Goal: Feedback & Contribution: Leave review/rating

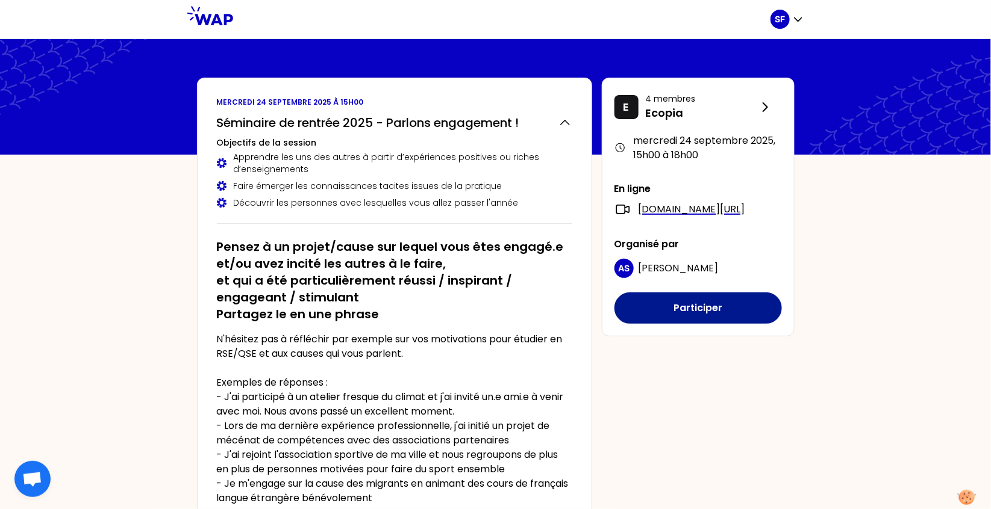
click at [692, 318] on button "Participer" at bounding box center [697, 308] width 167 height 31
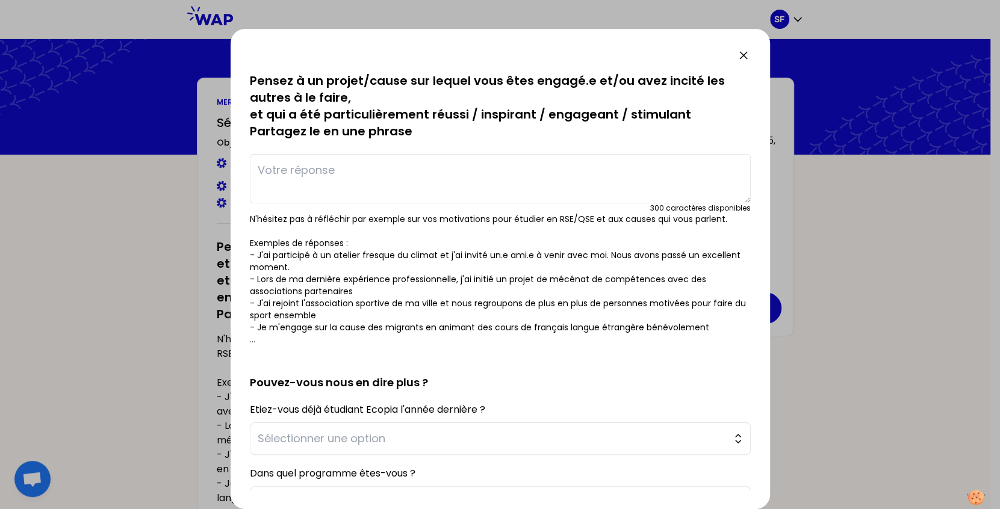
scroll to position [107, 0]
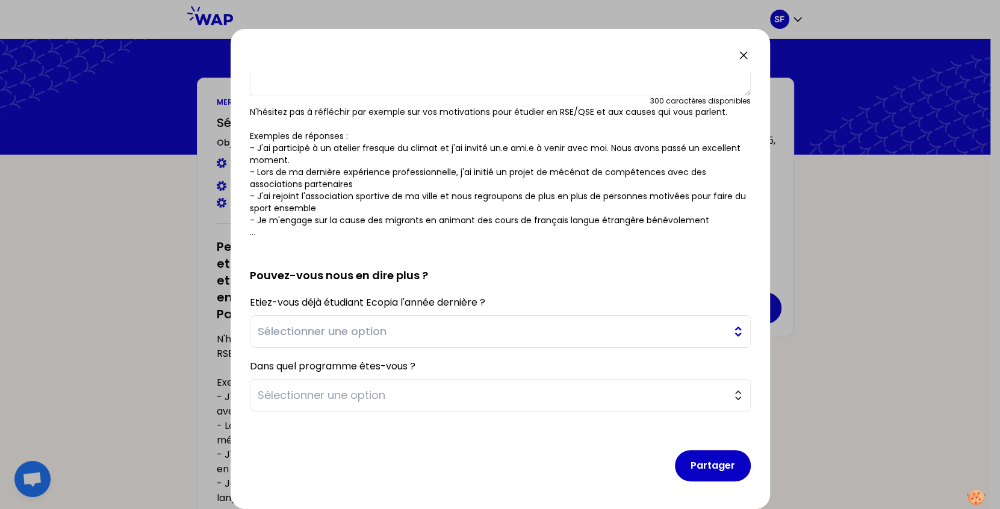
click at [588, 325] on span "Sélectionner une option" at bounding box center [492, 331] width 468 height 17
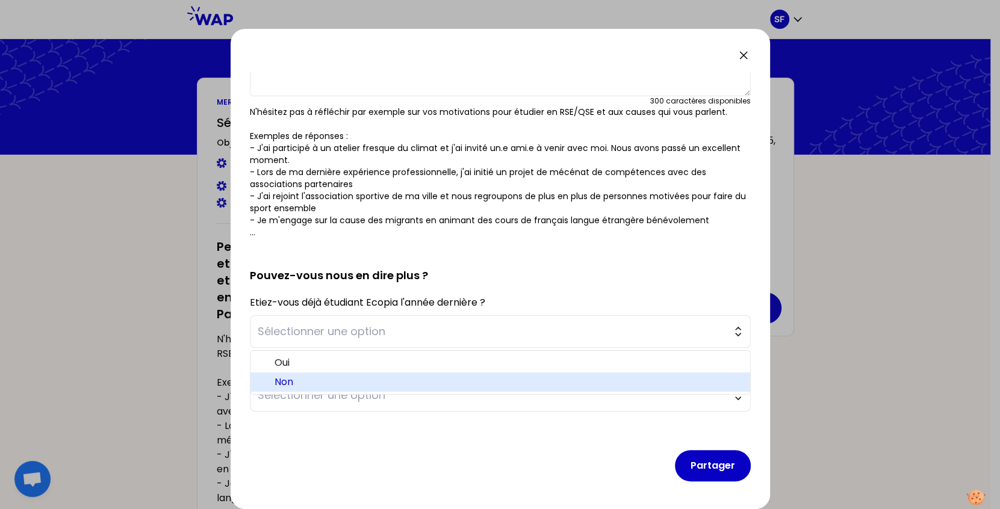
click at [370, 376] on span "Non" at bounding box center [508, 382] width 466 height 14
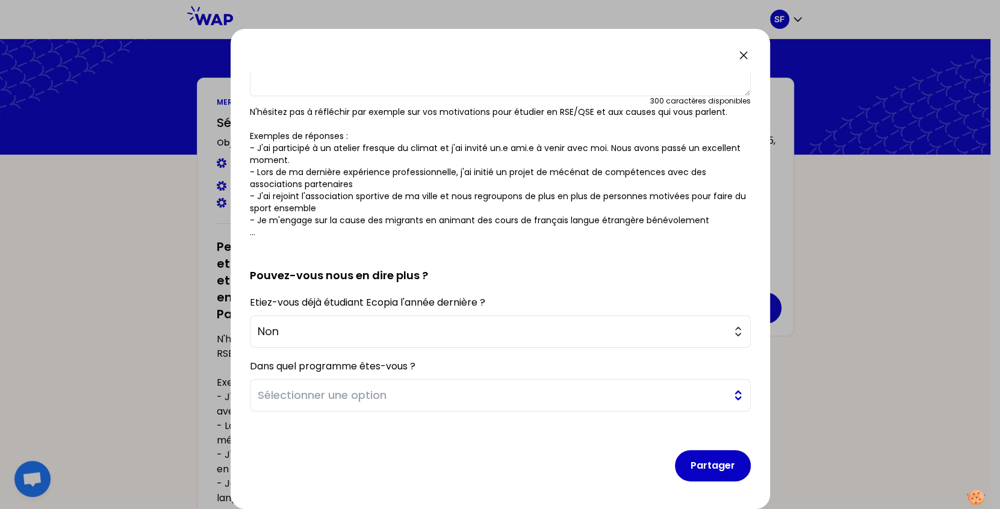
click at [415, 387] on span "Sélectionner une option" at bounding box center [492, 395] width 468 height 17
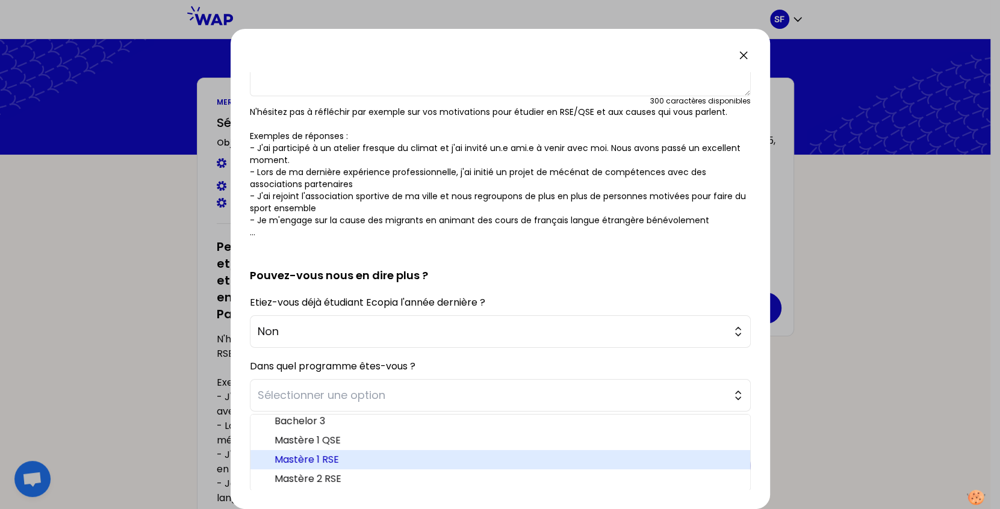
scroll to position [5, 0]
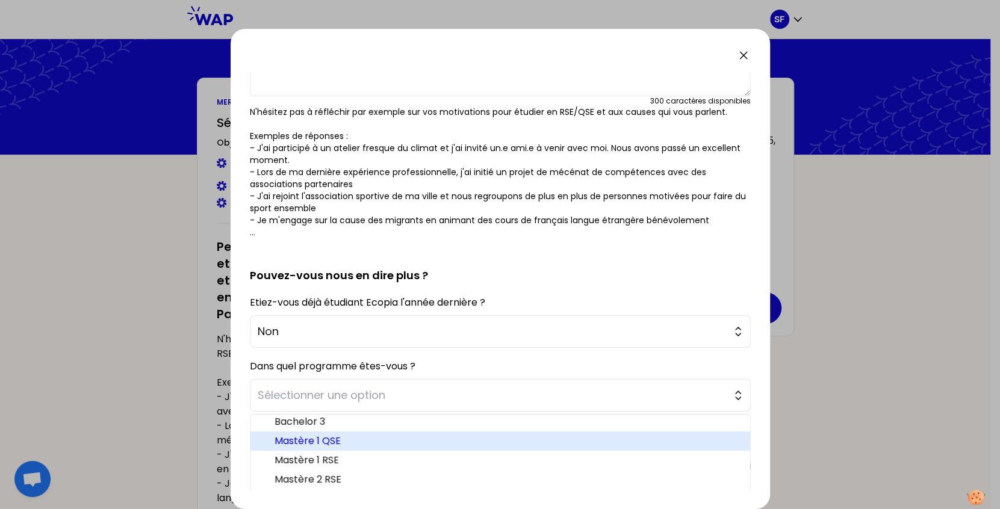
click at [382, 441] on span "Mastère 1 QSE" at bounding box center [508, 441] width 466 height 14
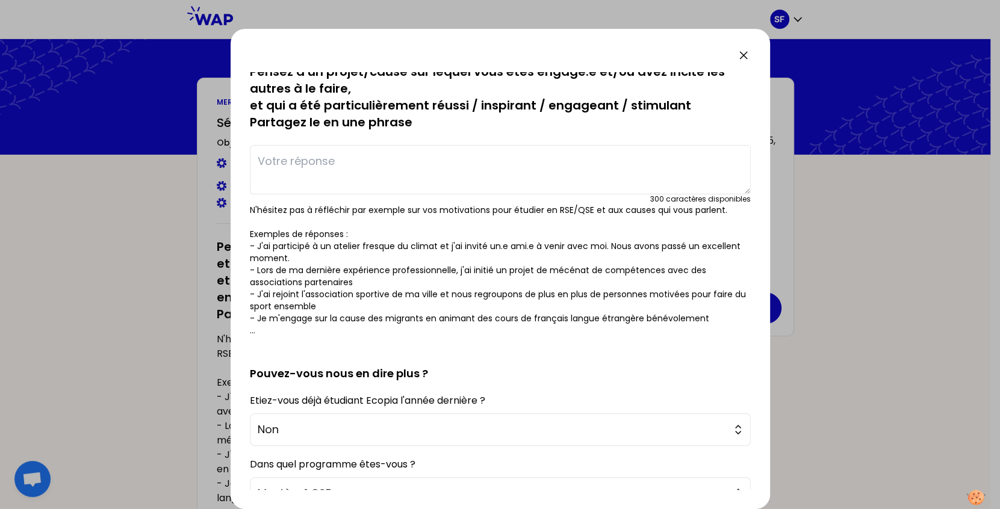
scroll to position [0, 0]
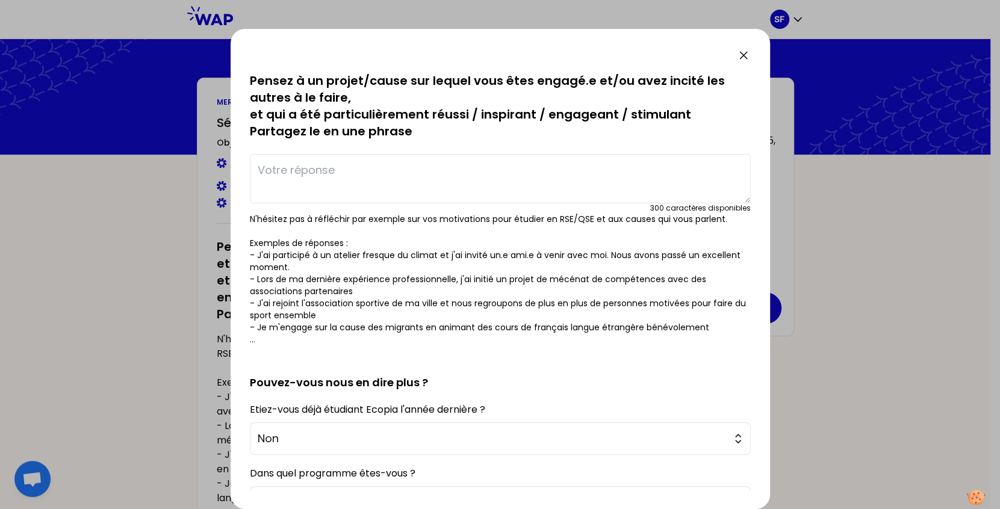
click at [503, 167] on textarea at bounding box center [500, 178] width 501 height 49
type textarea "j"
type textarea "J"
click at [455, 162] on textarea "- J'ai participé à un challenge de" at bounding box center [500, 178] width 501 height 49
click at [337, 168] on textarea "- J'ai participé à un challenge de théâtralisation en tant que manager e" at bounding box center [500, 178] width 501 height 49
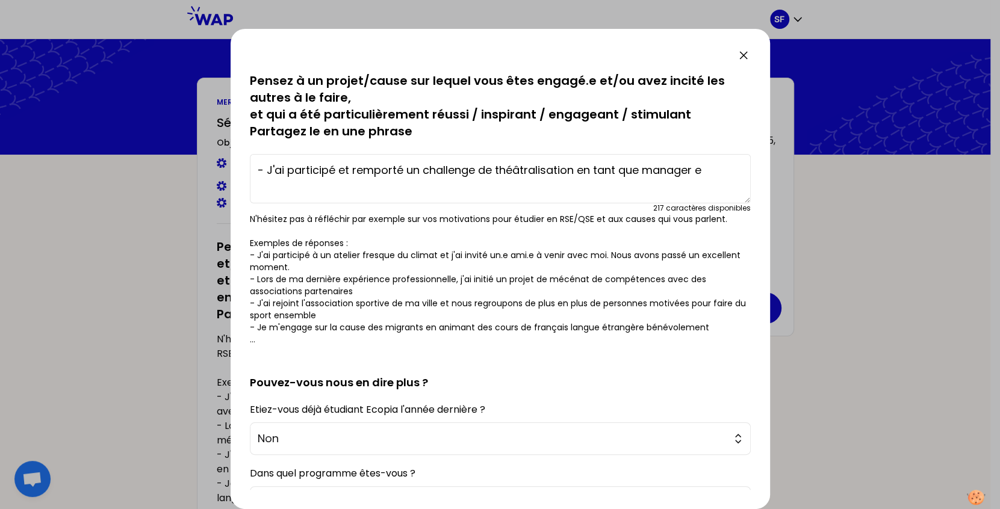
click at [578, 172] on textarea "- J'ai participé et remporté un challenge de théâtralisation en tant que manage…" at bounding box center [500, 178] width 501 height 49
drag, startPoint x: 628, startPoint y: 169, endPoint x: 659, endPoint y: 182, distance: 33.7
click at [659, 182] on textarea "- J'ai participé et remporté un challenge de théâtralisation de rayon en tant q…" at bounding box center [500, 178] width 501 height 49
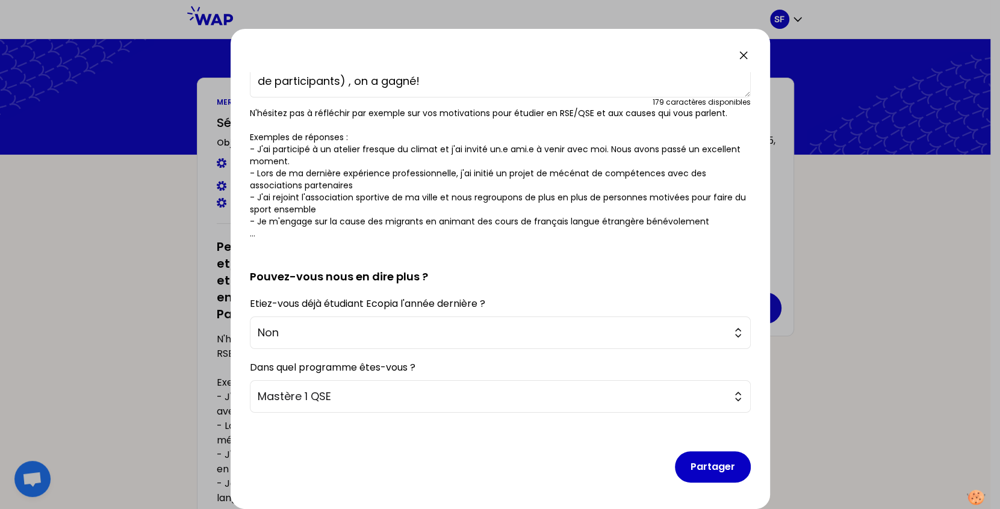
scroll to position [107, 0]
type textarea "- J'ai participé et remporté un challenge de théâtralisation de rayon (plus d'u…"
click at [685, 455] on button "Partager" at bounding box center [713, 465] width 76 height 31
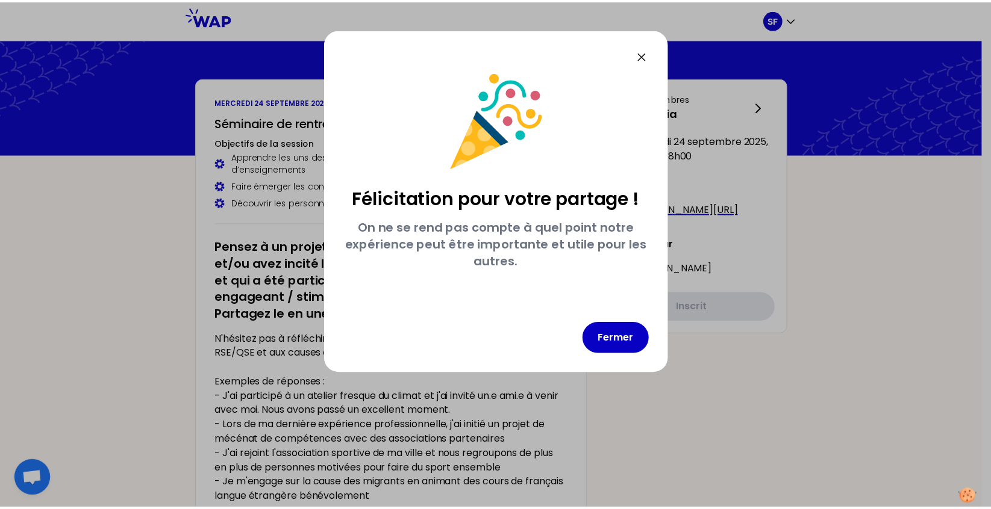
scroll to position [0, 0]
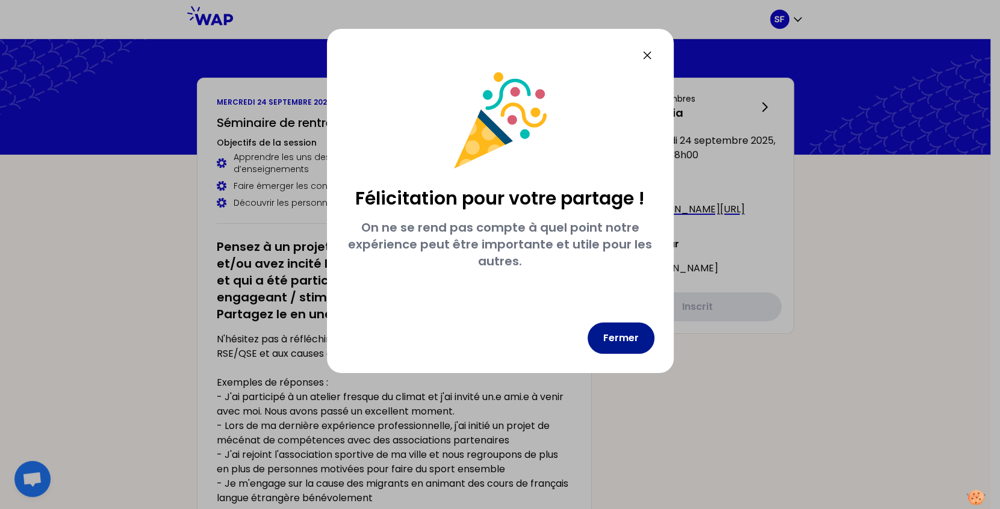
click at [629, 334] on button "Fermer" at bounding box center [621, 338] width 67 height 31
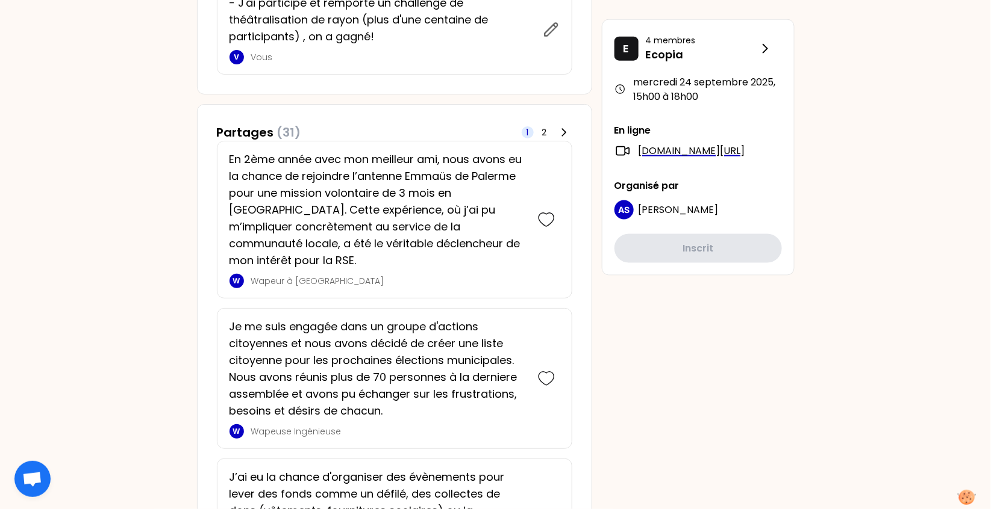
scroll to position [583, 0]
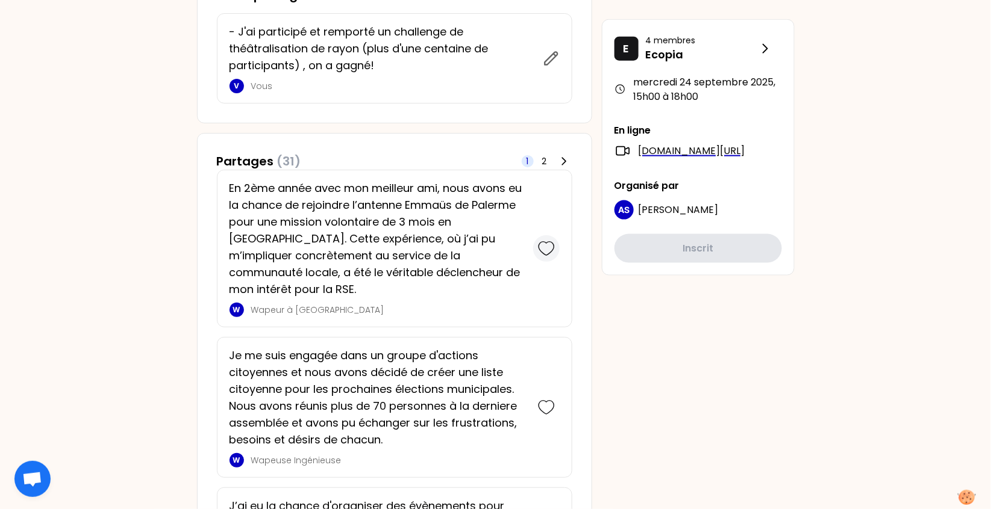
click at [548, 240] on icon at bounding box center [546, 248] width 17 height 17
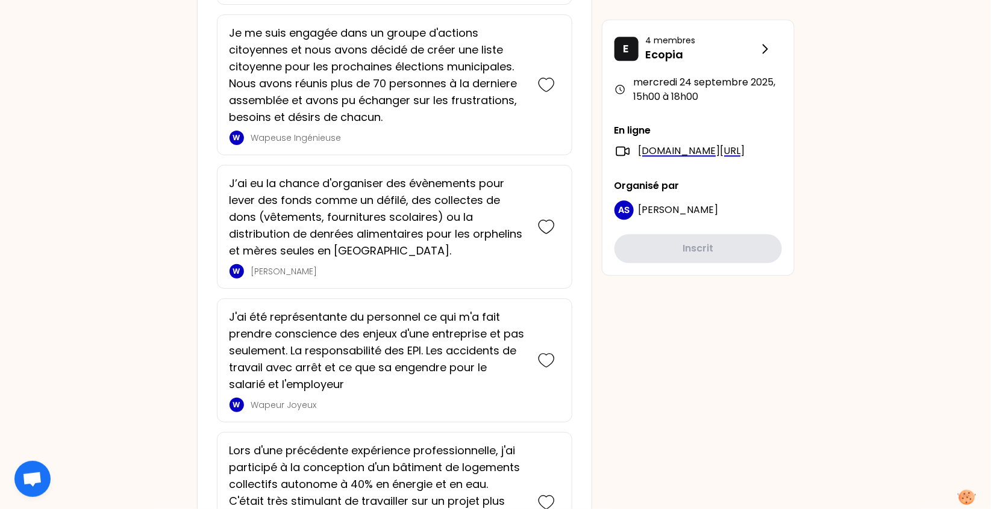
scroll to position [1130, 0]
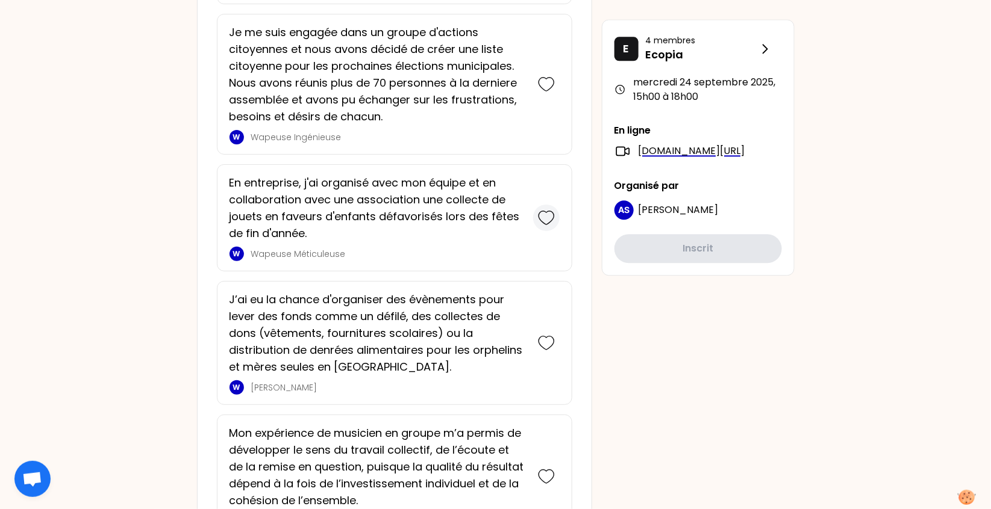
click at [546, 210] on icon at bounding box center [546, 218] width 17 height 17
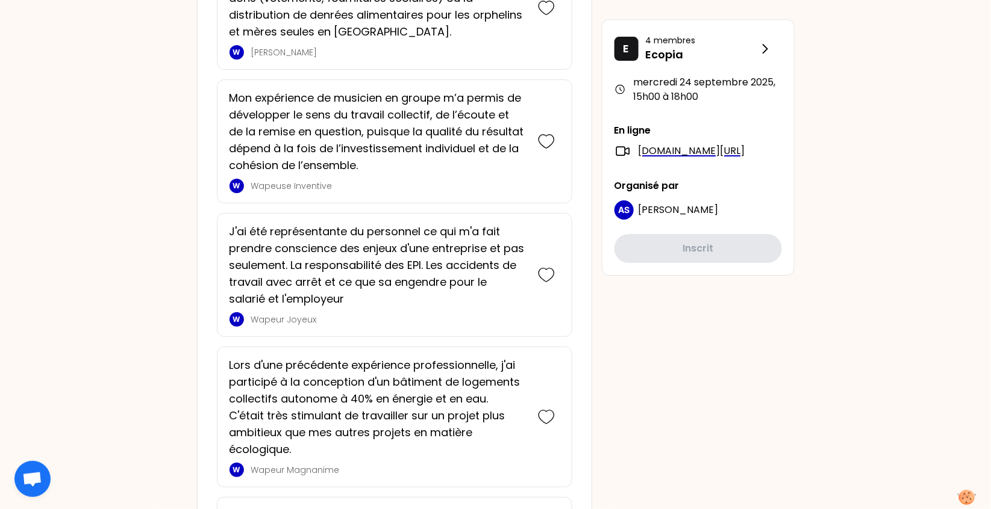
scroll to position [1586, 0]
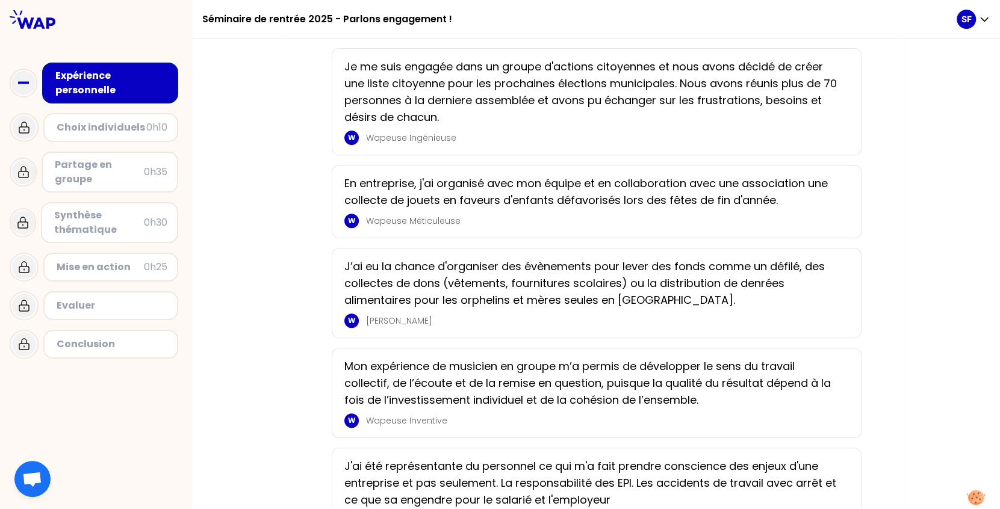
scroll to position [337, 0]
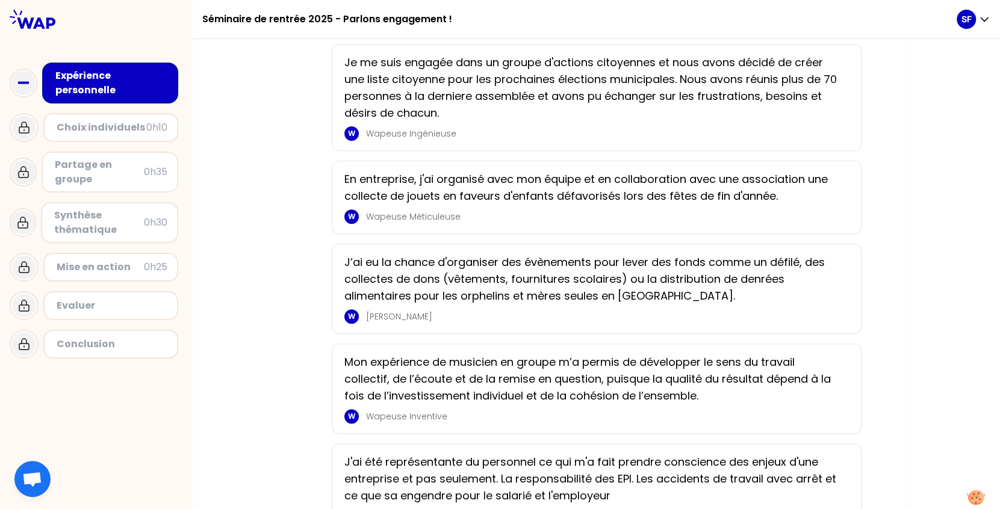
click at [495, 210] on div "W Wapeuse Méticuleuse" at bounding box center [592, 217] width 497 height 14
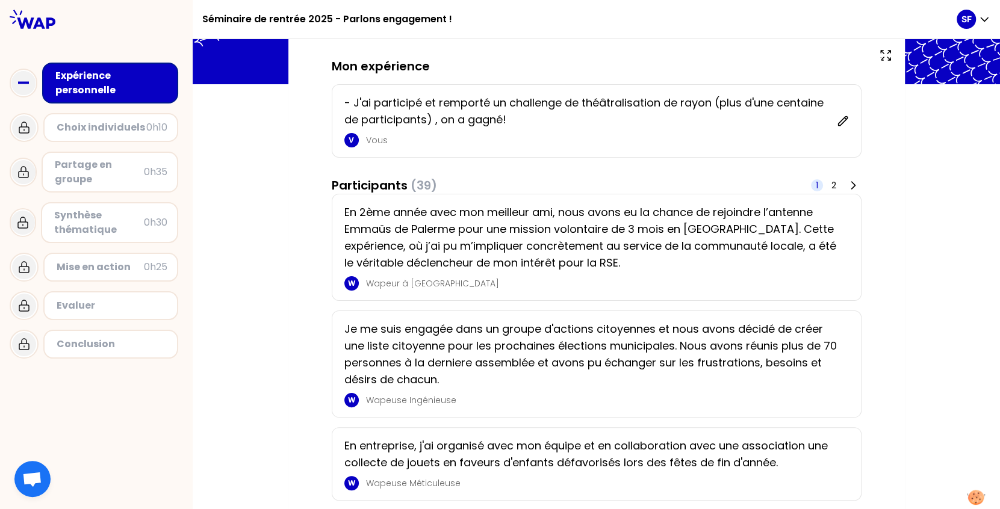
scroll to position [71, 0]
click at [506, 118] on p "- J'ai participé et remporté un challenge de théâtralisation de rayon (plus d'u…" at bounding box center [586, 111] width 485 height 34
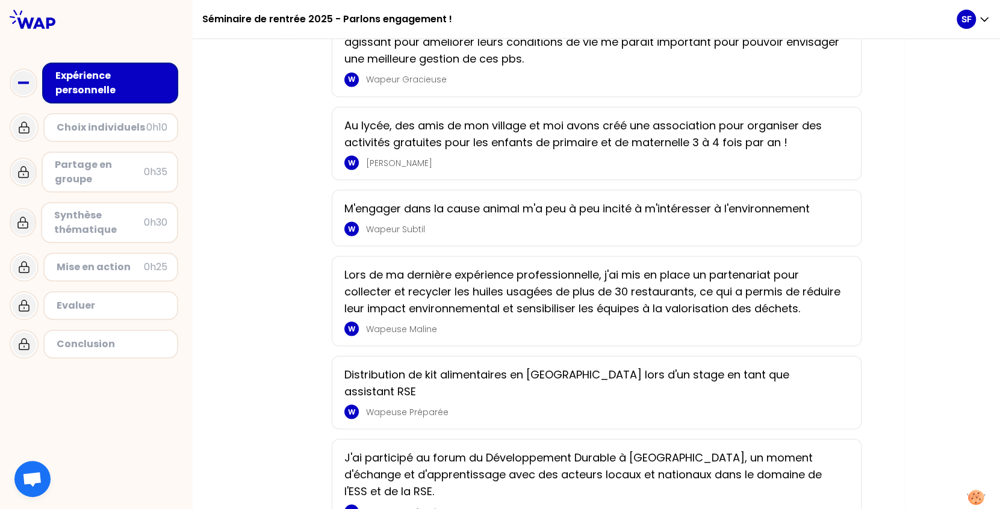
scroll to position [1746, 0]
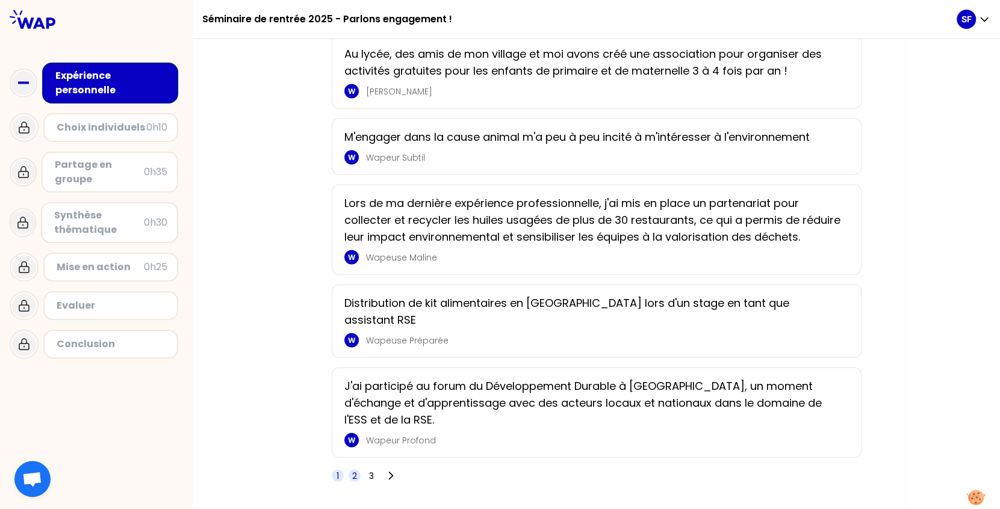
click at [352, 470] on span "2" at bounding box center [354, 476] width 5 height 12
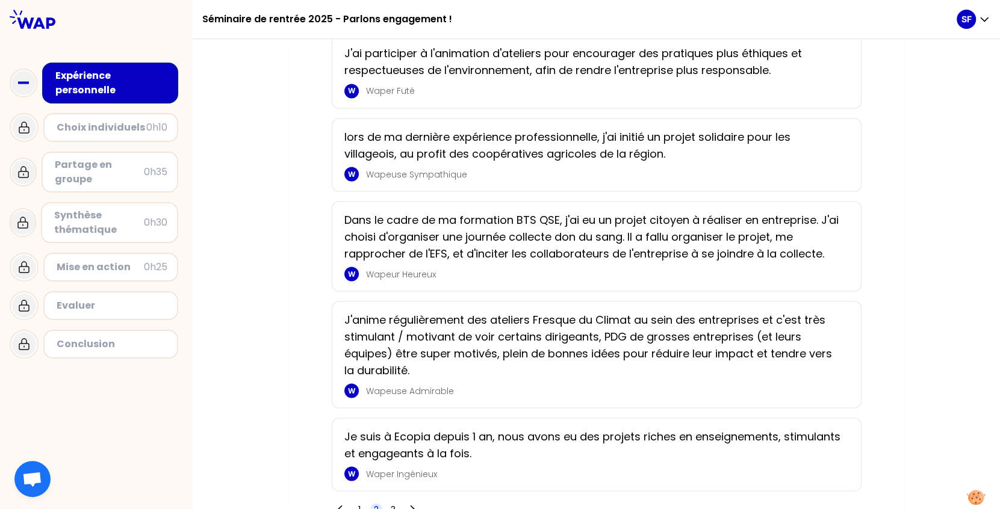
scroll to position [1747, 0]
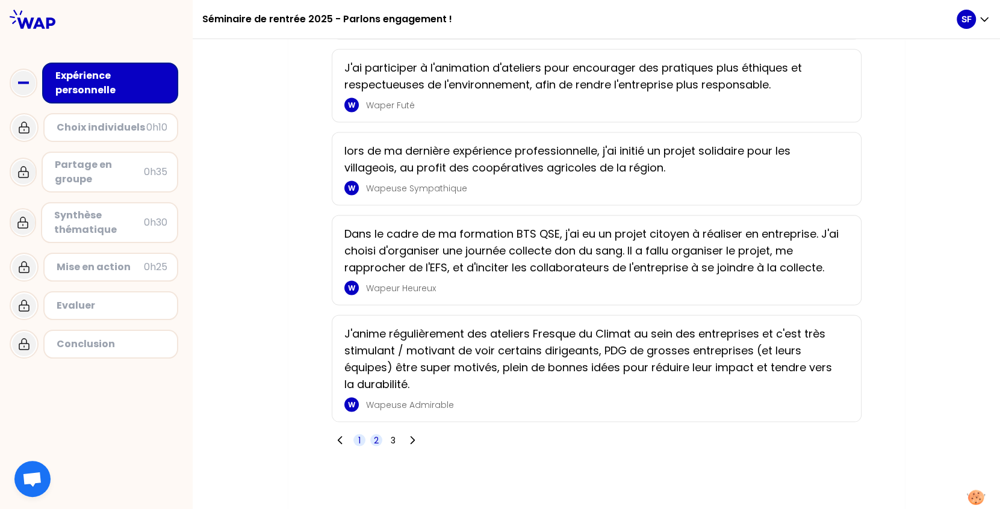
click at [355, 441] on span "1" at bounding box center [359, 440] width 12 height 12
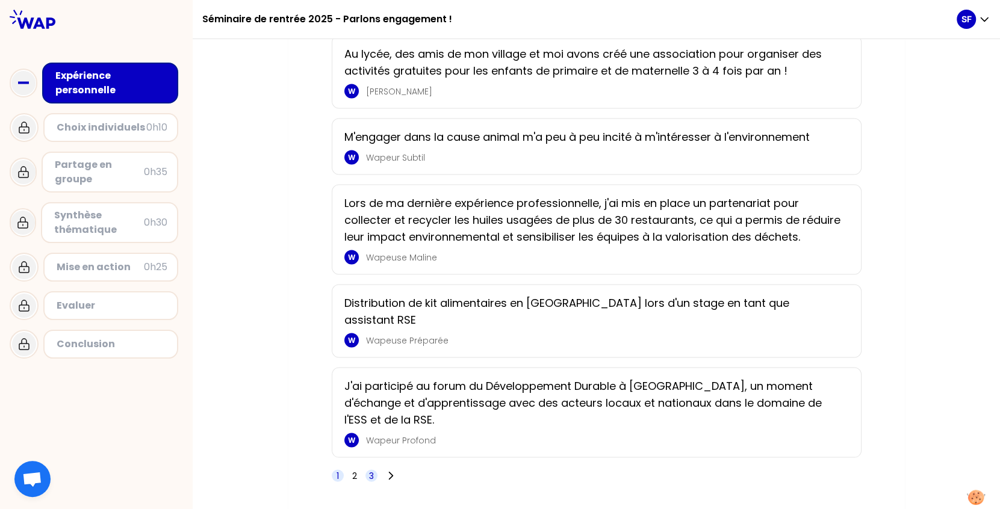
click at [365, 470] on span "3" at bounding box center [371, 476] width 12 height 12
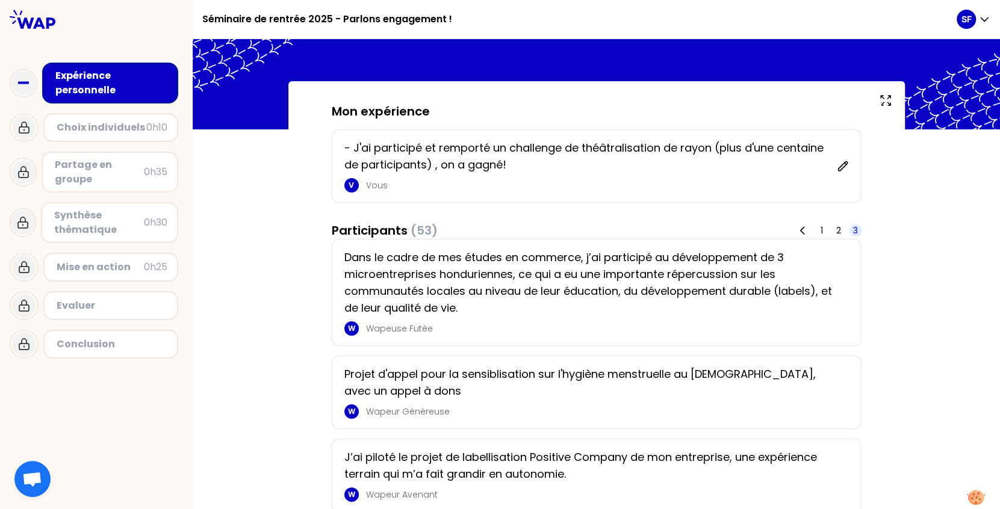
scroll to position [0, 0]
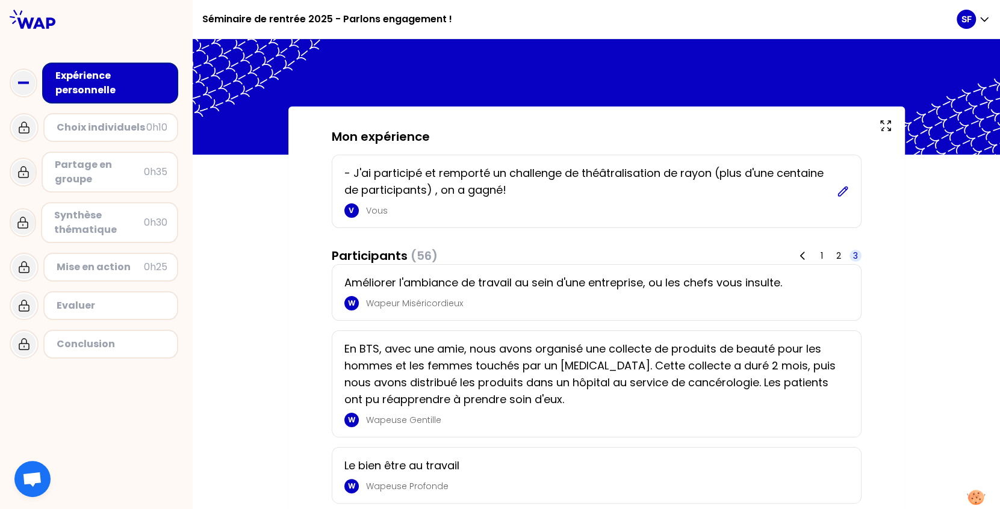
click at [839, 190] on icon at bounding box center [843, 191] width 12 height 12
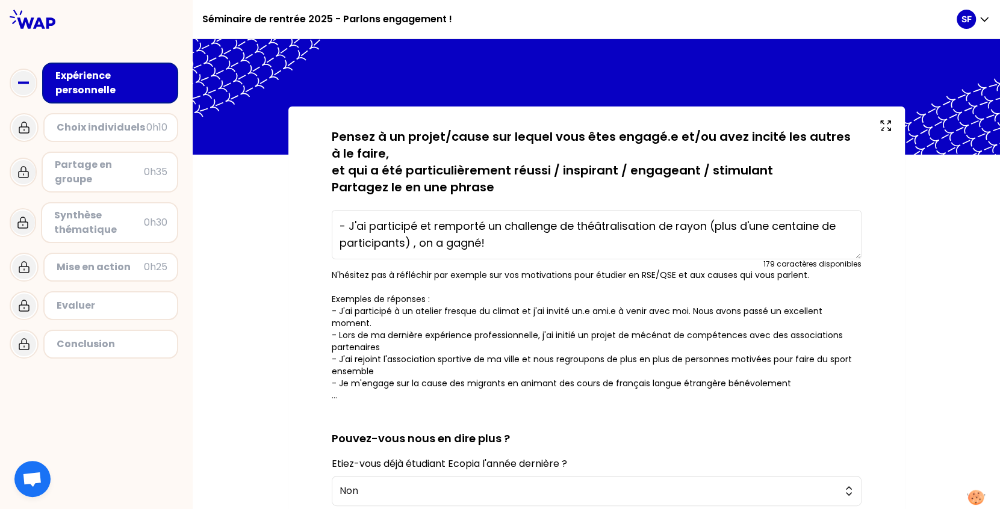
drag, startPoint x: 486, startPoint y: 243, endPoint x: 338, endPoint y: 229, distance: 148.7
click at [338, 229] on textarea "- J'ai participé et remporté un challenge de théâtralisation de rayon (plus d'u…" at bounding box center [597, 234] width 530 height 49
type textarea "- J'ai participé à une vidéo destiné aux CHU pour des enfants atteint de maladi…"
click at [907, 263] on div "sauvegardé Pensez à un projet/cause sur lequel vous êtes engagé.e et/ou avez in…" at bounding box center [596, 407] width 807 height 601
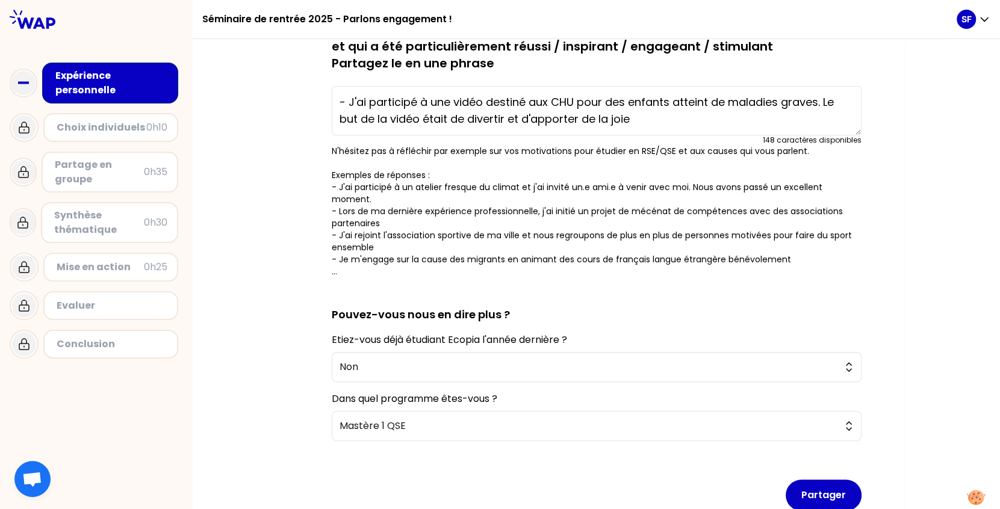
scroll to position [147, 0]
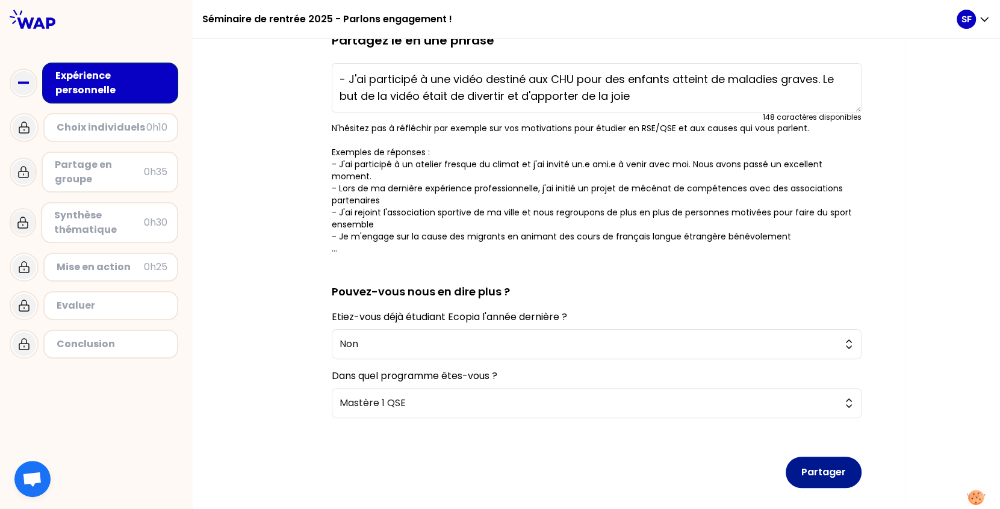
click at [819, 468] on button "Partager" at bounding box center [824, 472] width 76 height 31
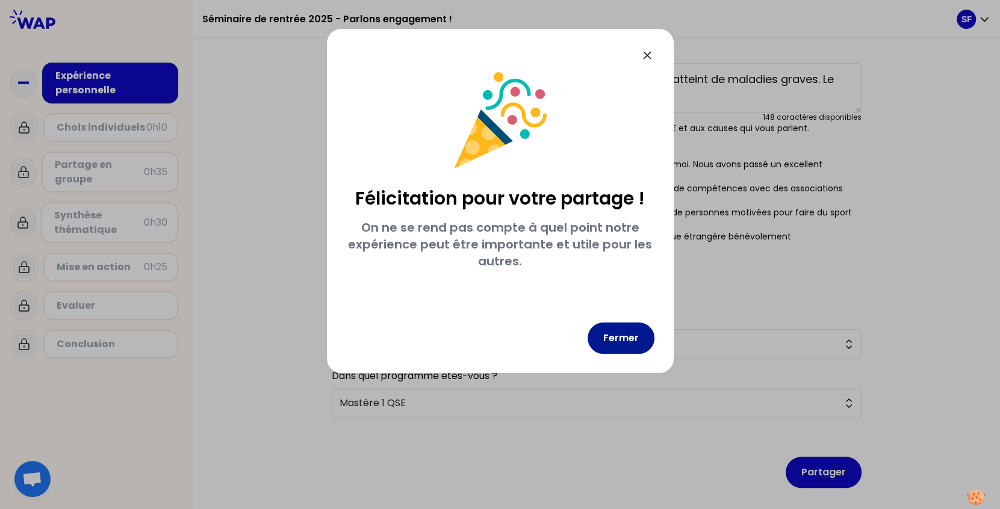
click at [624, 343] on button "Fermer" at bounding box center [621, 338] width 67 height 31
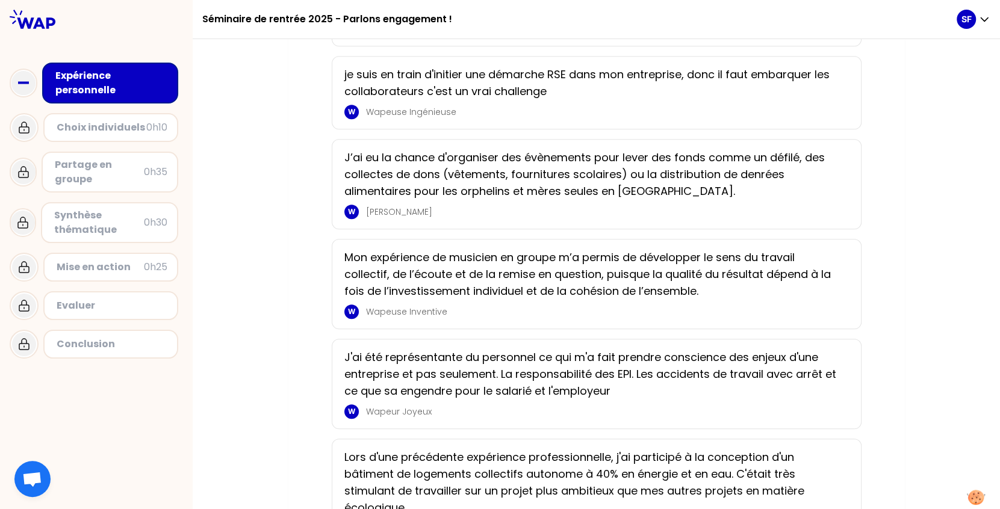
scroll to position [523, 0]
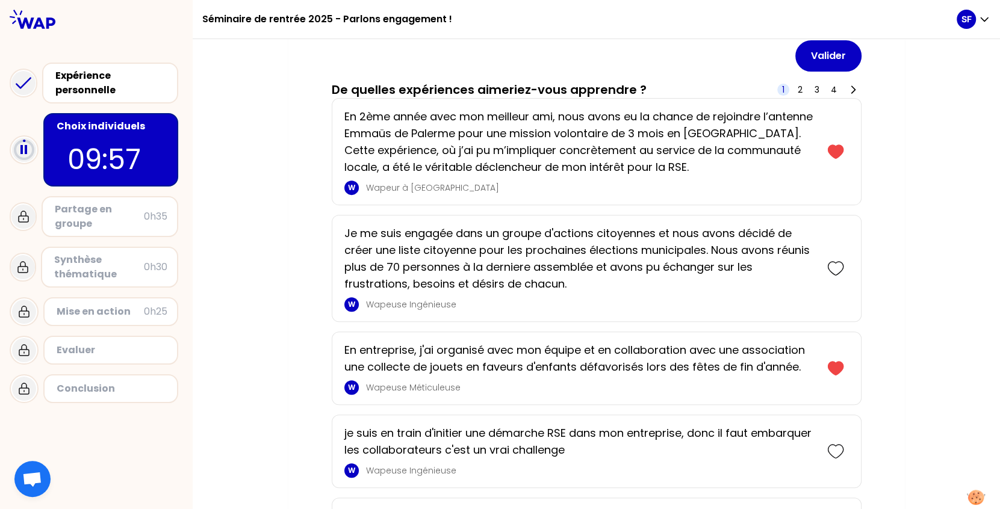
scroll to position [344, 0]
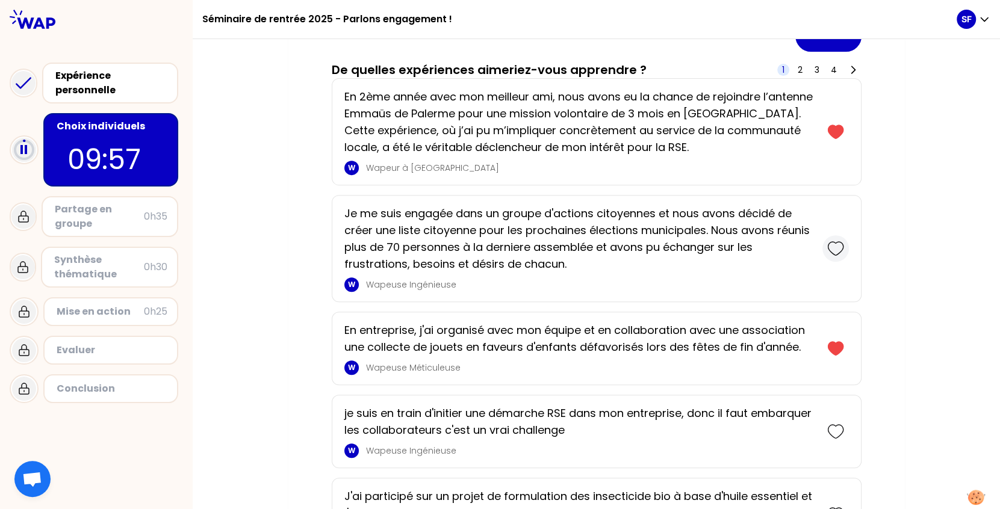
click at [830, 248] on icon at bounding box center [835, 248] width 17 height 17
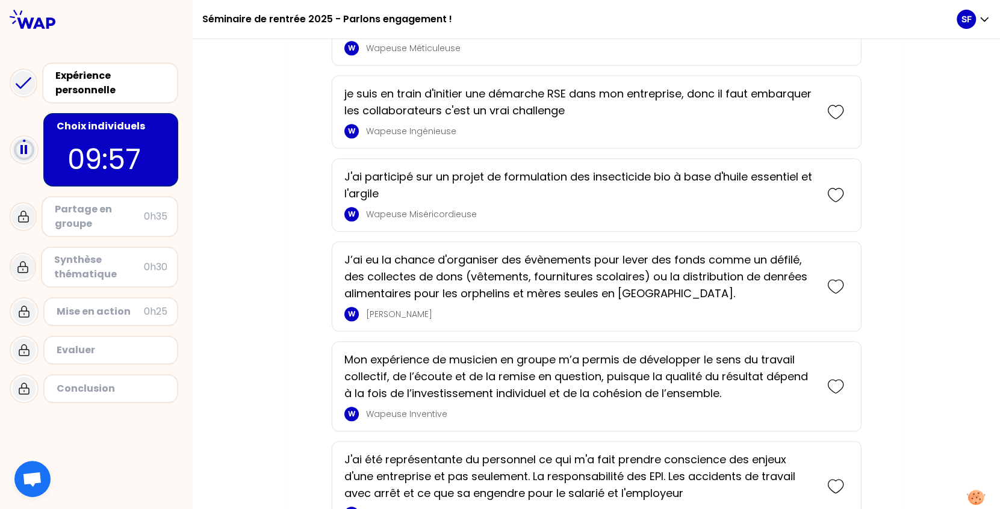
scroll to position [782, 0]
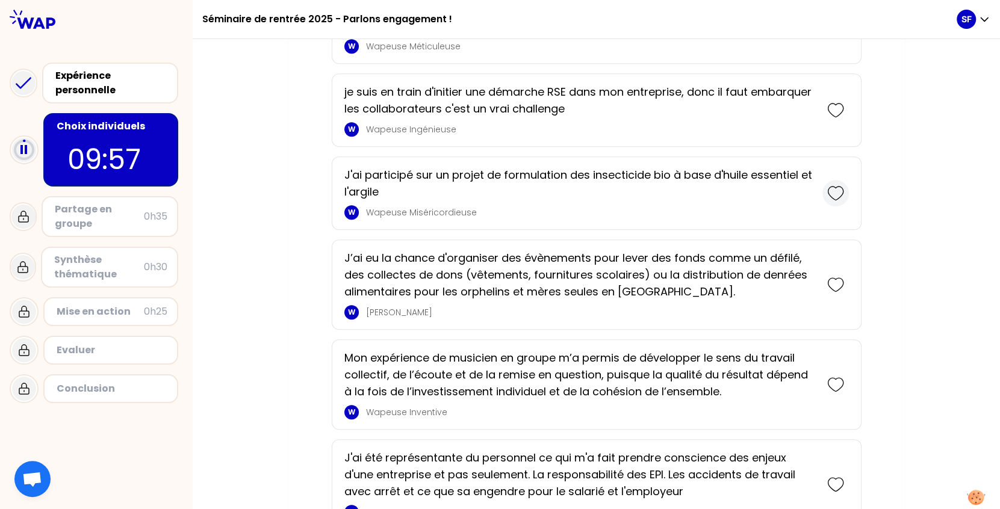
click at [823, 194] on div at bounding box center [836, 193] width 26 height 26
click at [833, 287] on icon at bounding box center [835, 285] width 17 height 17
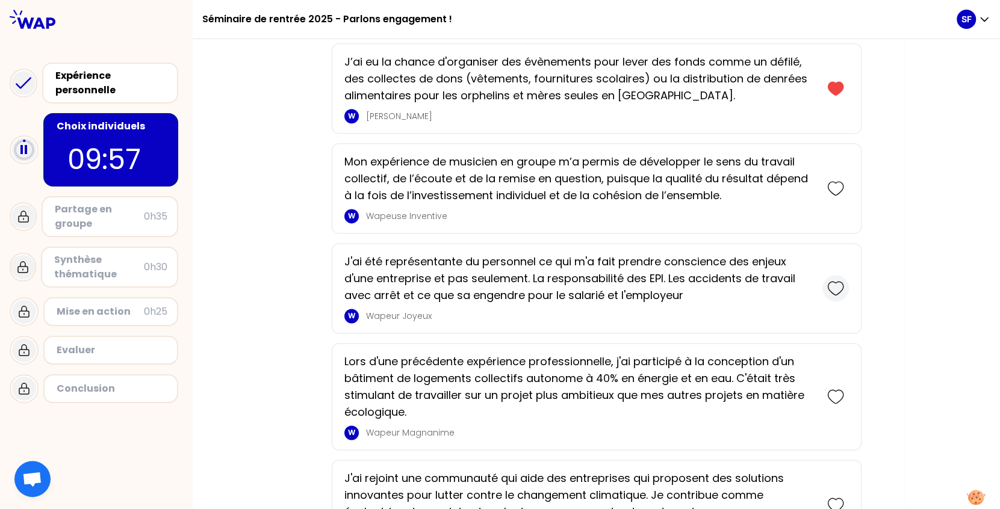
click at [831, 302] on div at bounding box center [836, 288] width 26 height 26
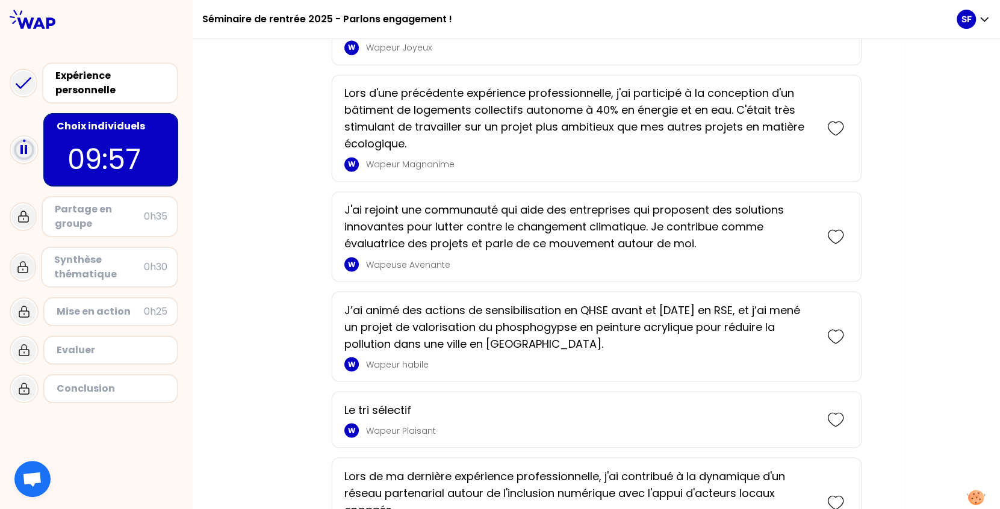
scroll to position [1531, 0]
click at [823, 270] on div at bounding box center [836, 236] width 26 height 70
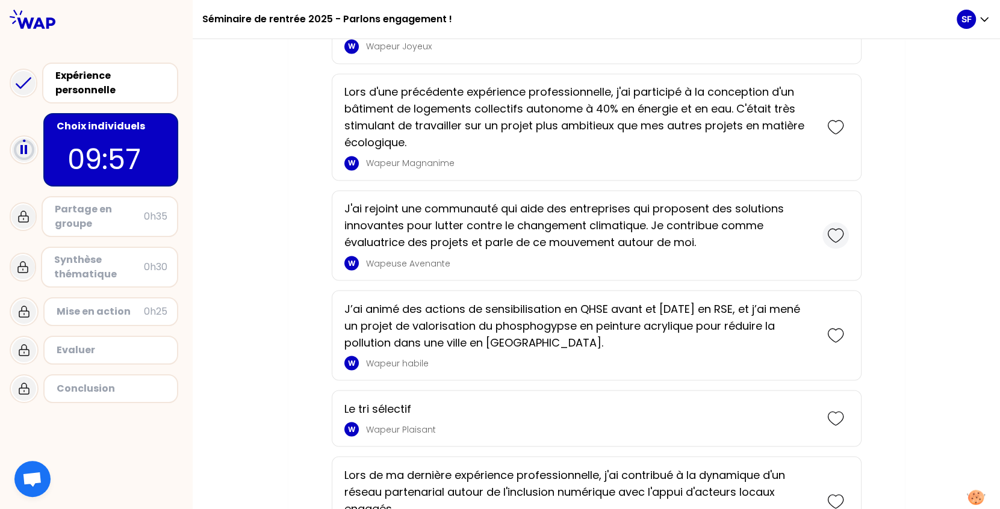
click at [827, 244] on icon at bounding box center [835, 235] width 17 height 17
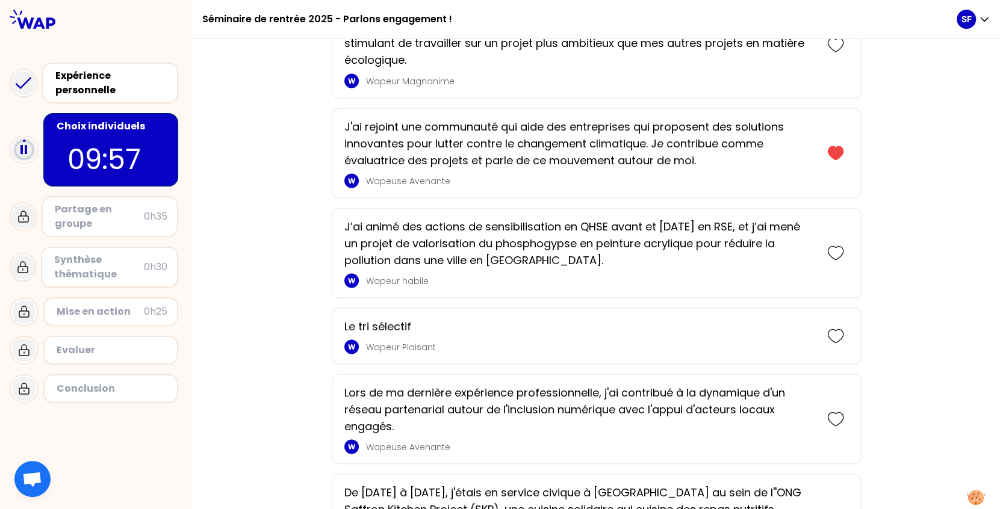
scroll to position [1729, 0]
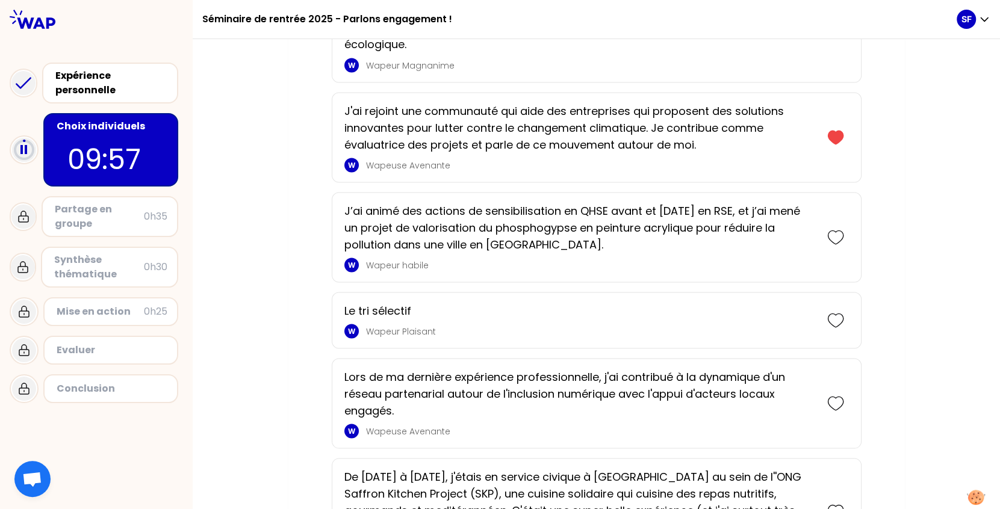
click at [674, 319] on div "En 2ème année avec mon meilleur ami, nous avons eu la chance de rejoindre l’ant…" at bounding box center [597, 187] width 530 height 1989
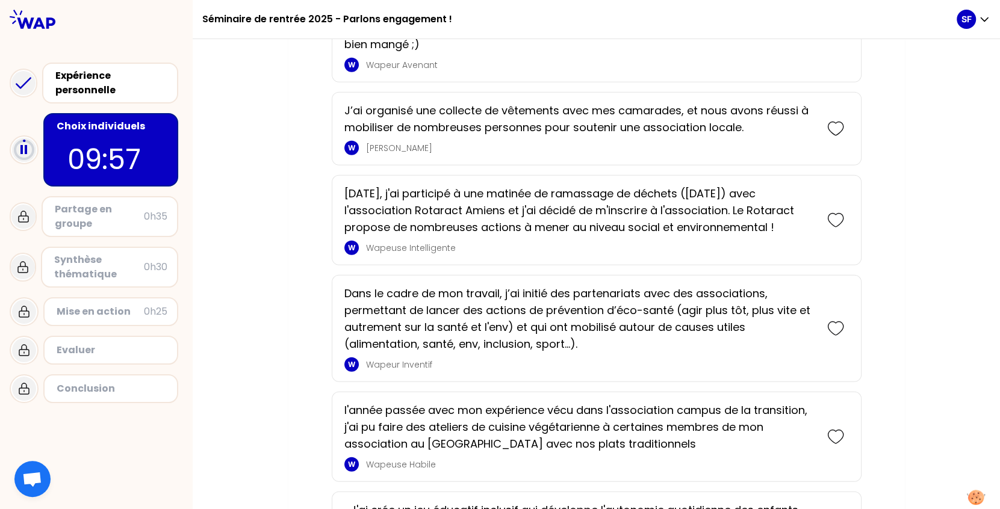
scroll to position [2343, 0]
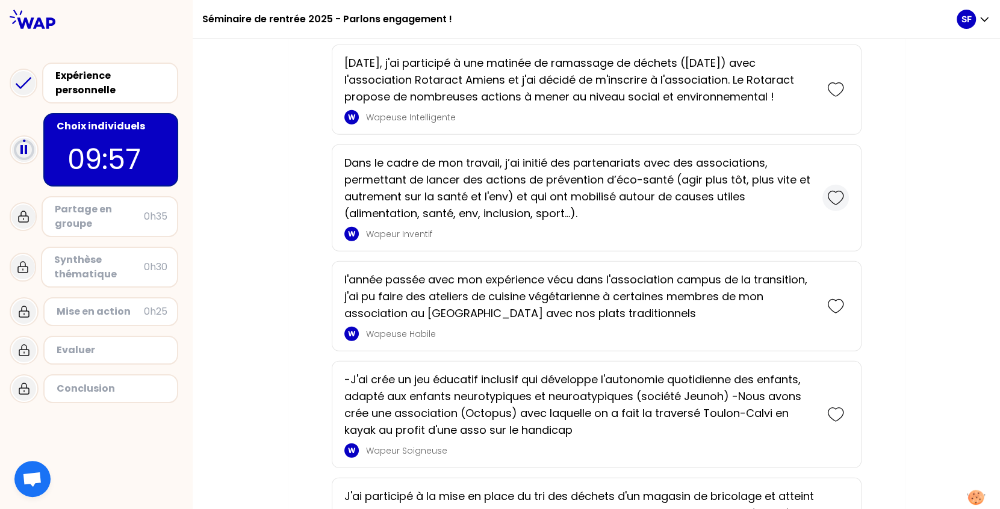
click at [836, 207] on icon at bounding box center [835, 198] width 17 height 17
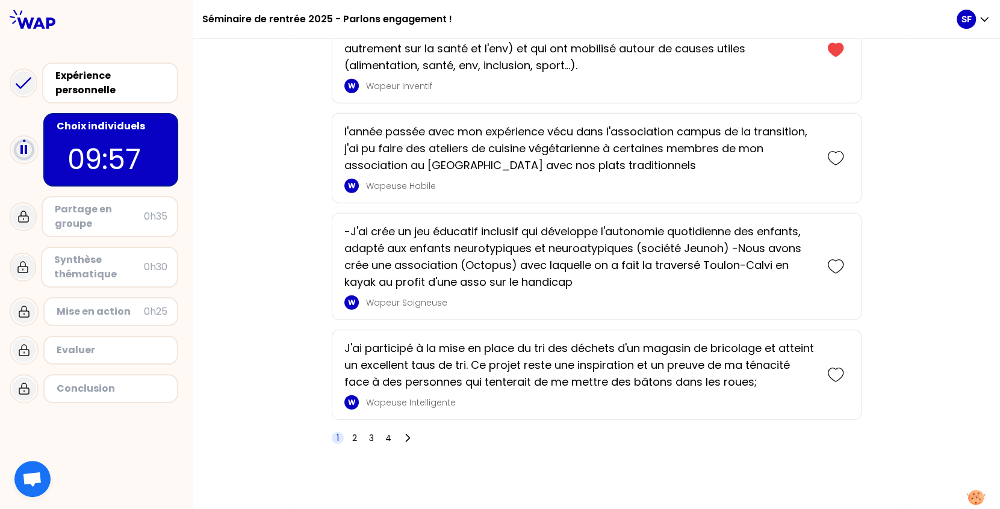
scroll to position [2636, 0]
click at [832, 371] on icon at bounding box center [835, 375] width 17 height 17
click at [369, 437] on span "3" at bounding box center [371, 438] width 5 height 12
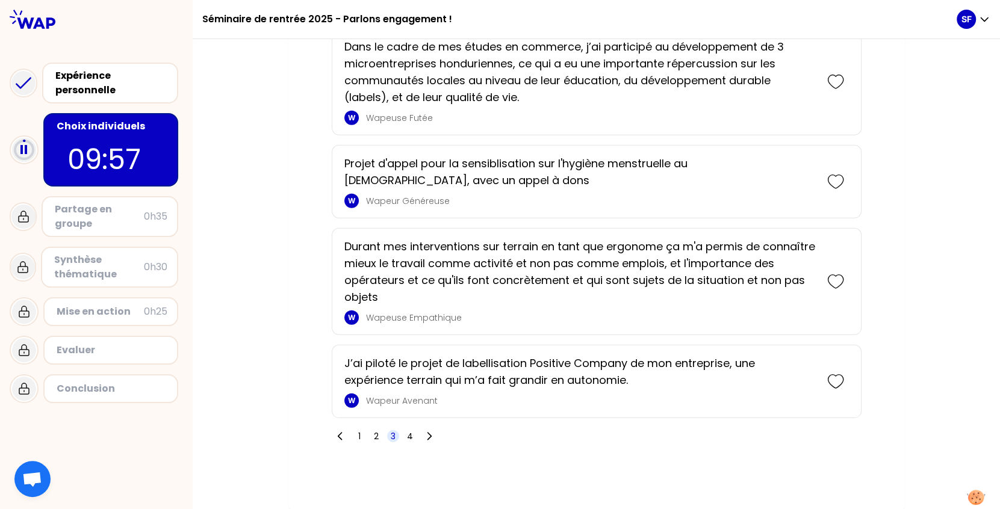
scroll to position [2654, 0]
click at [823, 278] on div at bounding box center [836, 282] width 26 height 26
click at [407, 438] on span "4" at bounding box center [410, 437] width 6 height 12
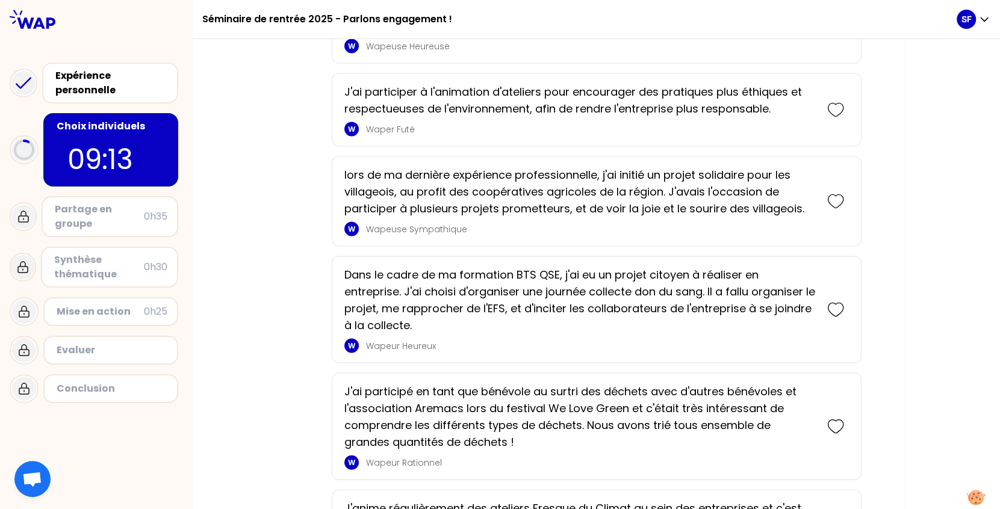
scroll to position [1829, 0]
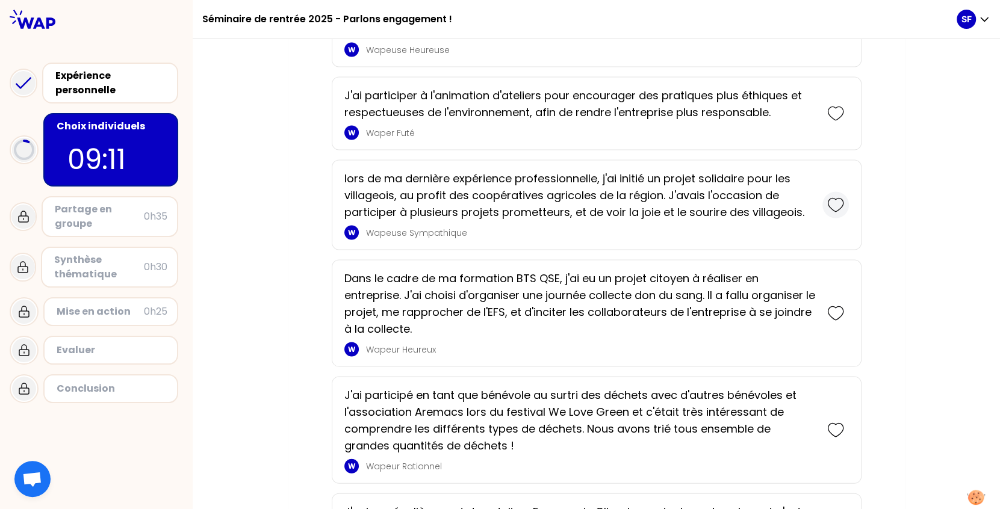
click at [832, 214] on icon at bounding box center [835, 205] width 17 height 17
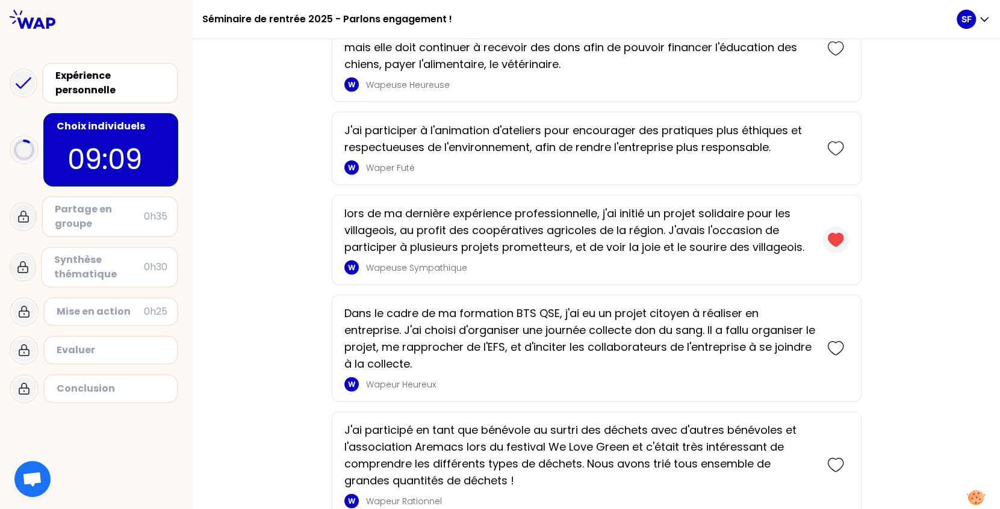
scroll to position [1888, 0]
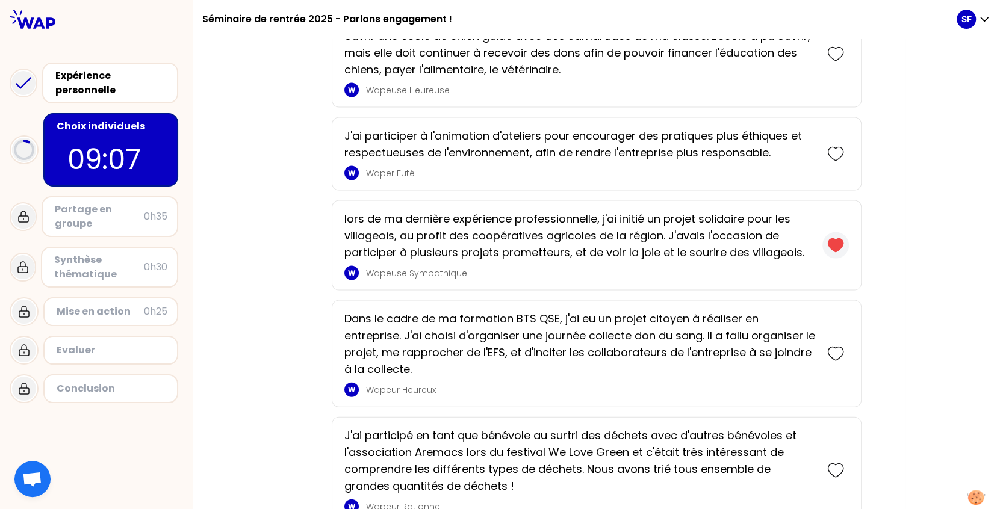
click at [832, 252] on icon at bounding box center [835, 245] width 15 height 13
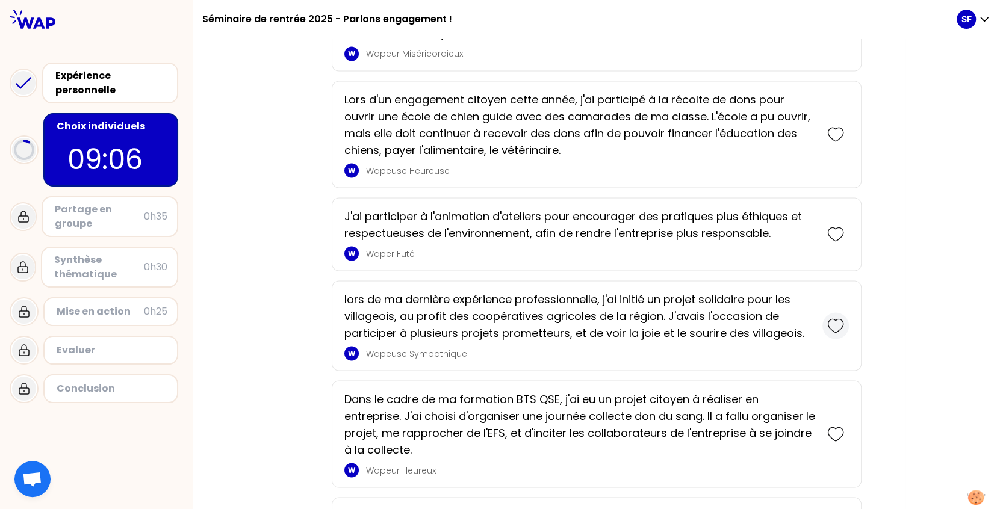
scroll to position [1704, 0]
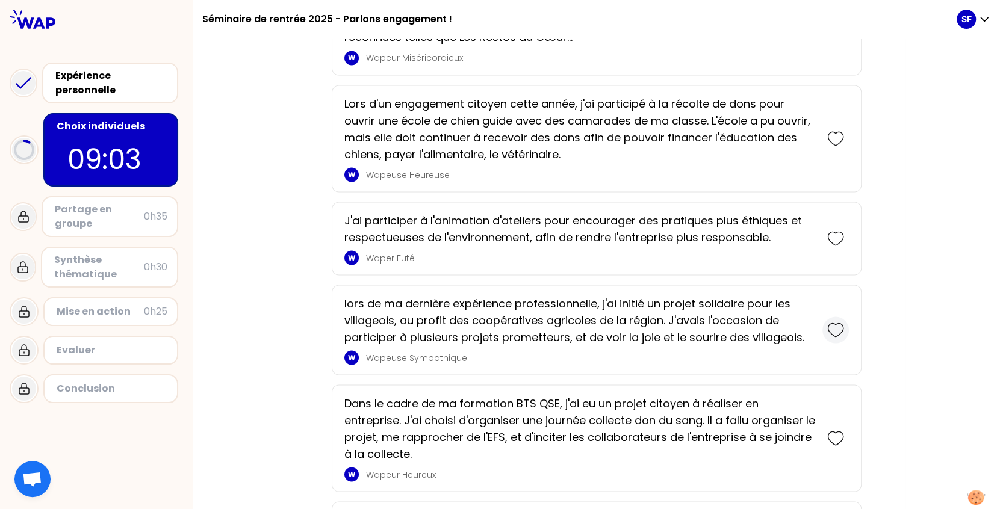
click at [832, 247] on icon at bounding box center [835, 238] width 17 height 17
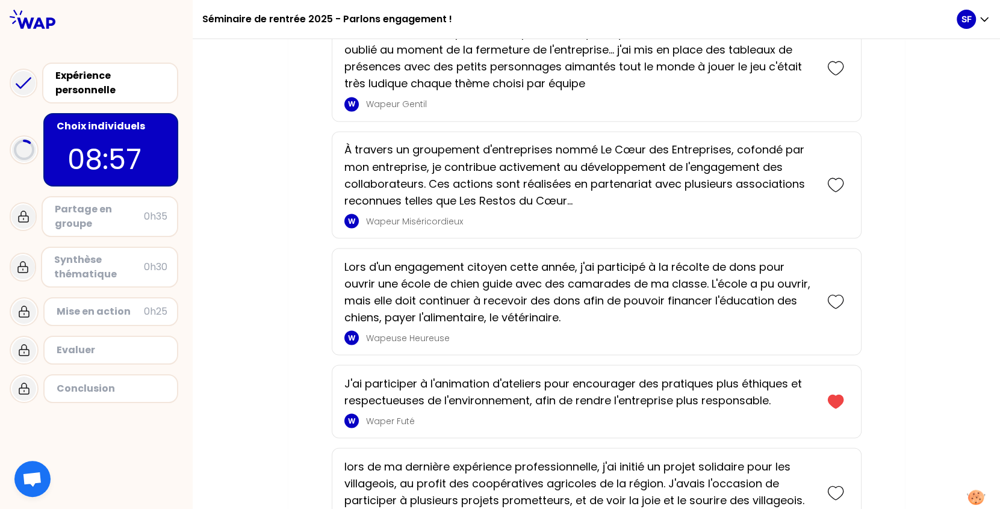
scroll to position [1623, 0]
click at [832, 409] on icon at bounding box center [835, 402] width 15 height 13
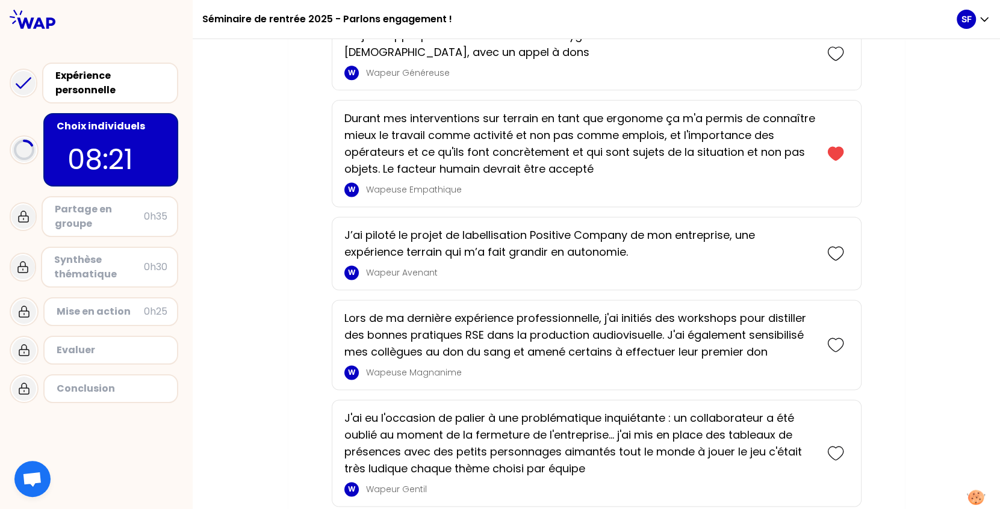
scroll to position [1225, 0]
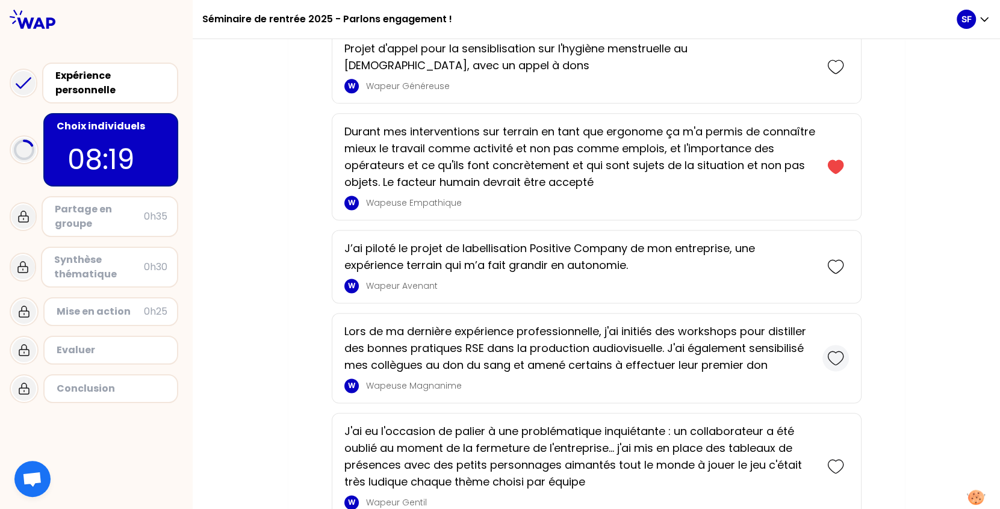
click at [831, 367] on icon at bounding box center [835, 358] width 17 height 17
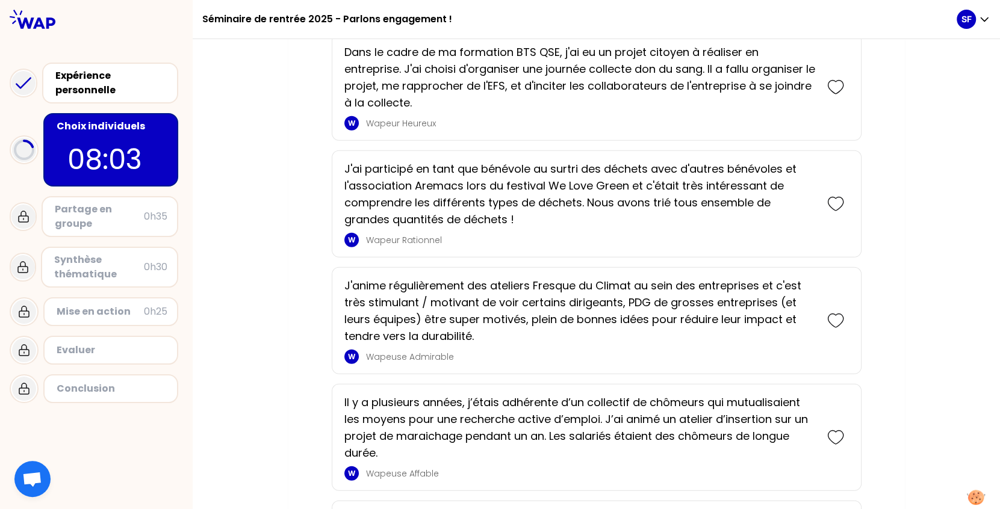
scroll to position [2289, 0]
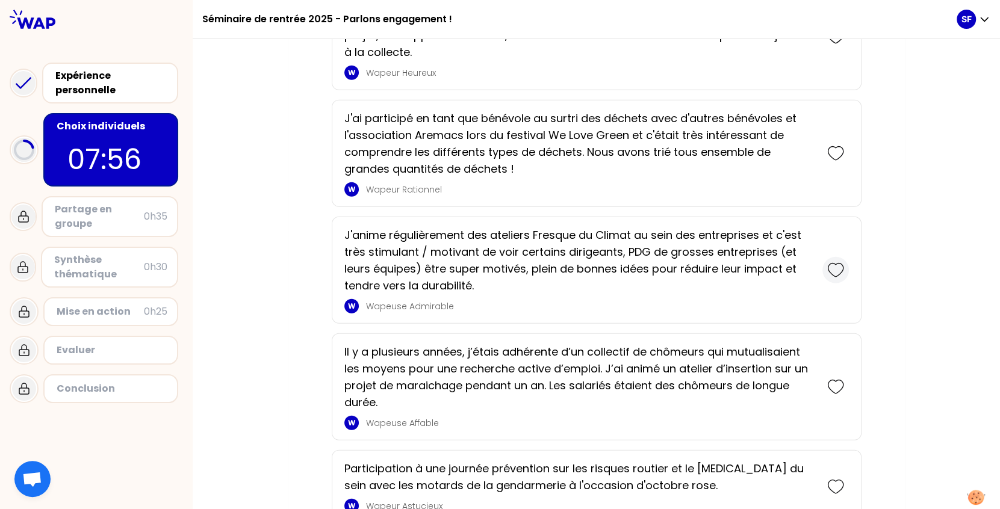
click at [827, 278] on icon at bounding box center [835, 270] width 17 height 17
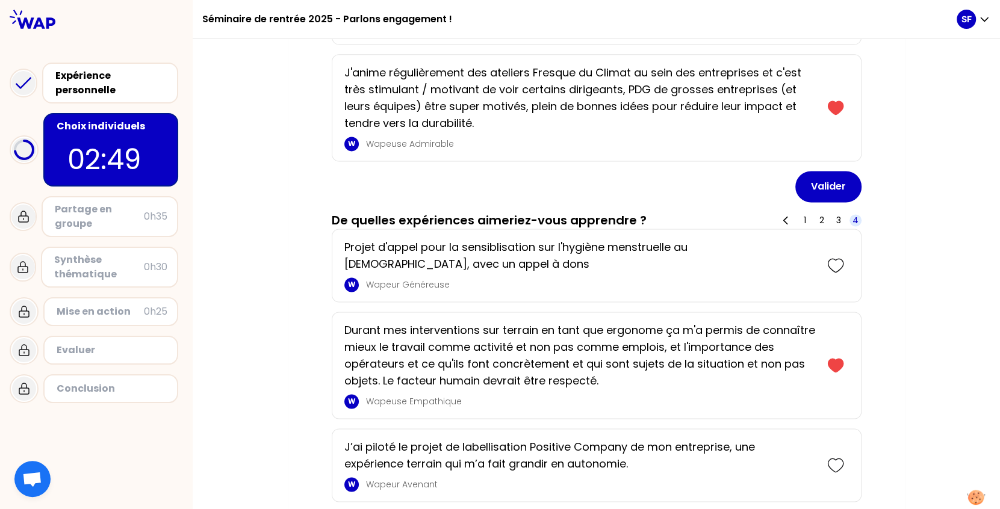
scroll to position [1230, 0]
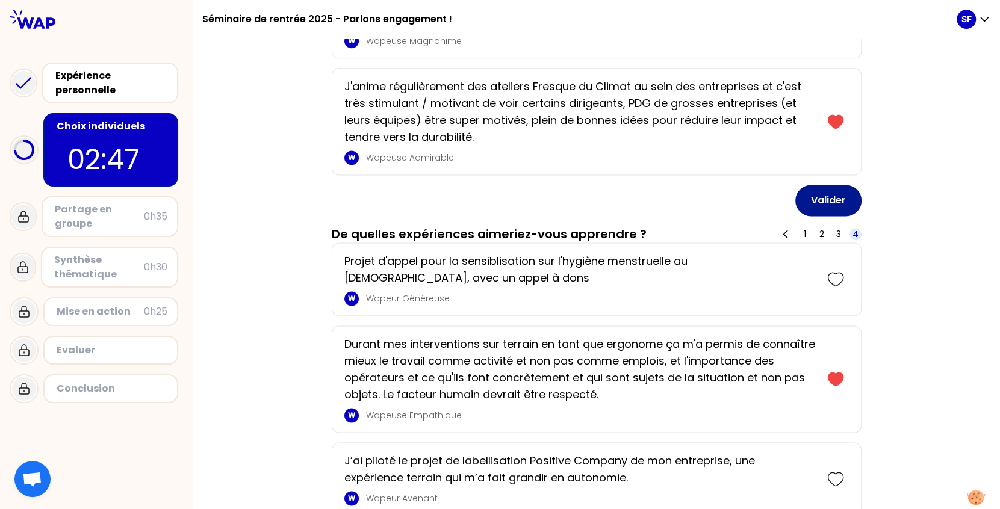
click at [805, 208] on button "Valider" at bounding box center [828, 200] width 66 height 31
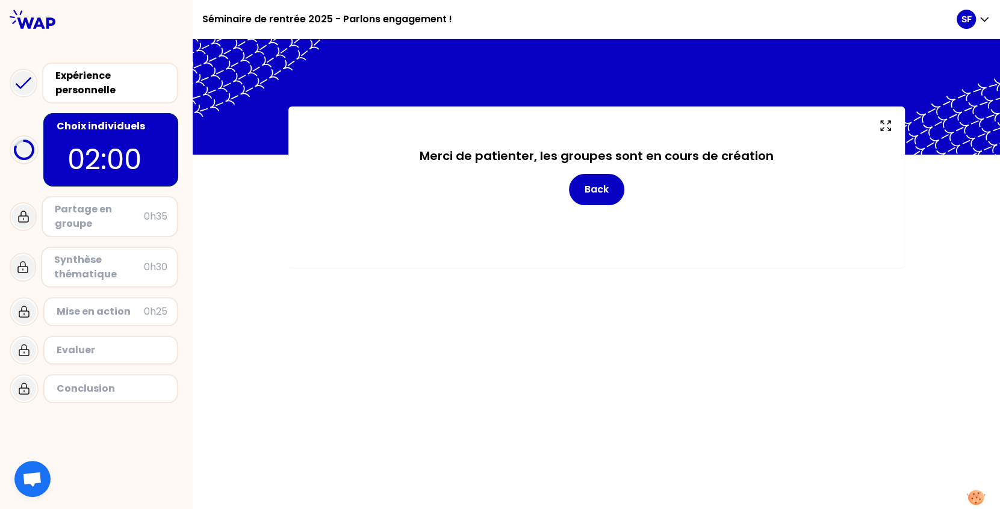
scroll to position [0, 0]
click at [603, 192] on button "Back" at bounding box center [596, 189] width 55 height 31
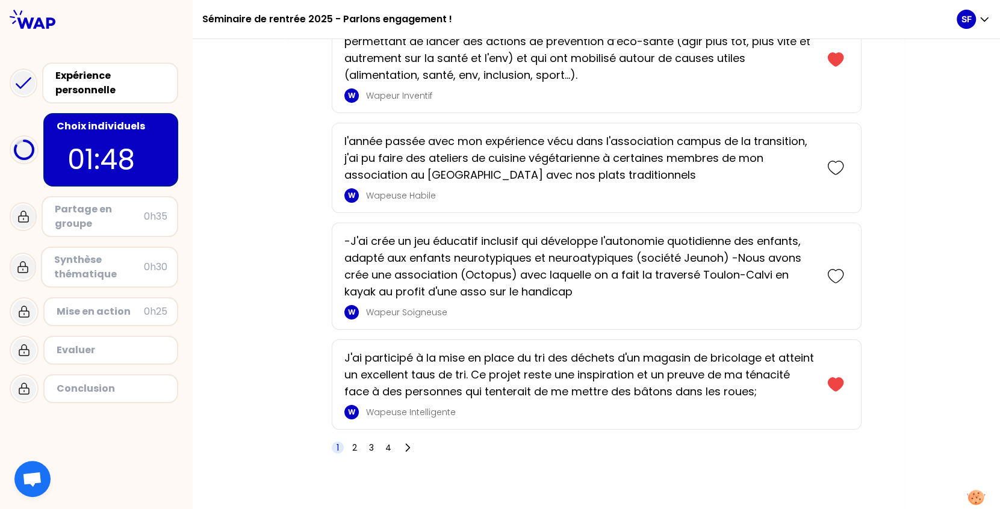
scroll to position [3069, 0]
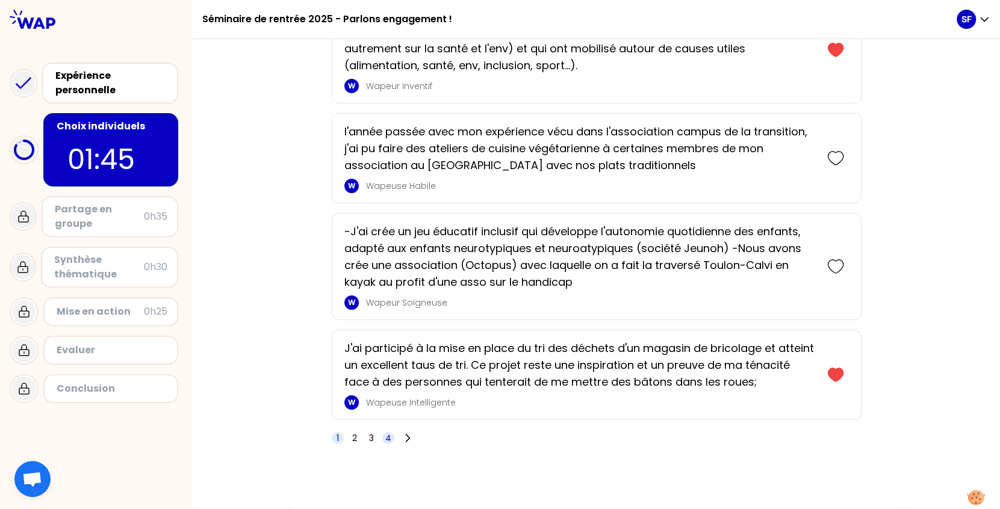
click at [385, 437] on span "4" at bounding box center [388, 438] width 6 height 12
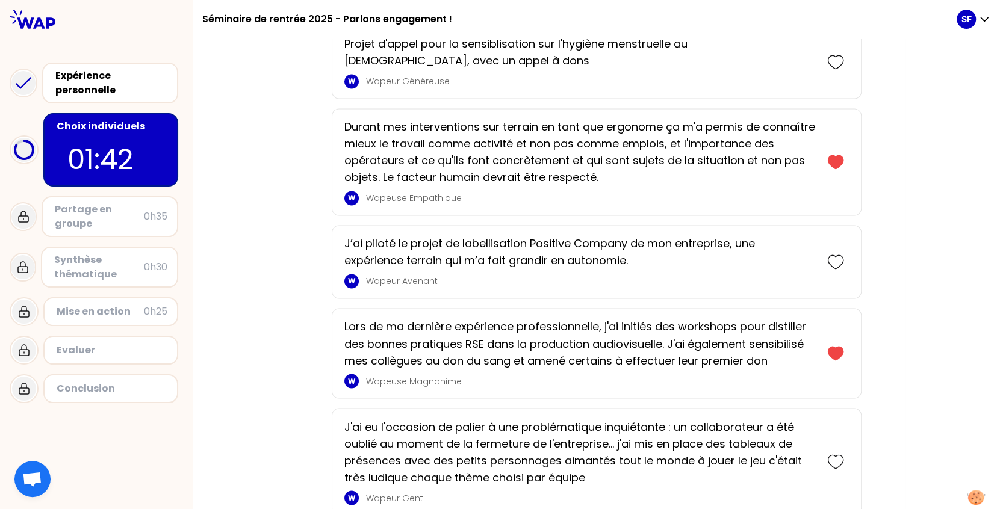
scroll to position [1446, 0]
click at [835, 271] on icon at bounding box center [835, 262] width 17 height 17
click at [827, 71] on icon at bounding box center [835, 62] width 17 height 17
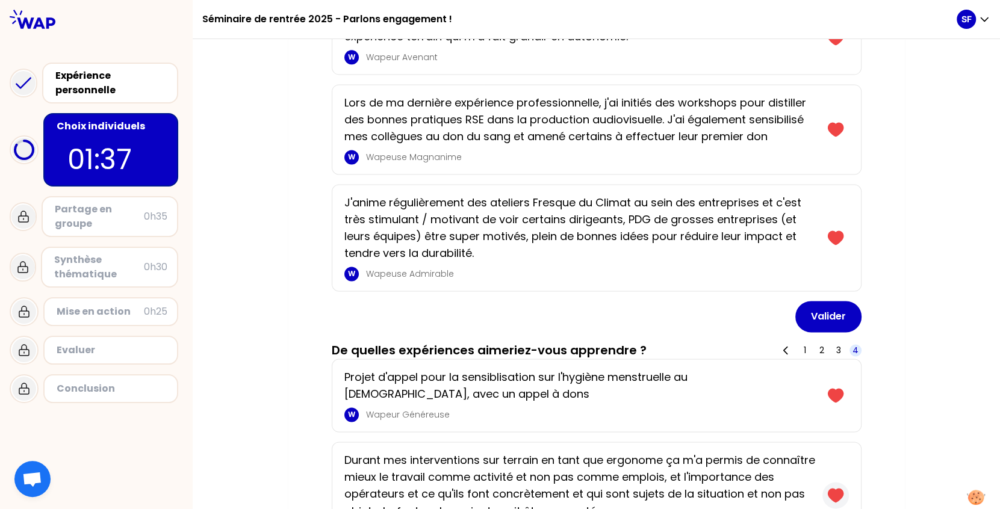
scroll to position [1276, 0]
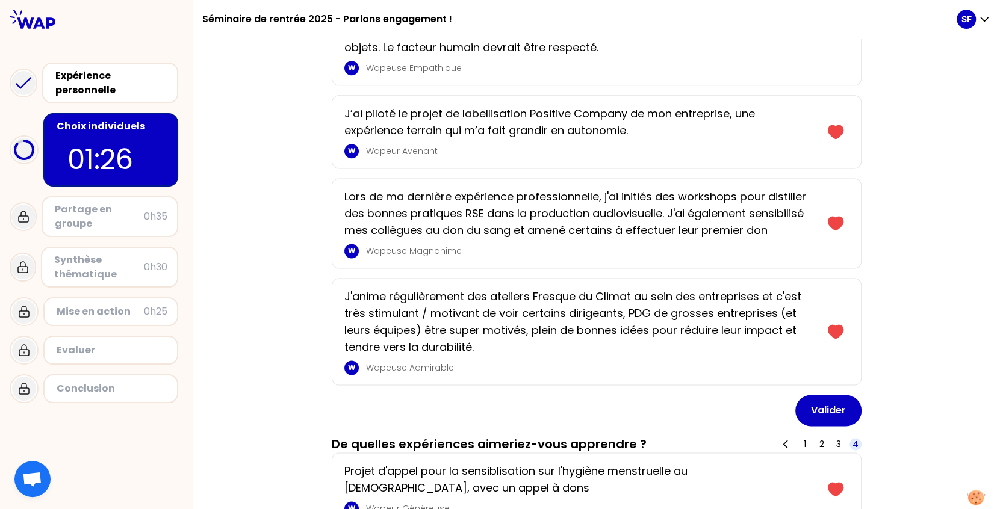
scroll to position [1204, 0]
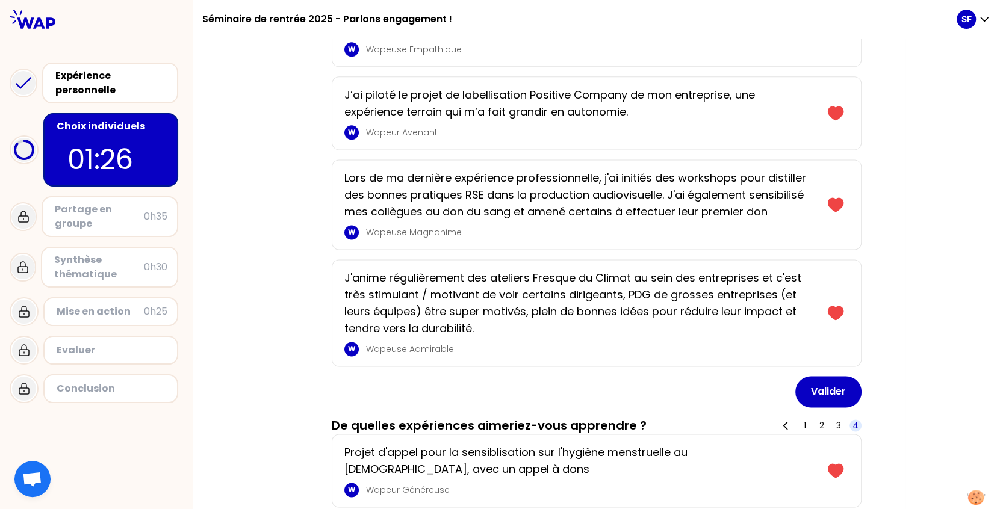
click at [739, 331] on p "J'anime régulièrement des ateliers Fresque du Climat au sein des entreprises et…" at bounding box center [579, 303] width 471 height 67
click at [832, 320] on icon at bounding box center [835, 312] width 15 height 13
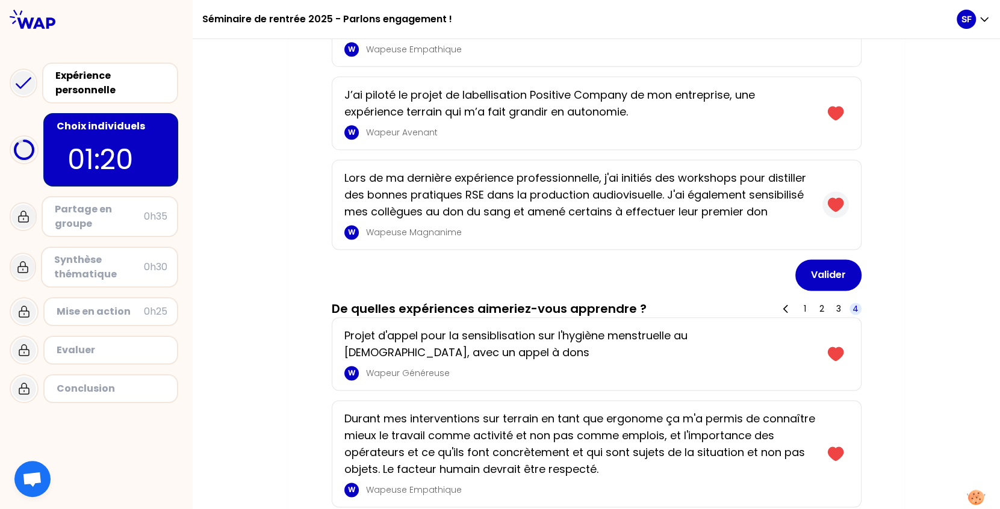
click at [830, 211] on icon at bounding box center [835, 204] width 15 height 13
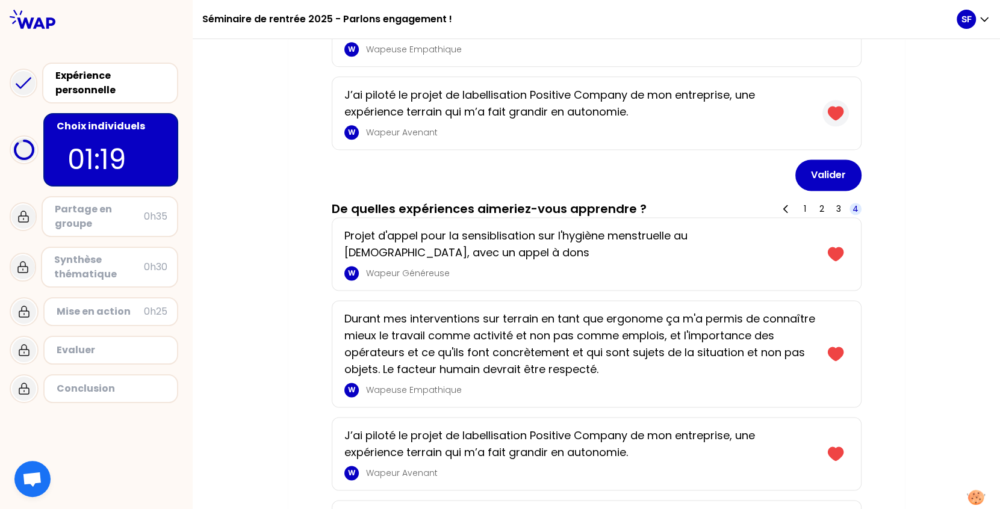
click at [829, 120] on icon at bounding box center [835, 113] width 15 height 13
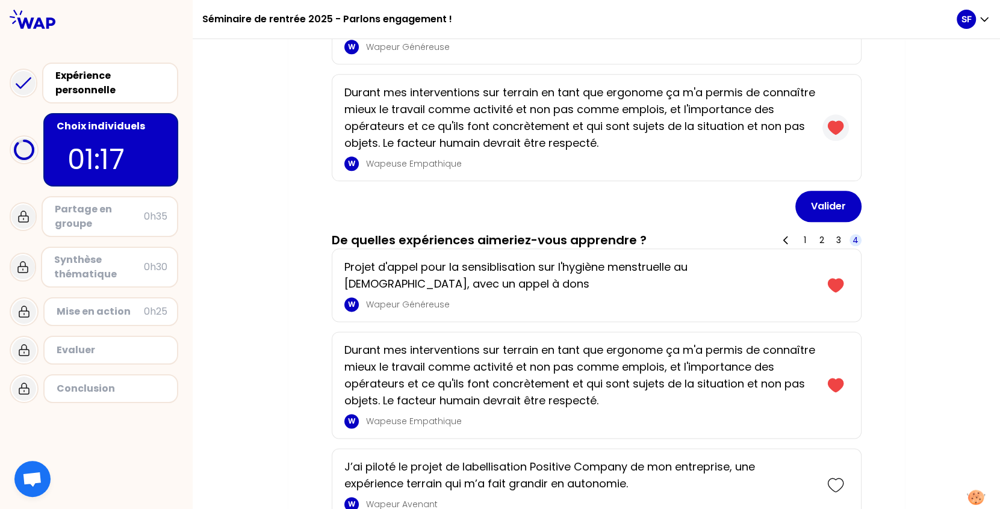
click at [831, 134] on icon at bounding box center [835, 127] width 15 height 13
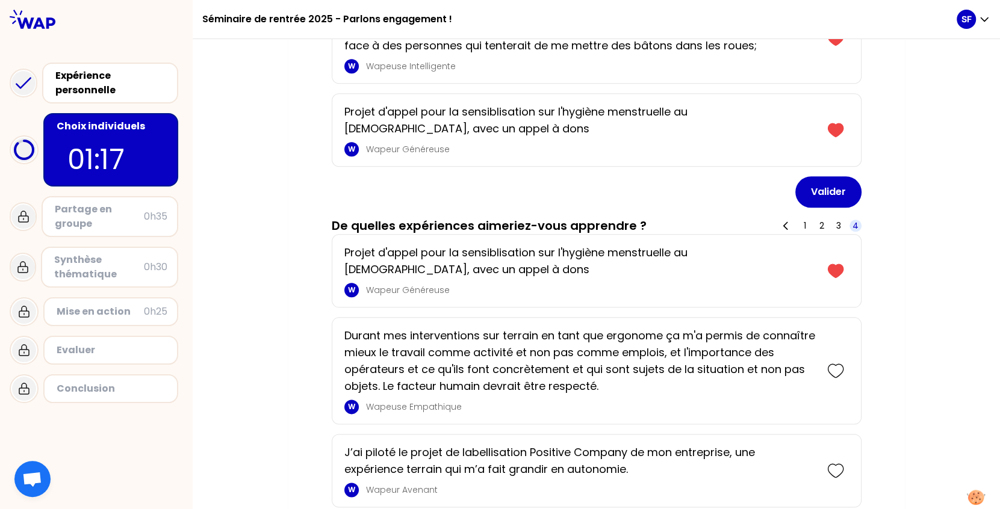
scroll to position [987, 0]
click at [831, 137] on icon at bounding box center [835, 130] width 15 height 13
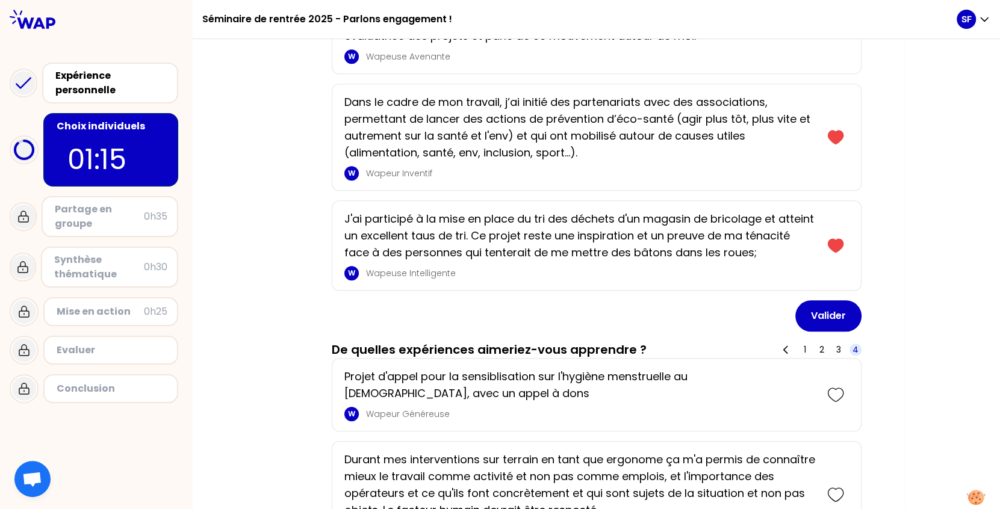
scroll to position [777, 0]
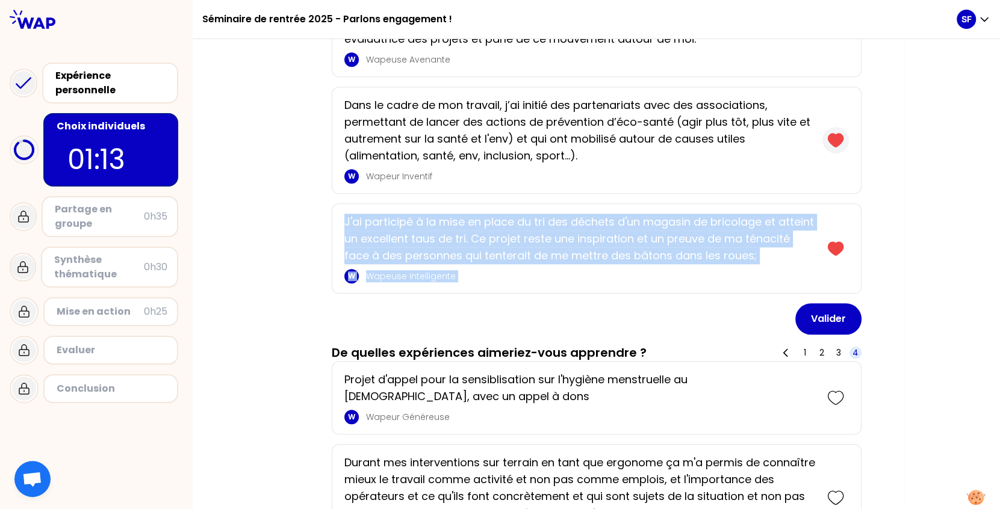
drag, startPoint x: 832, startPoint y: 259, endPoint x: 830, endPoint y: 154, distance: 104.8
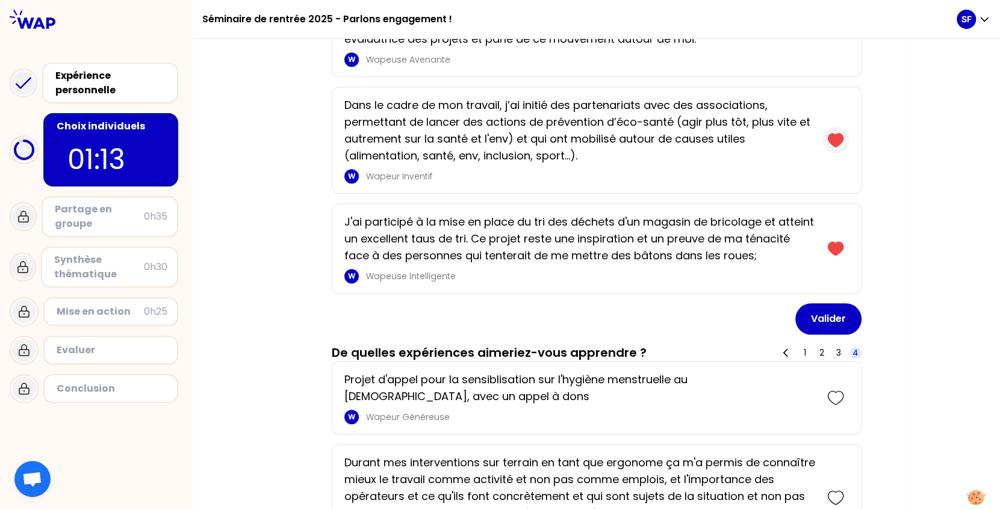
click at [830, 147] on icon at bounding box center [835, 140] width 15 height 13
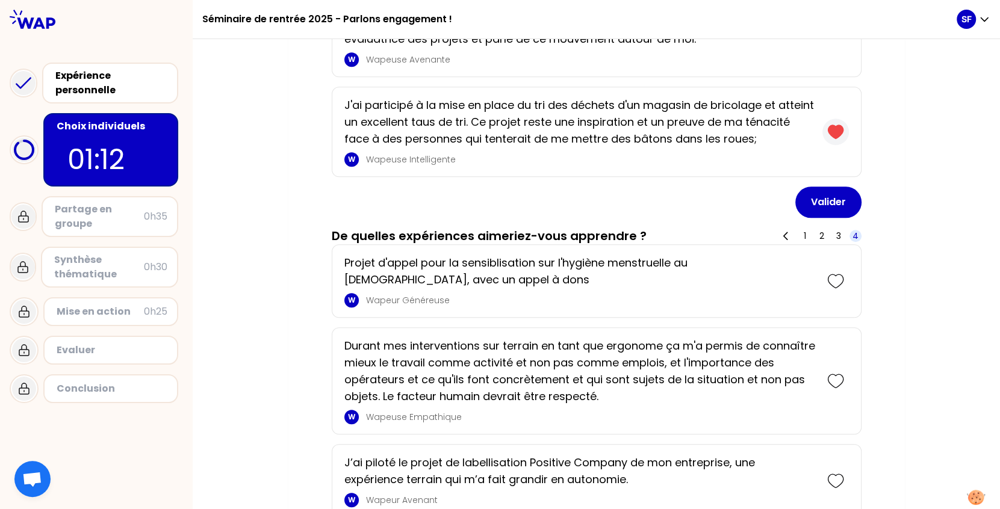
click at [828, 138] on icon at bounding box center [835, 131] width 15 height 13
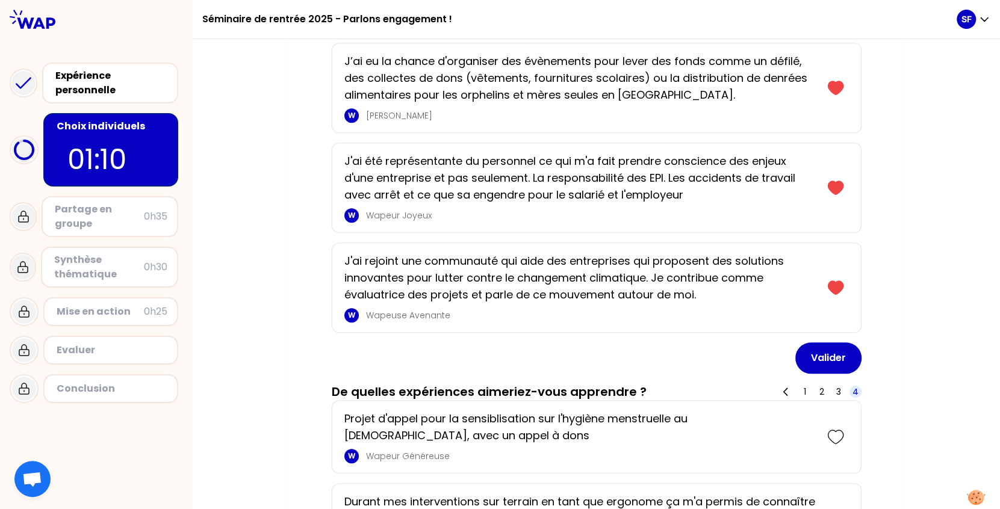
scroll to position [518, 0]
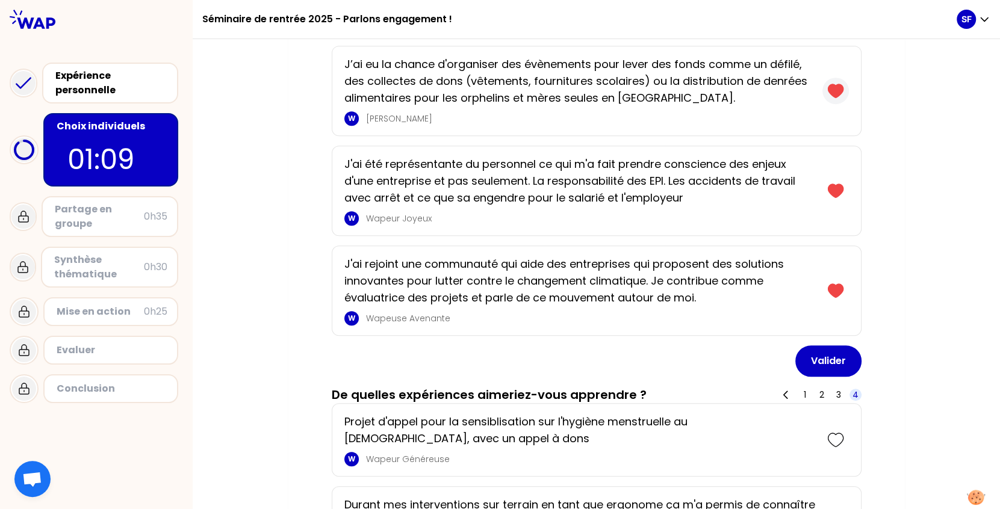
click at [832, 96] on icon at bounding box center [835, 90] width 15 height 13
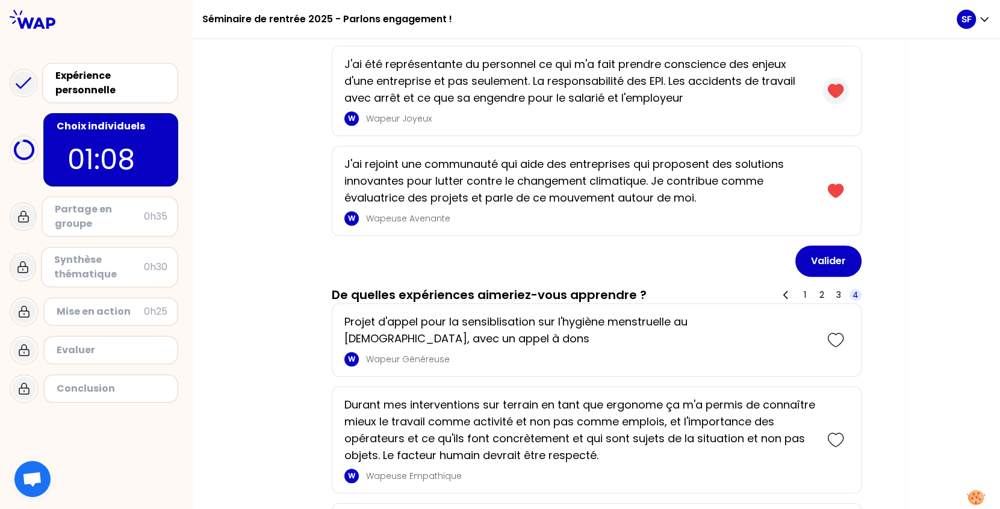
click at [832, 96] on icon at bounding box center [835, 90] width 15 height 13
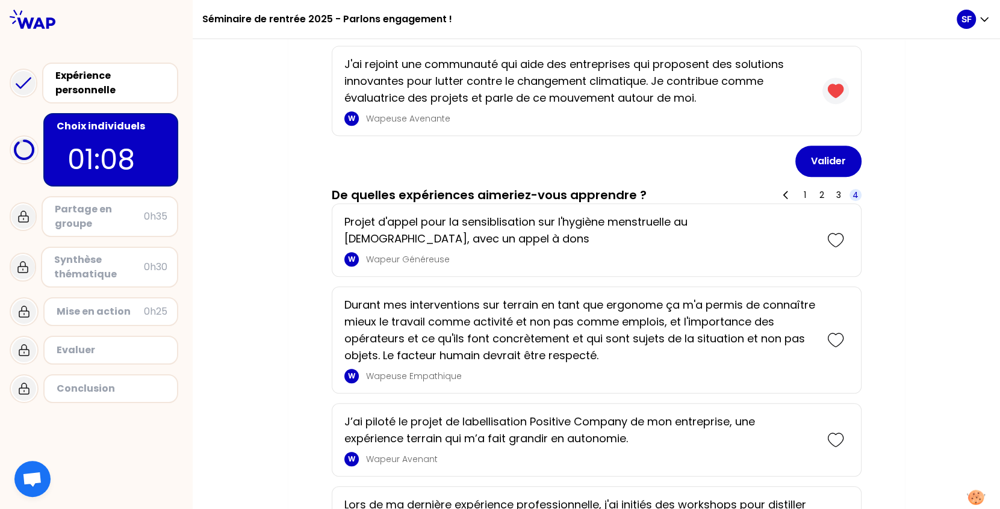
click at [832, 96] on icon at bounding box center [835, 90] width 15 height 13
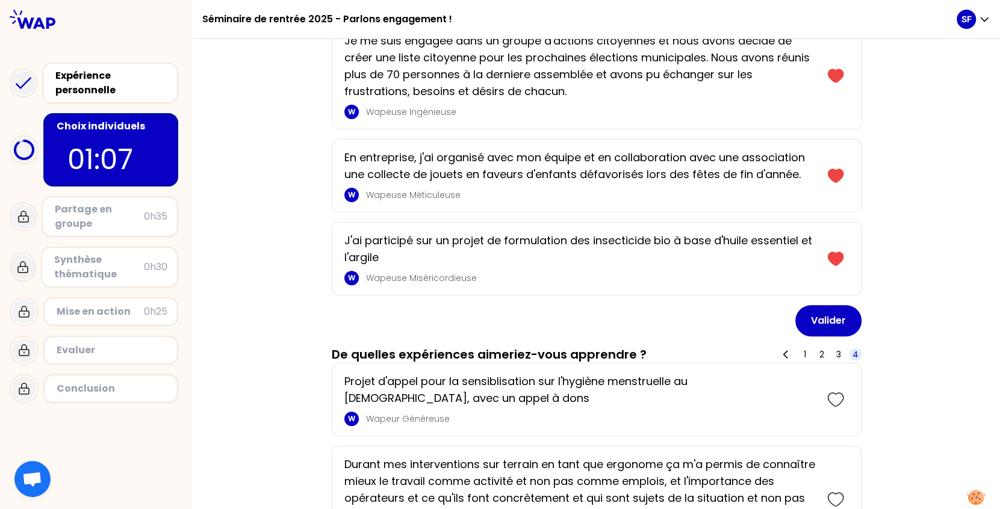
scroll to position [255, 0]
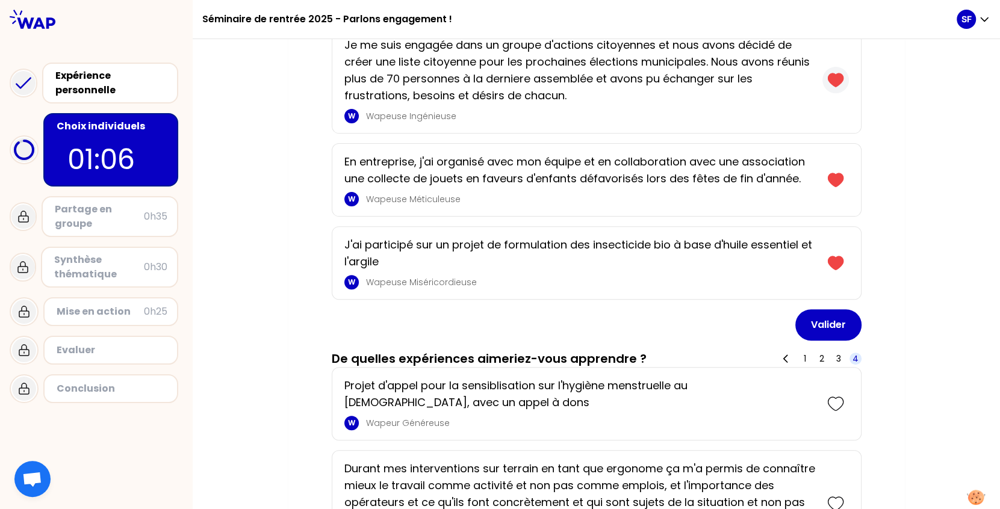
click at [832, 90] on div at bounding box center [836, 80] width 26 height 26
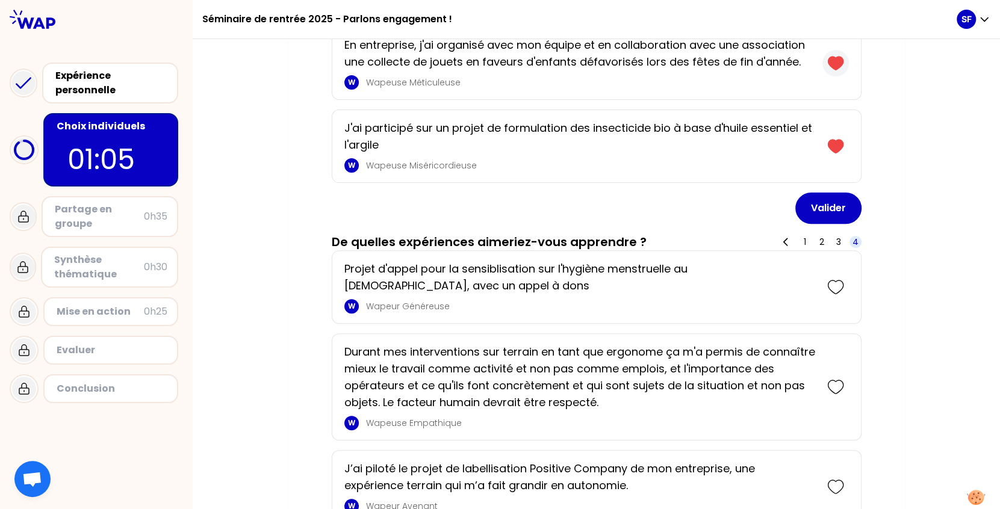
click at [832, 90] on div "En entreprise, j'ai organisé avec mon équipe et en collaboration avec une assoc…" at bounding box center [597, 62] width 530 height 73
click at [829, 68] on icon at bounding box center [835, 63] width 15 height 13
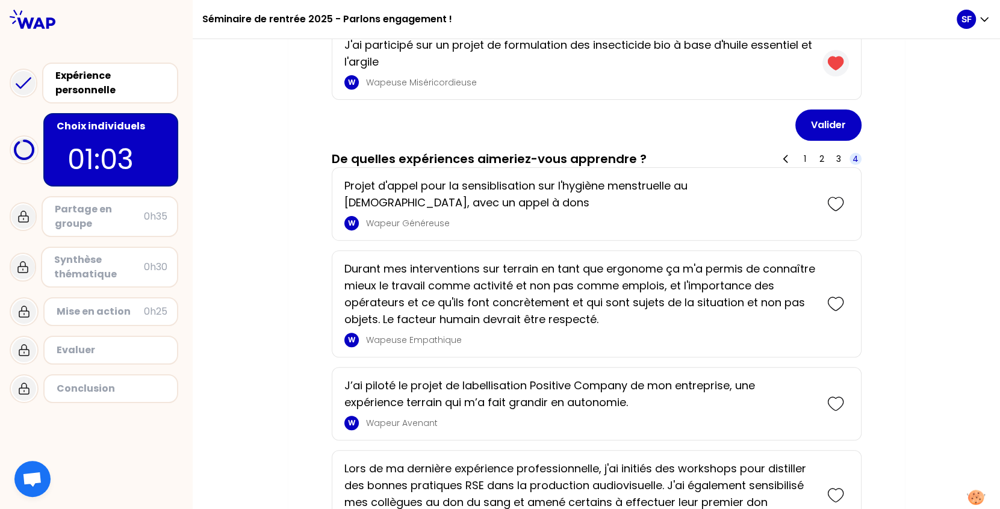
click at [829, 68] on icon at bounding box center [835, 63] width 15 height 13
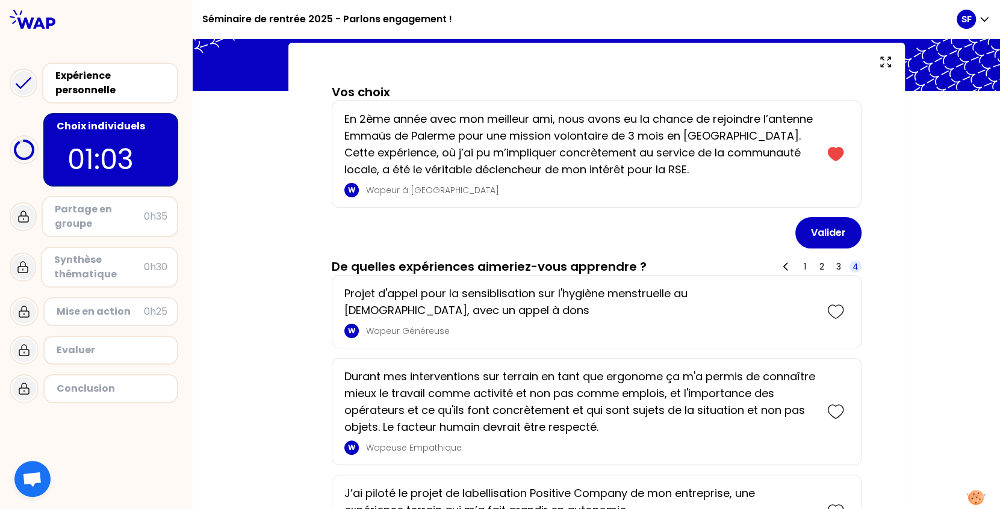
scroll to position [0, 0]
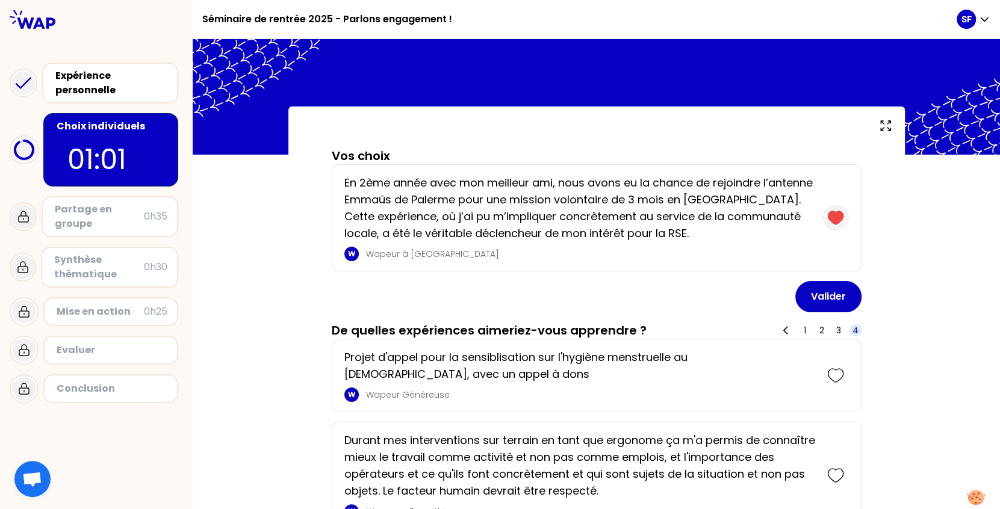
click at [831, 210] on icon at bounding box center [835, 218] width 17 height 17
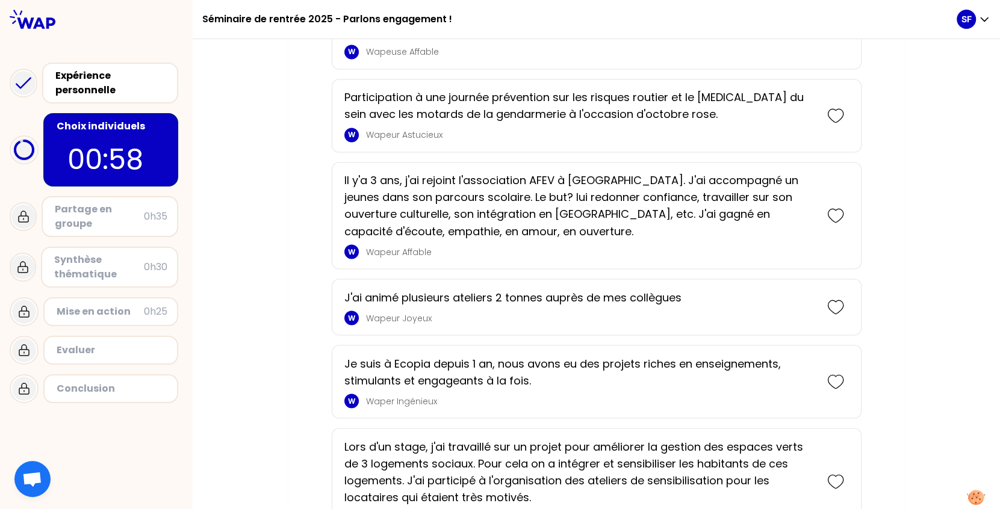
scroll to position [1679, 0]
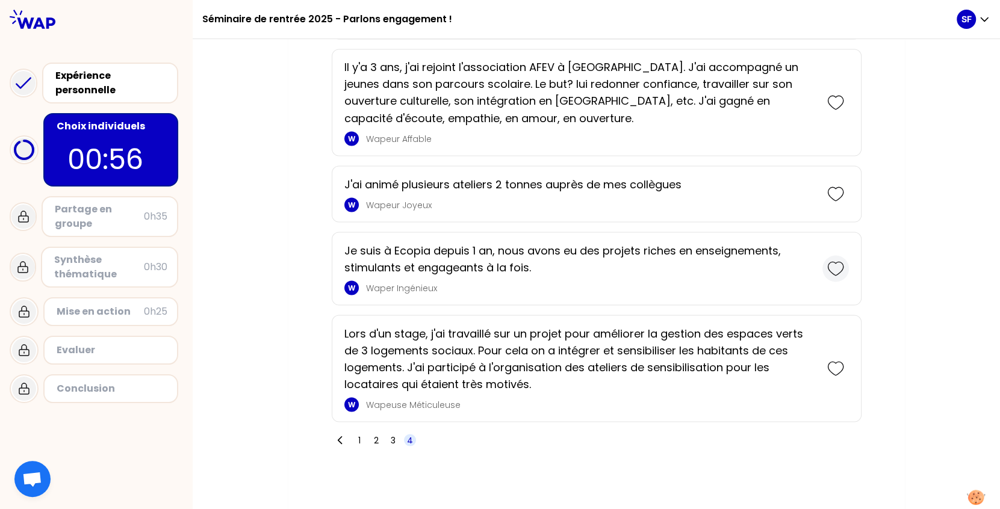
click at [830, 266] on icon at bounding box center [835, 268] width 17 height 17
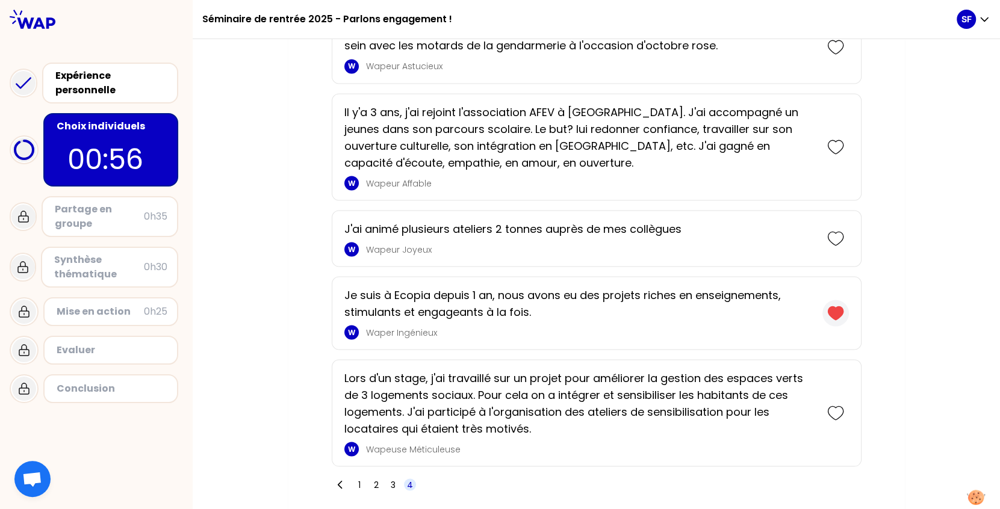
scroll to position [1723, 0]
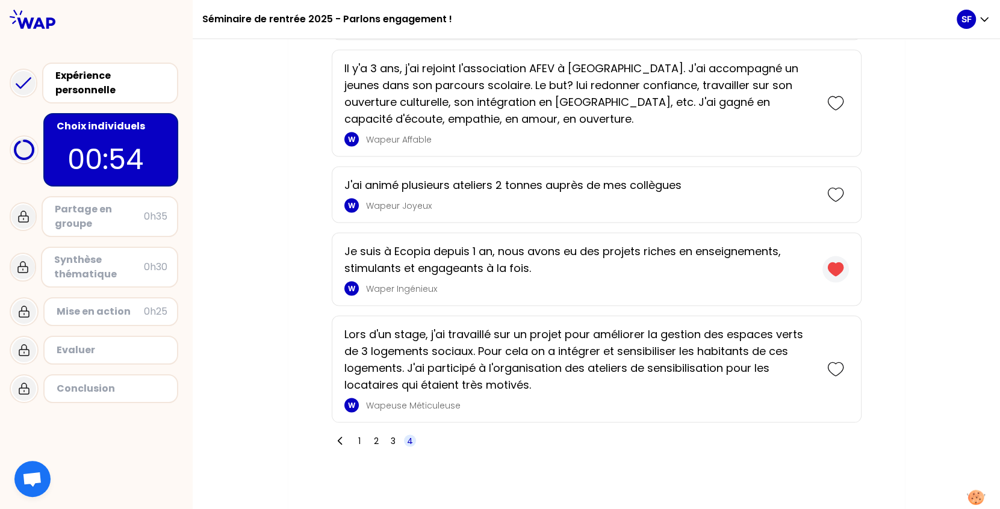
click at [830, 266] on icon at bounding box center [835, 269] width 15 height 13
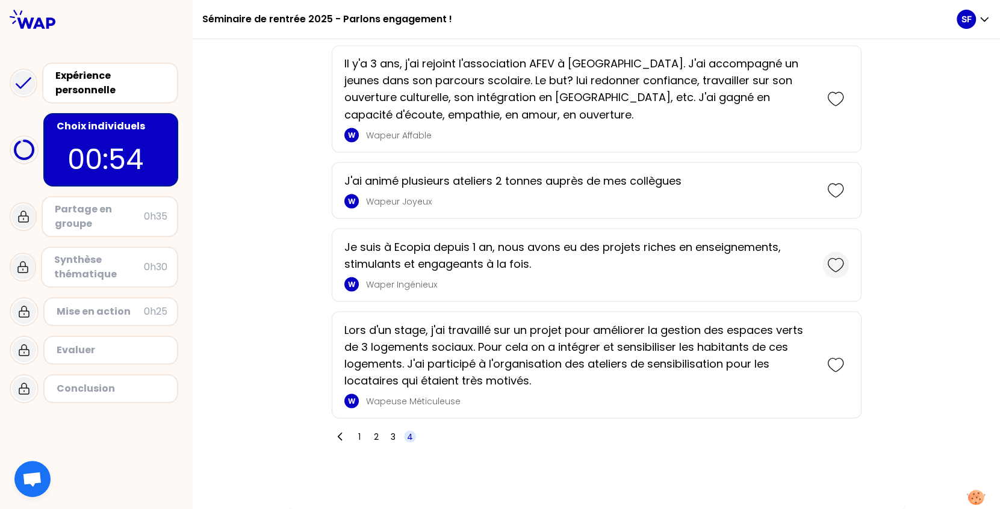
scroll to position [1679, 0]
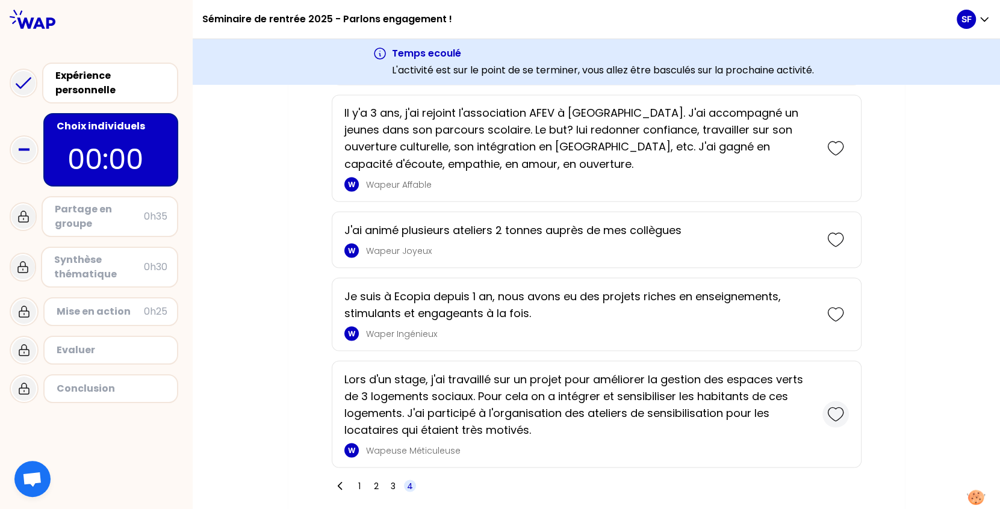
click at [835, 411] on icon at bounding box center [835, 414] width 17 height 17
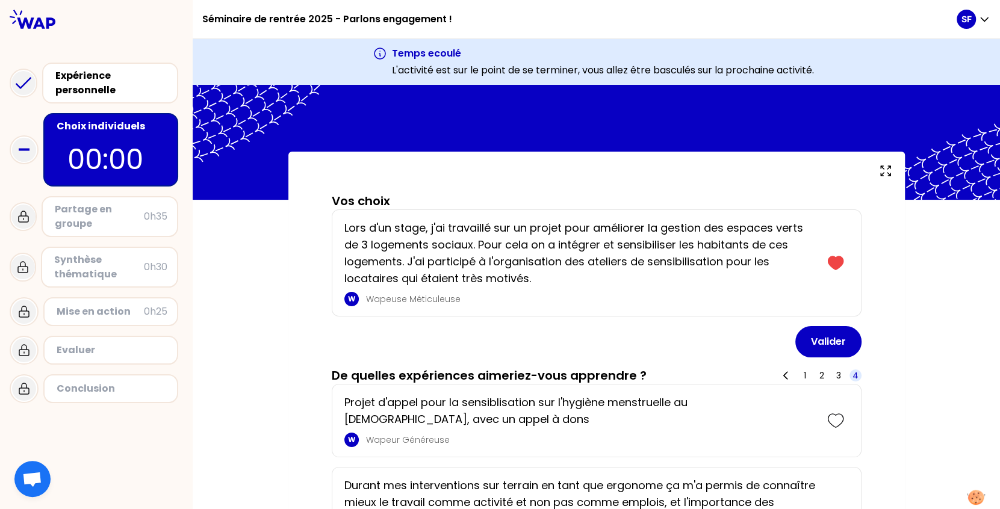
scroll to position [0, 0]
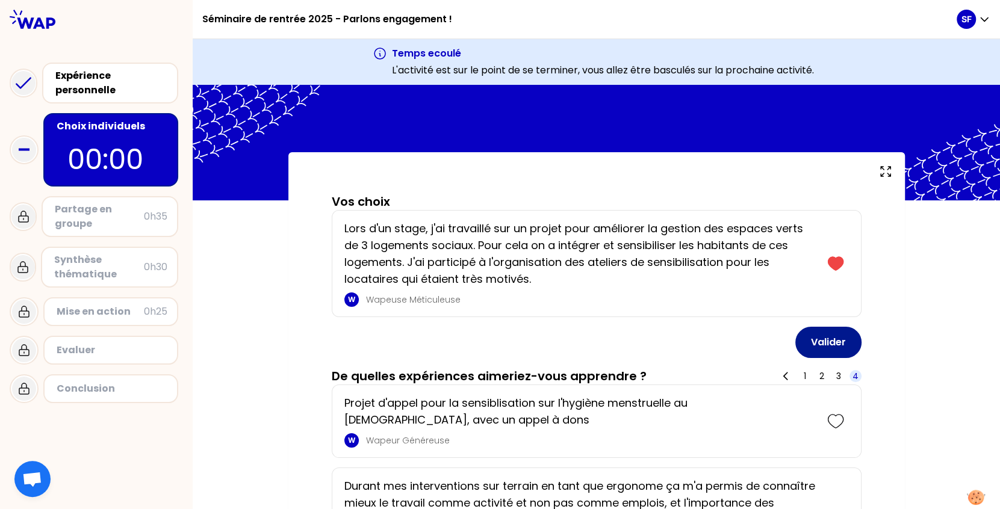
click at [832, 345] on button "Valider" at bounding box center [828, 342] width 66 height 31
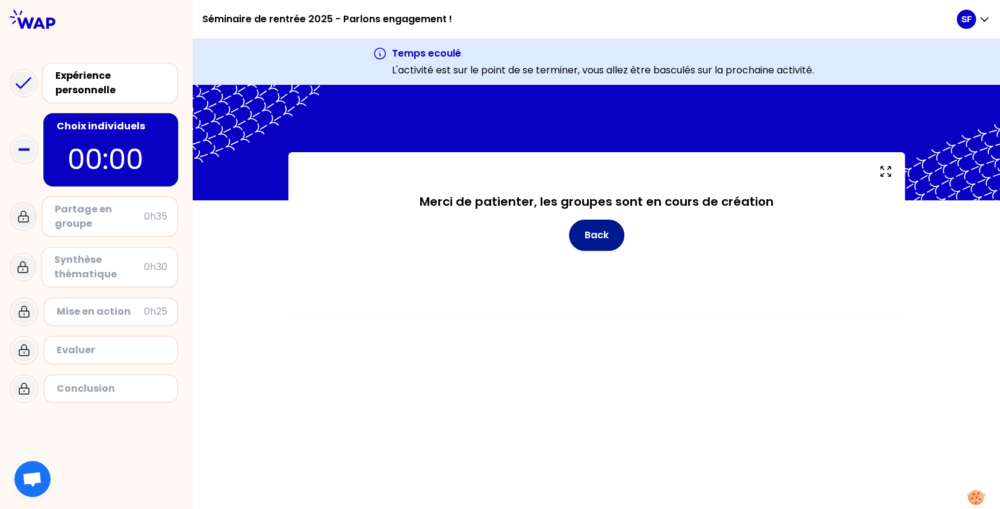
click at [599, 242] on button "Back" at bounding box center [596, 235] width 55 height 31
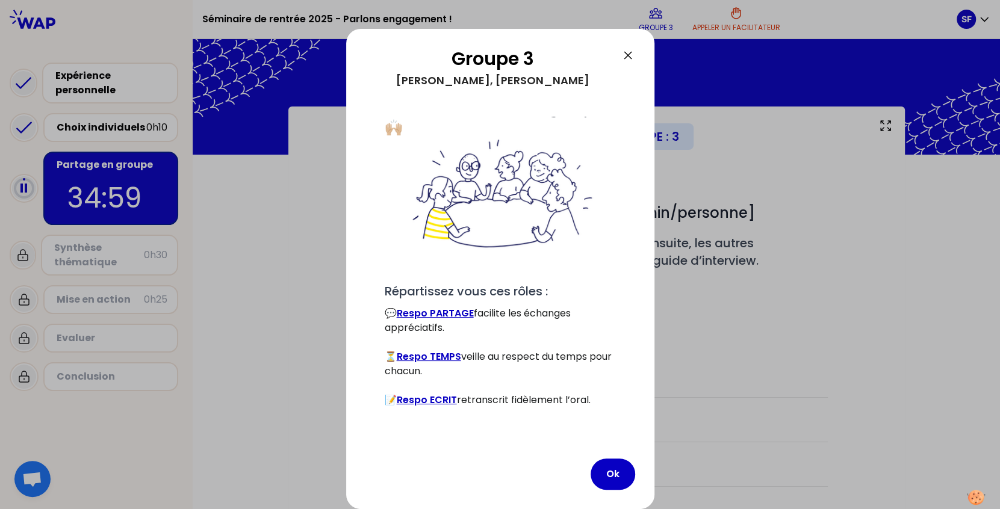
scroll to position [8, 0]
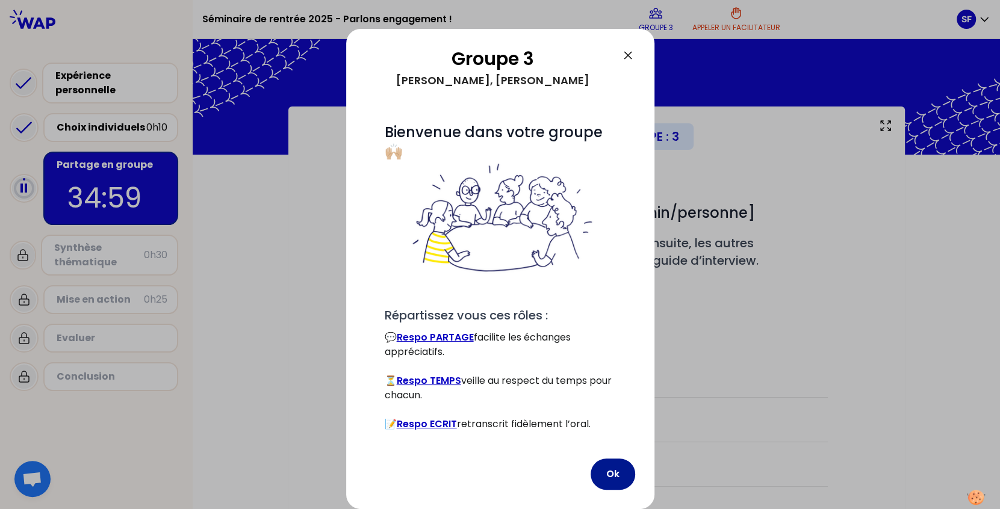
click at [609, 471] on button "Ok" at bounding box center [613, 474] width 45 height 31
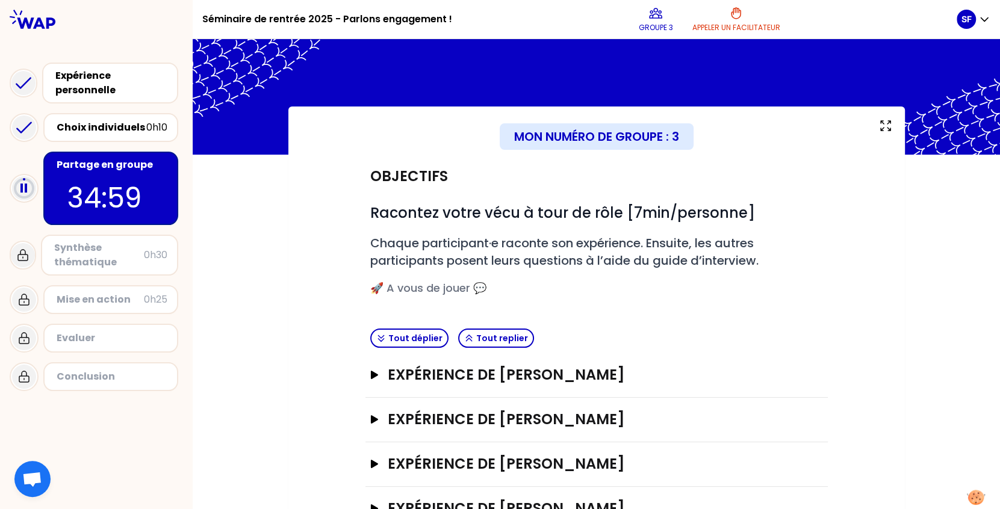
scroll to position [45, 0]
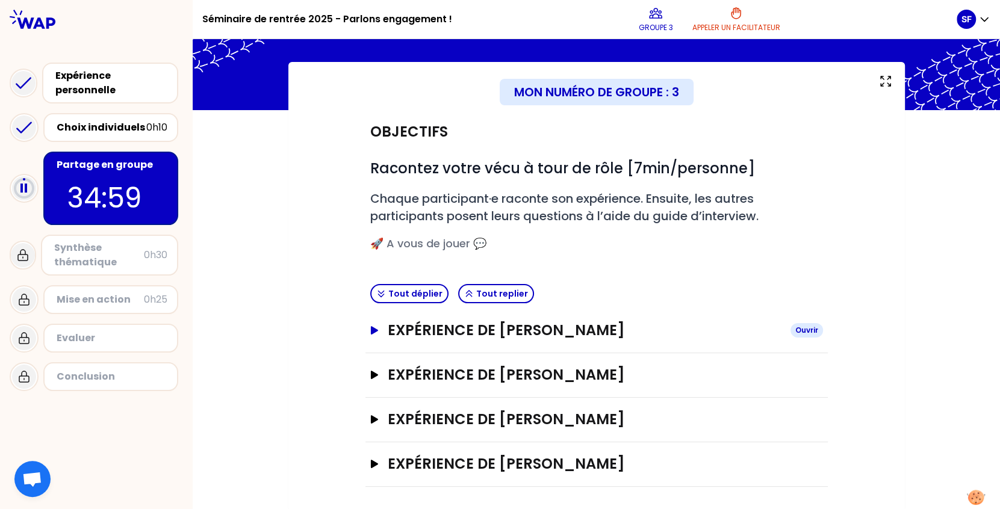
click at [530, 330] on h3 "Expérience de [PERSON_NAME]" at bounding box center [584, 330] width 393 height 19
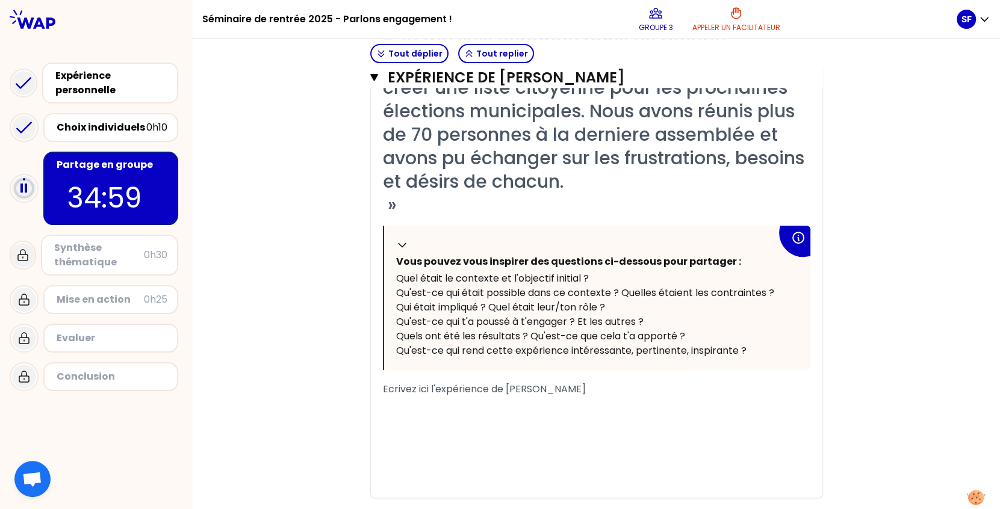
scroll to position [435, 0]
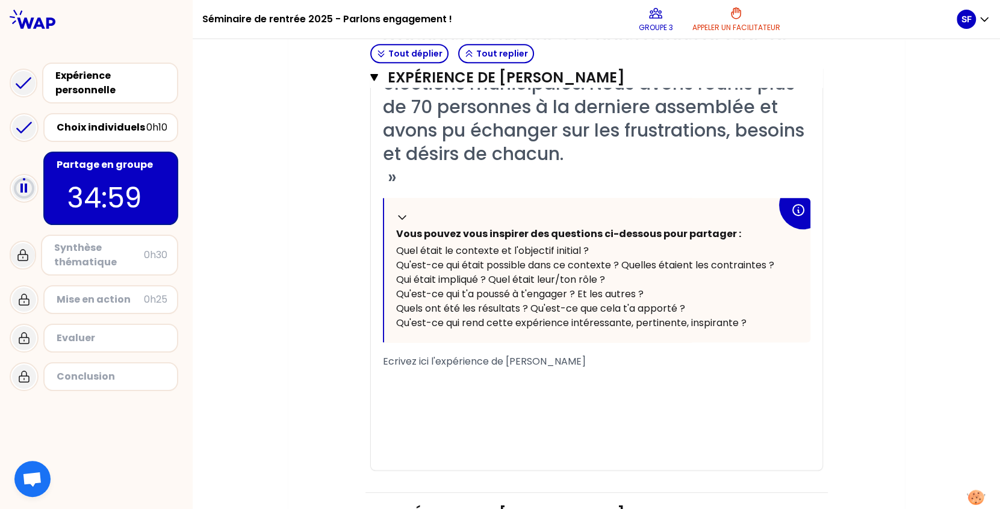
click at [529, 362] on span "Ecrivez ici l'expérience de [PERSON_NAME]" at bounding box center [484, 362] width 203 height 14
drag, startPoint x: 576, startPoint y: 363, endPoint x: 376, endPoint y: 359, distance: 199.9
click at [376, 359] on div "« Je me suis engagée dans un groupe d'actions citoyennes et nous avons décidé d…" at bounding box center [597, 235] width 452 height 469
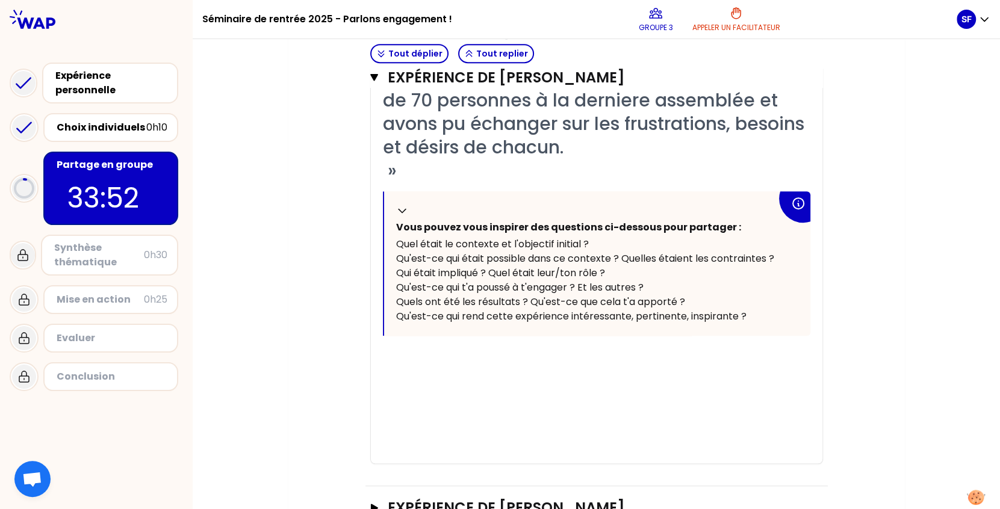
scroll to position [441, 0]
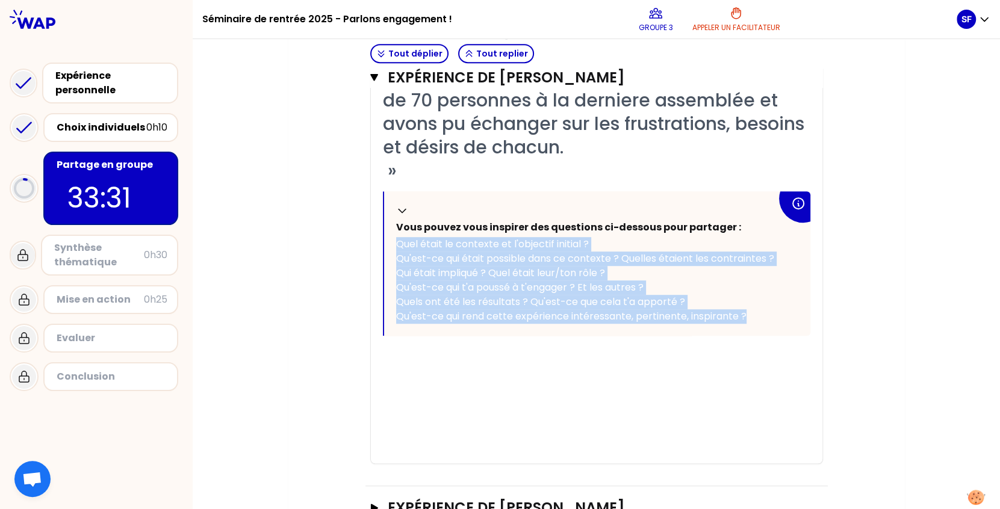
drag, startPoint x: 747, startPoint y: 313, endPoint x: 393, endPoint y: 237, distance: 361.4
click at [393, 237] on div "Replier Vous pouvez vous inspirer des questions ci-dessous pour partager : Quel…" at bounding box center [597, 263] width 426 height 145
copy div "Quel était le contexte et l'objectif initial ? Qu'est-ce qui était possible dan…"
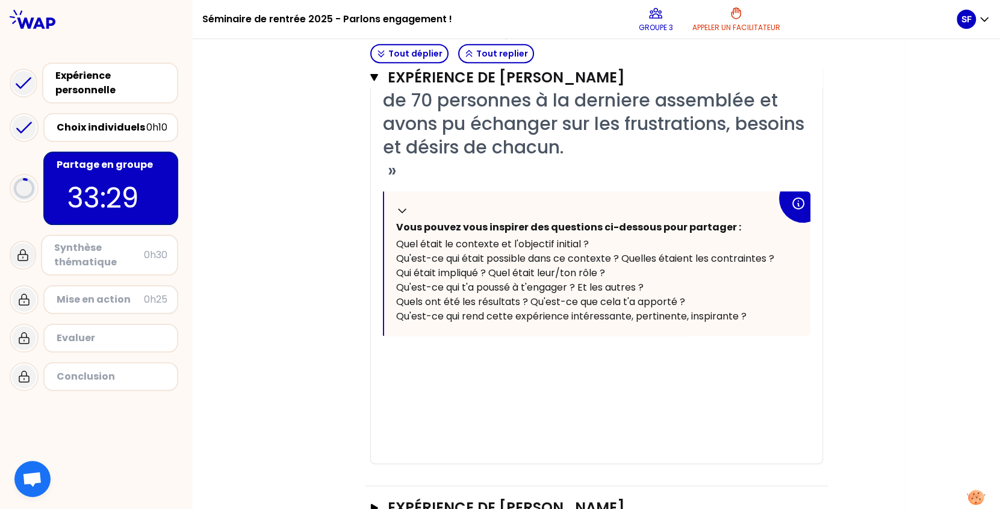
click at [407, 367] on div "﻿" at bounding box center [597, 369] width 428 height 14
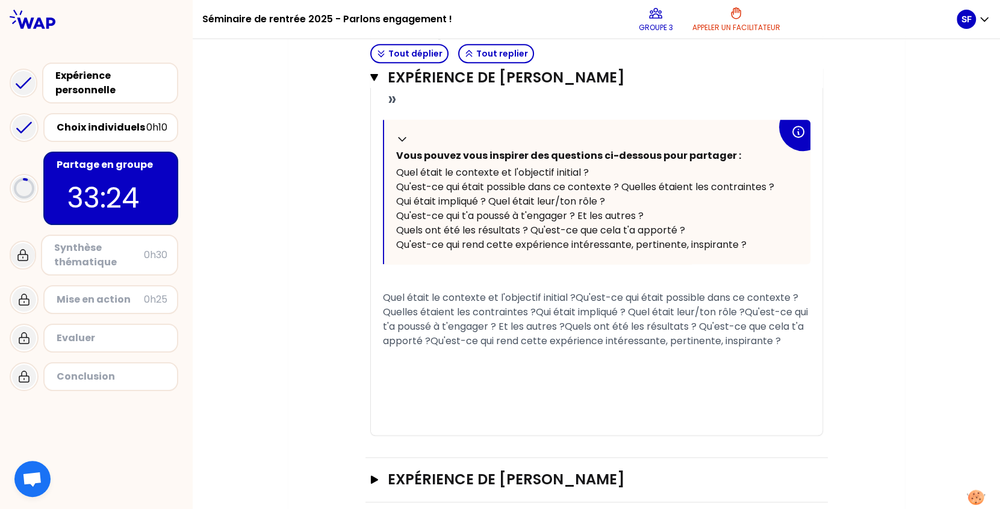
scroll to position [512, 0]
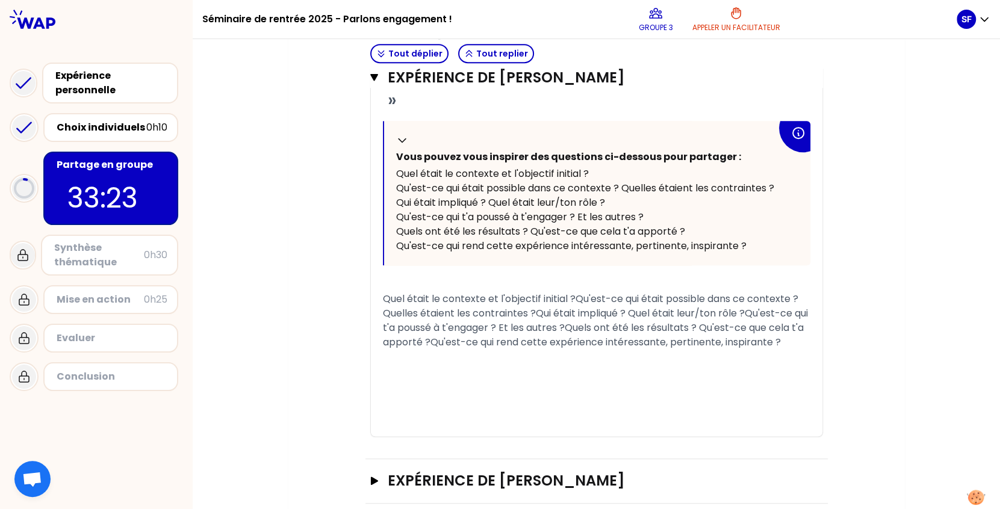
click at [593, 172] on div "Quel était le contexte et l'objectif initial ?" at bounding box center [586, 174] width 381 height 14
click at [571, 297] on span "Quel était le contexte et l'objectif initial ?Qu'est-ce qui était possible dans…" at bounding box center [597, 320] width 428 height 57
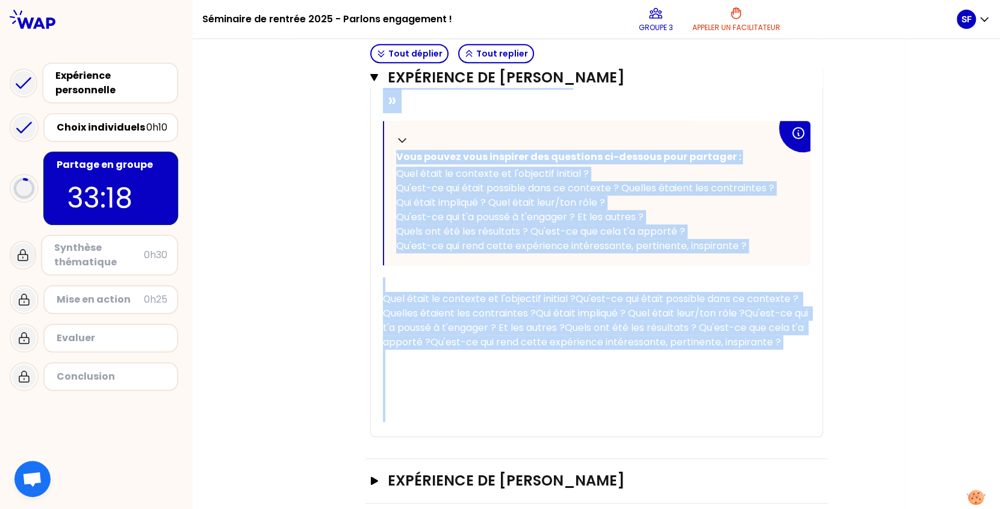
click at [604, 332] on span "Quel était le contexte et l'objectif initial ?Qu'est-ce qui était possible dans…" at bounding box center [597, 320] width 428 height 57
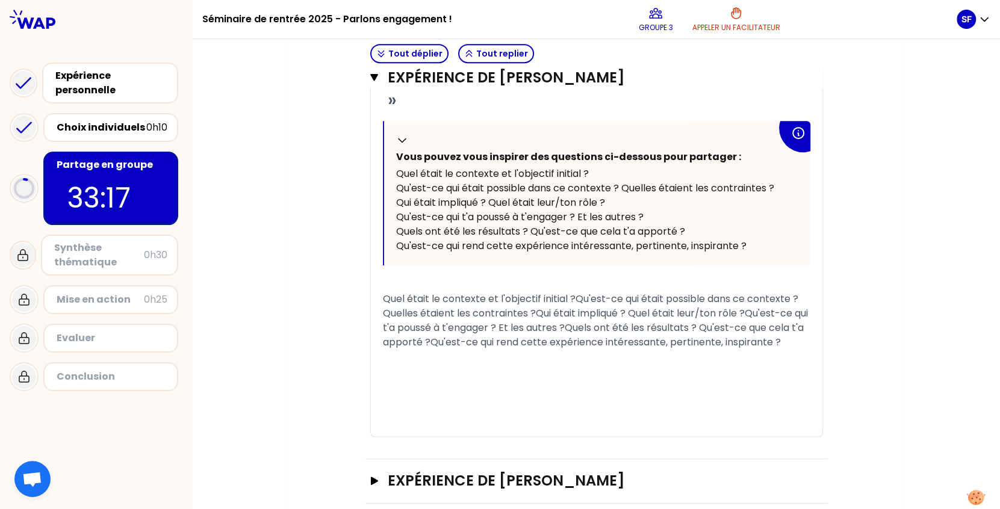
click at [675, 347] on div "Quel était le contexte et l'objectif initial ?Qu'est-ce qui était possible dans…" at bounding box center [597, 321] width 428 height 58
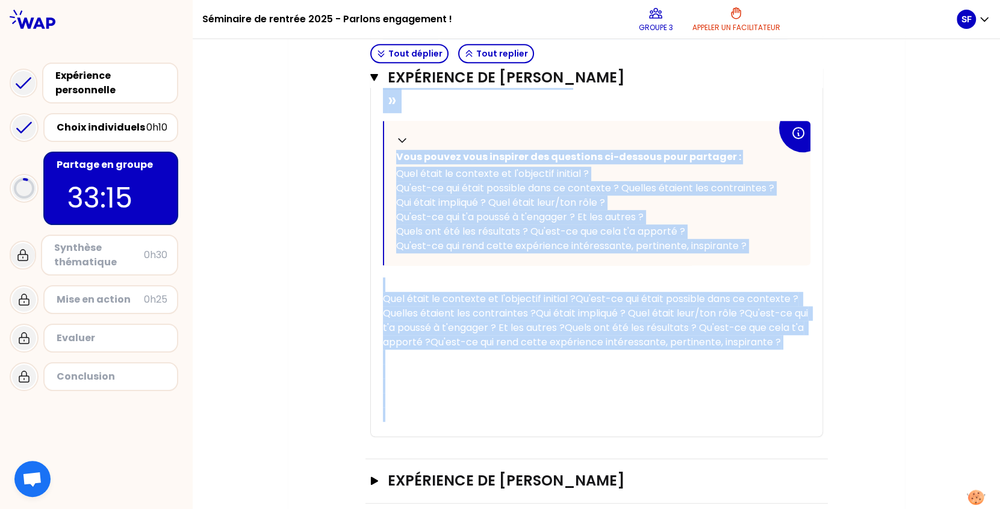
click at [726, 350] on div "Quel était le contexte et l'objectif initial ?Qu'est-ce qui était possible dans…" at bounding box center [597, 321] width 428 height 58
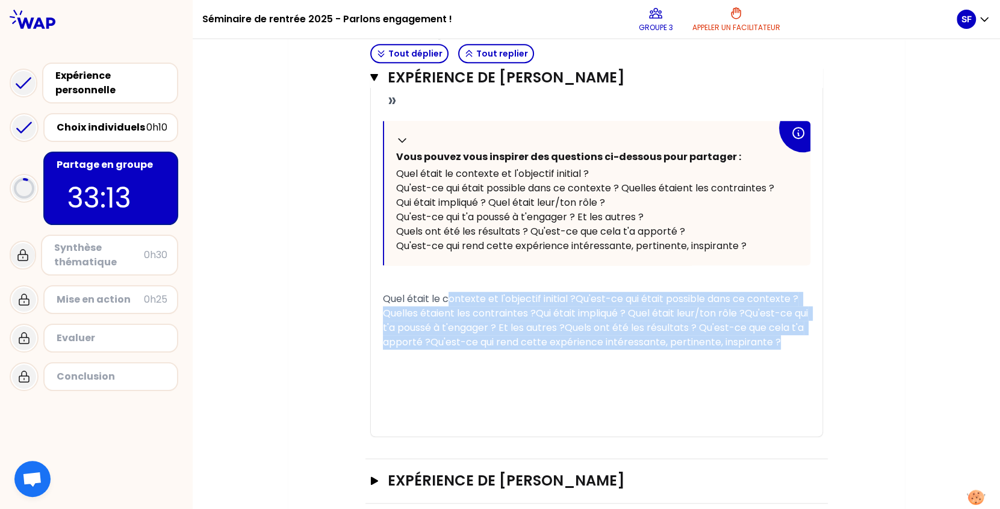
drag, startPoint x: 792, startPoint y: 341, endPoint x: 446, endPoint y: 298, distance: 348.9
click at [446, 298] on div "Quel était le contexte et l'objectif initial ?Qu'est-ce qui était possible dans…" at bounding box center [597, 321] width 428 height 58
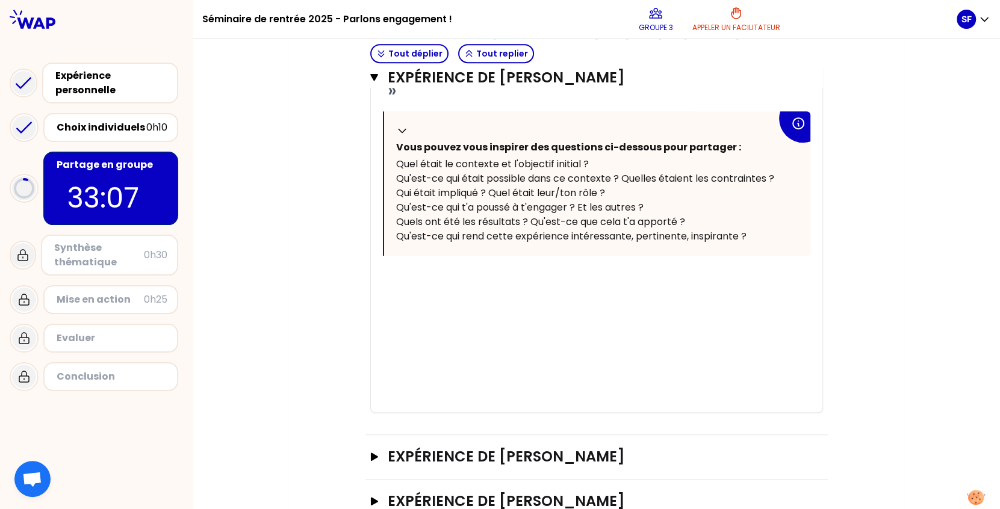
scroll to position [577, 0]
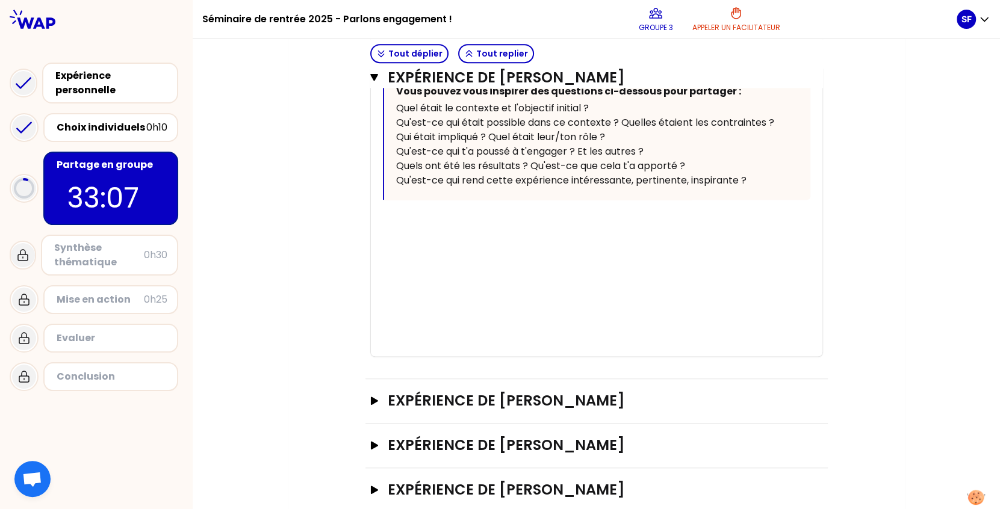
click at [410, 233] on div at bounding box center [597, 247] width 428 height 43
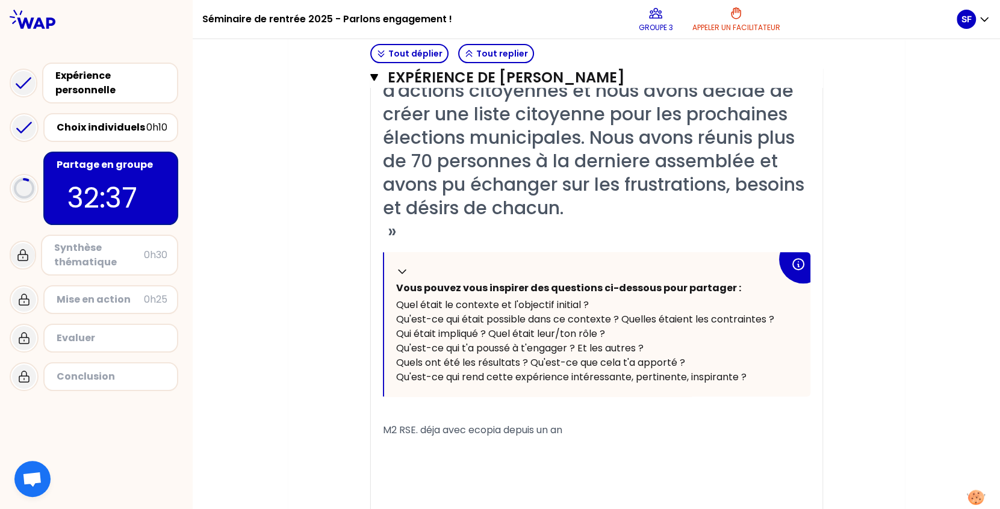
scroll to position [458, 0]
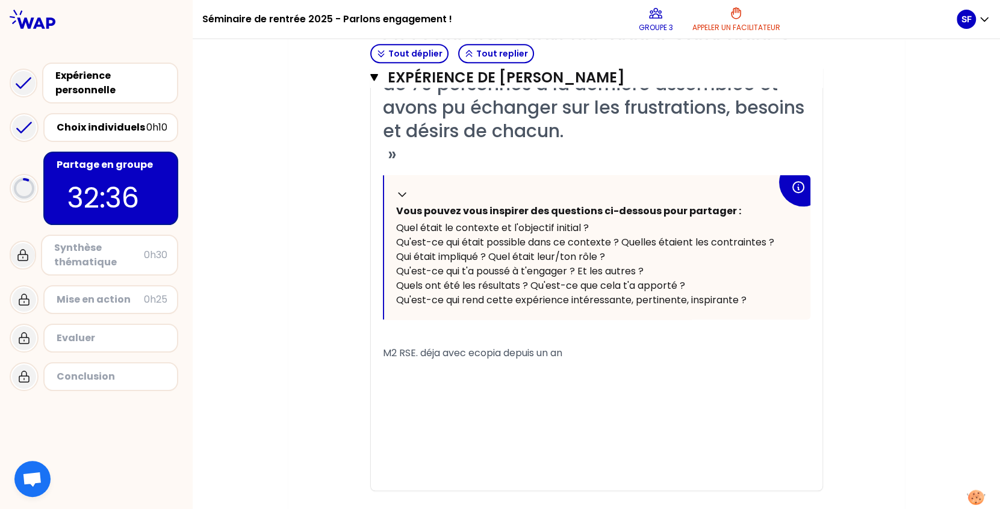
click at [592, 356] on div "M2 RSE. déja avec ecopia depuis un an" at bounding box center [597, 353] width 428 height 14
click at [571, 350] on span "M2 RSE. déja avec ecopia depuis un an. Action citoyenne" at bounding box center [515, 353] width 264 height 14
click at [677, 349] on div "M2 RSE. déja avec ecopia depuis un an. Action citoyenne" at bounding box center [597, 353] width 428 height 14
click at [668, 361] on div at bounding box center [597, 382] width 428 height 43
click at [688, 350] on div "M2 RSE. déja avec ecopia depuis un an. Action citoyenne :" at bounding box center [597, 353] width 428 height 14
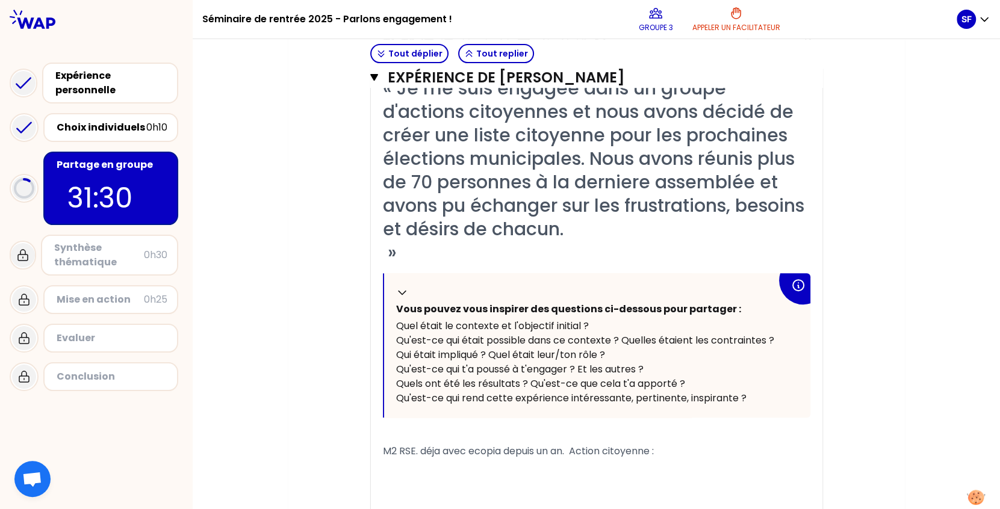
scroll to position [426, 0]
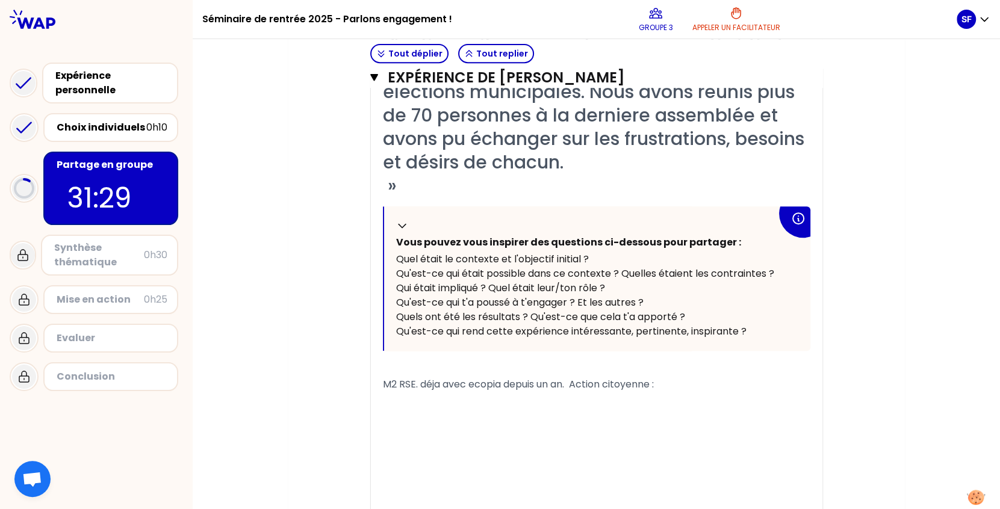
click at [678, 385] on div "M2 RSE. déja avec ecopia depuis un an. Action citoyenne :" at bounding box center [597, 385] width 428 height 14
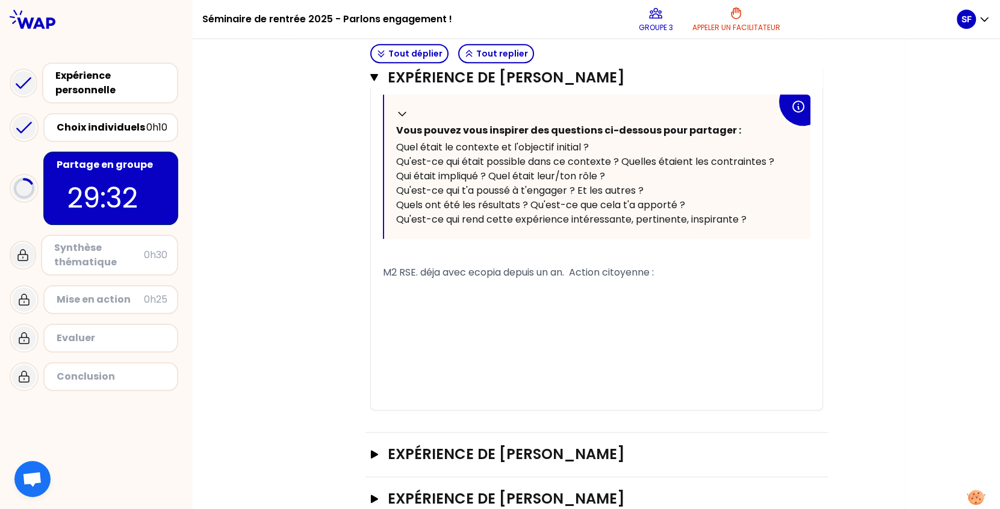
scroll to position [592, 0]
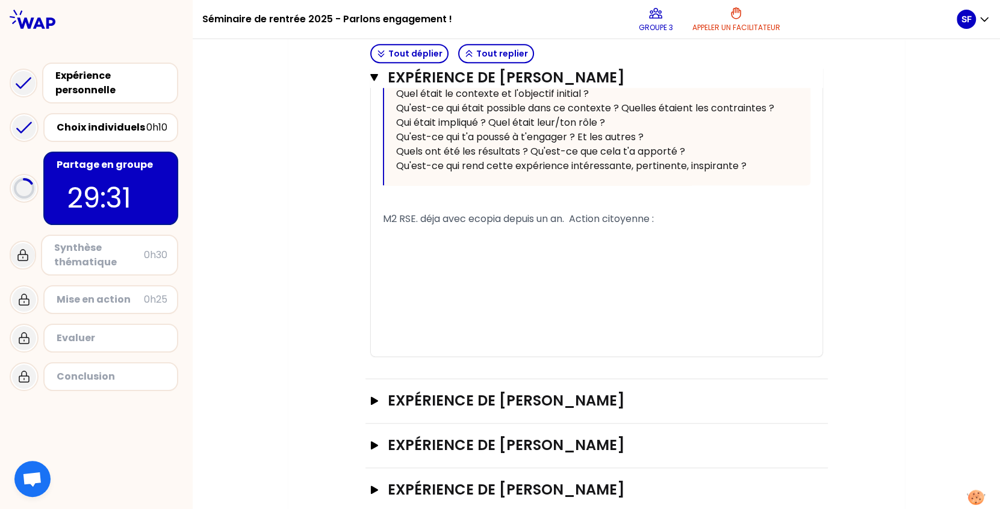
click at [471, 237] on div at bounding box center [597, 247] width 428 height 43
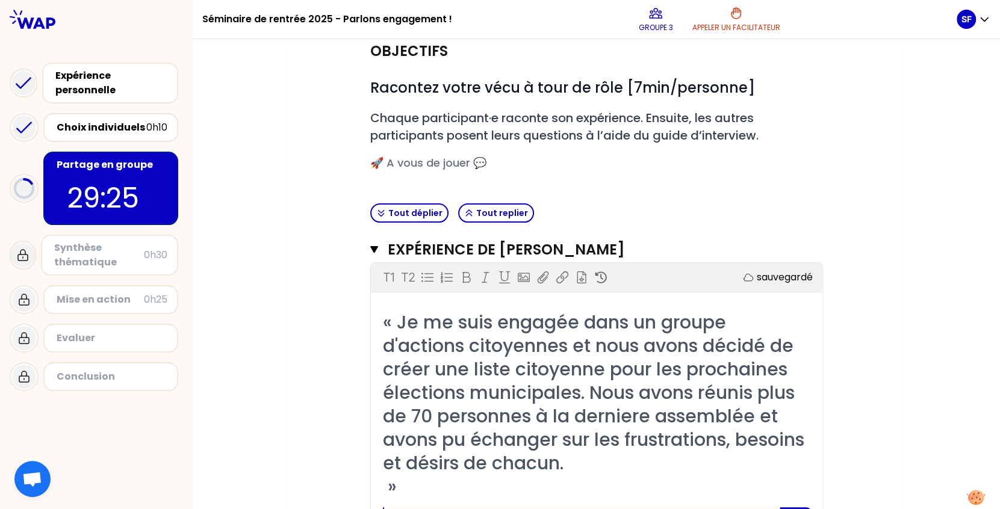
scroll to position [175, 0]
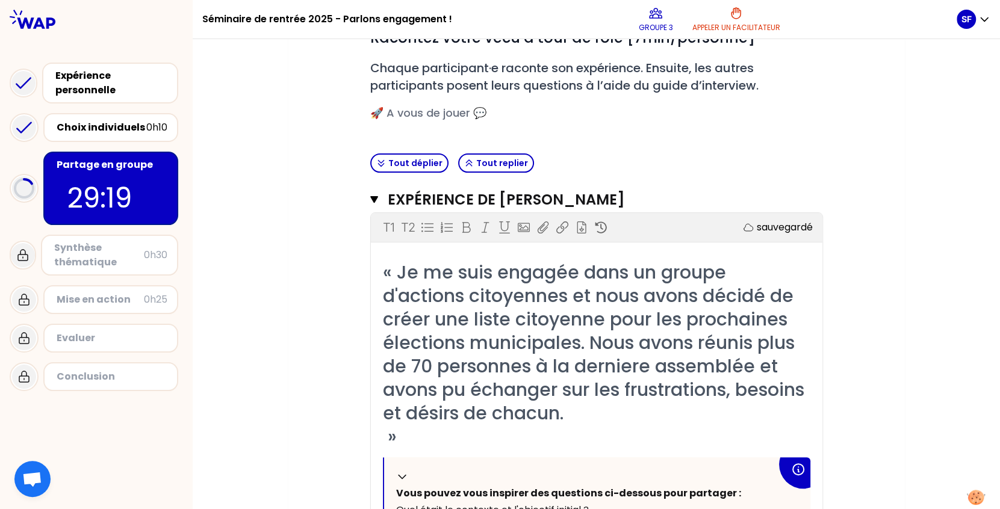
drag, startPoint x: 768, startPoint y: 23, endPoint x: 851, endPoint y: 97, distance: 110.9
click at [851, 97] on div "Objectifs # Racontez votre vécu à tour de rôle [7min/personne] # Chaque partici…" at bounding box center [597, 455] width 568 height 950
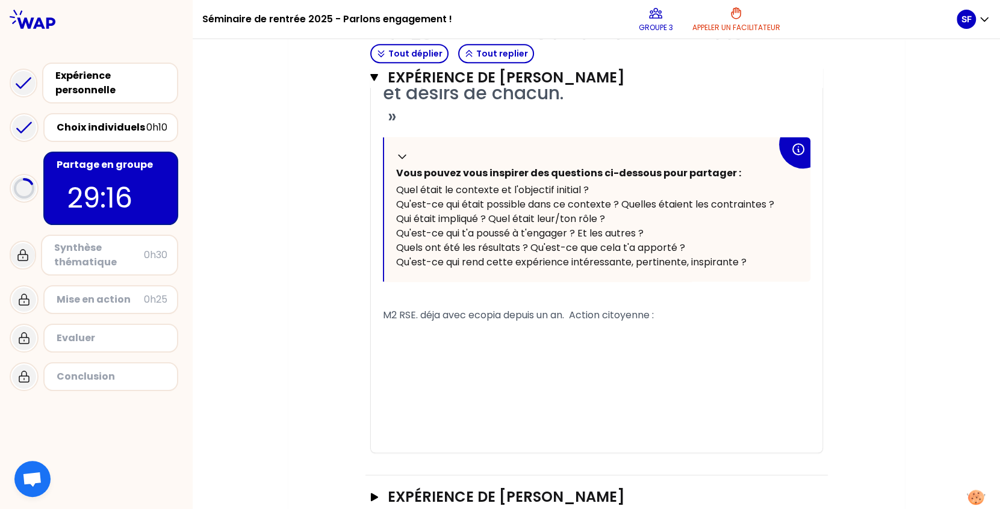
scroll to position [496, 0]
click at [685, 311] on div "M2 RSE. déja avec ecopia depuis un an. Action citoyenne :" at bounding box center [597, 315] width 428 height 14
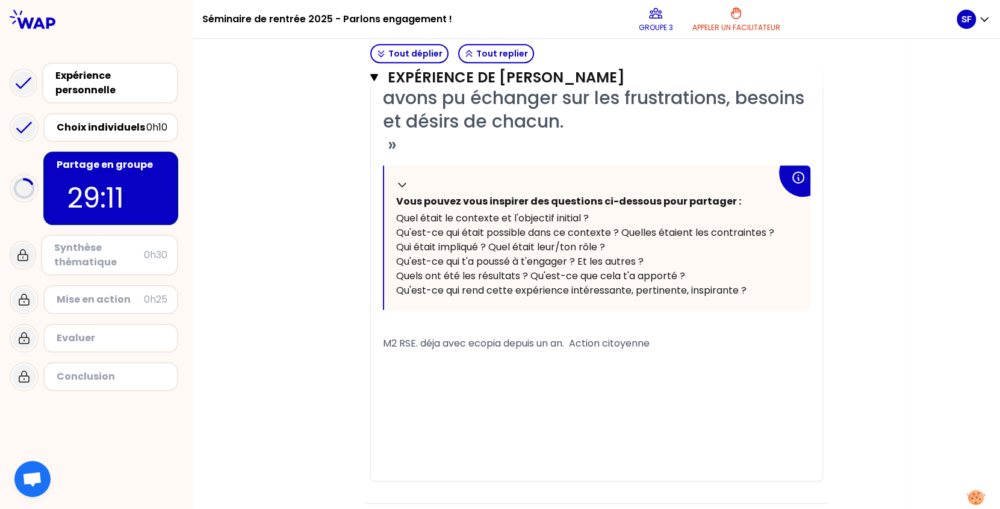
scroll to position [467, 0]
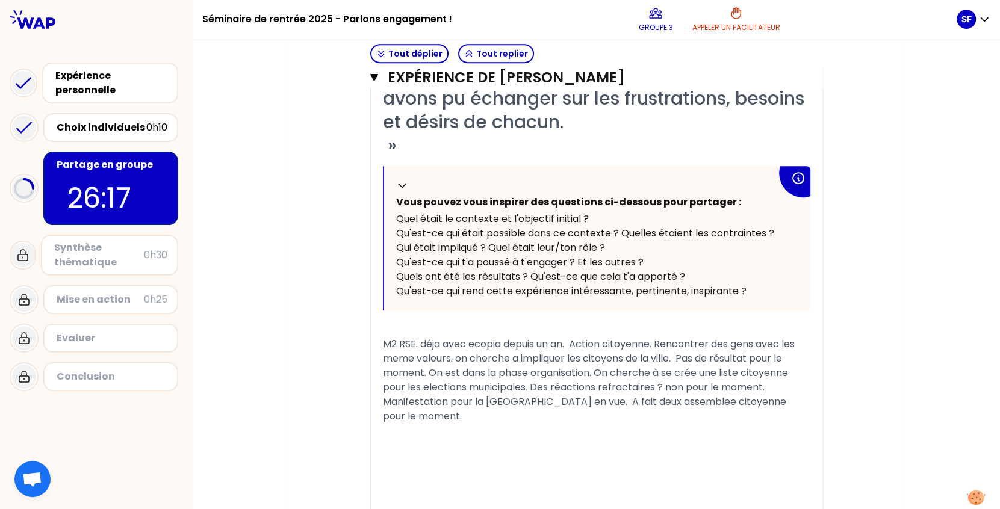
click at [667, 384] on span "M2 RSE. déja avec ecopia depuis un an. Action citoyenne. Rencontrer des gens av…" at bounding box center [590, 380] width 414 height 86
click at [441, 417] on div "M2 RSE. déja avec ecopia depuis un an. Action citoyenne. Rencontrer des gens av…" at bounding box center [597, 380] width 428 height 87
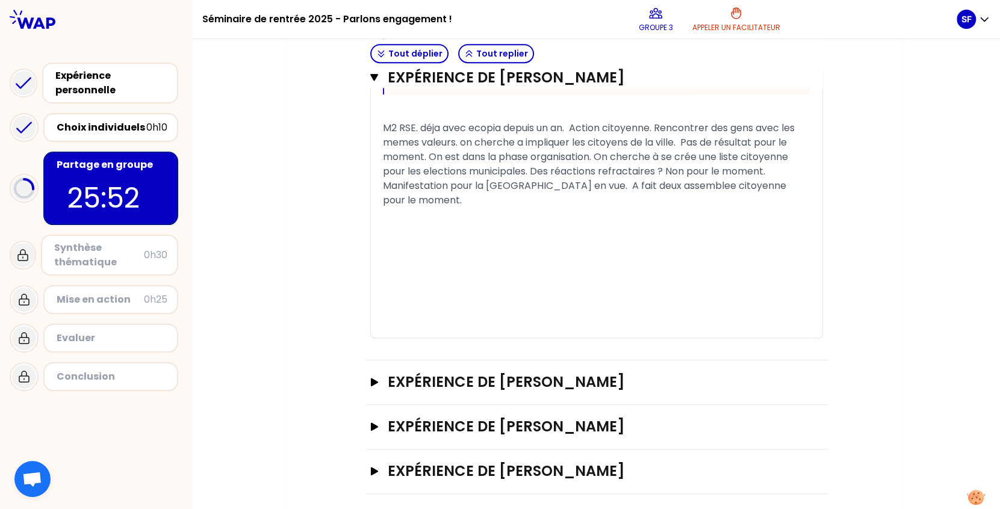
scroll to position [689, 0]
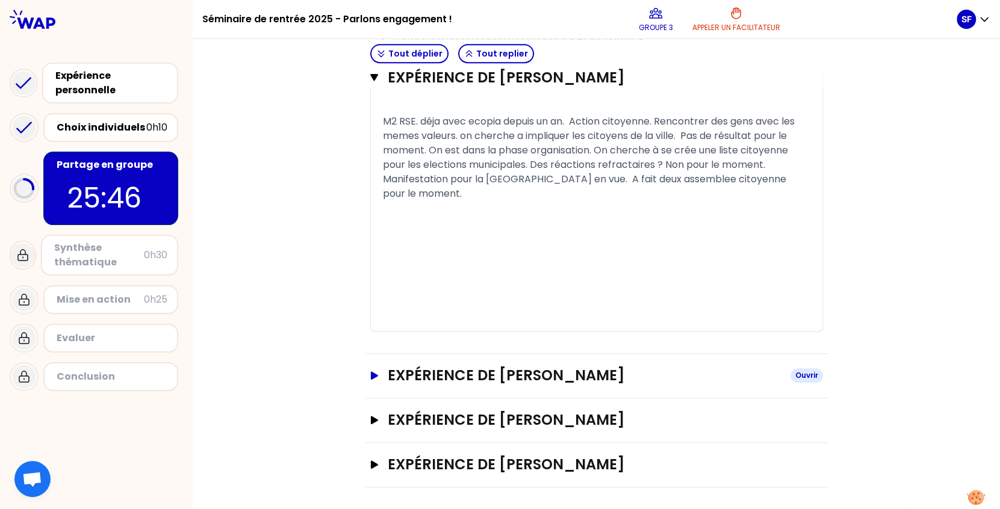
click at [797, 373] on div "Ouvrir" at bounding box center [807, 376] width 33 height 14
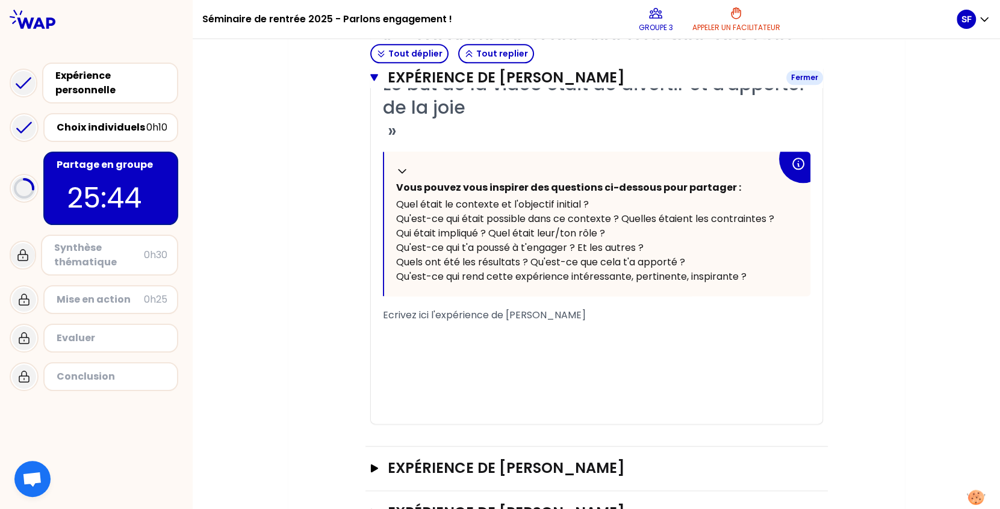
scroll to position [1149, 0]
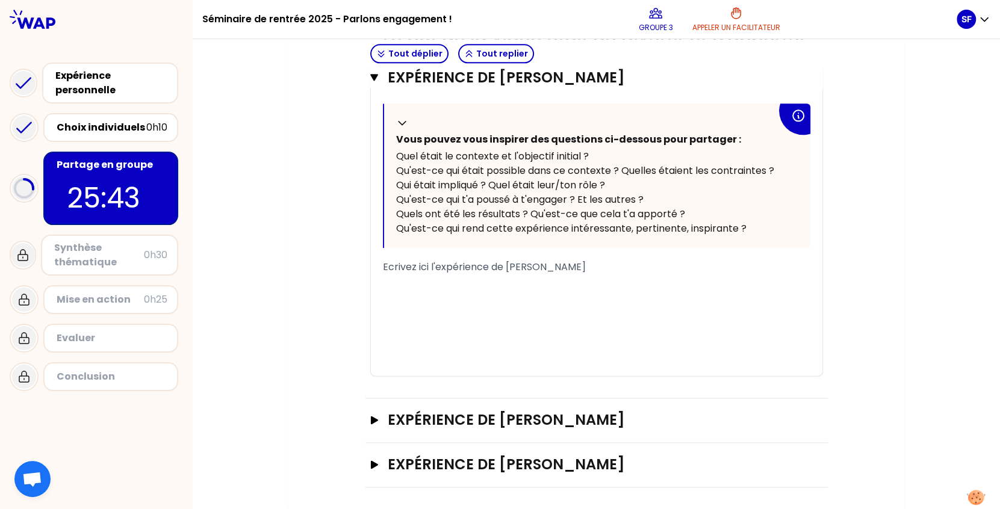
click at [463, 266] on span "Ecrivez ici l'expérience de [PERSON_NAME]" at bounding box center [484, 267] width 203 height 14
drag, startPoint x: 582, startPoint y: 266, endPoint x: 376, endPoint y: 267, distance: 205.9
click at [376, 267] on div "« - J'ai participé à une vidéo destiné aux CHU pour des enfants atteint de mala…" at bounding box center [597, 176] width 452 height 399
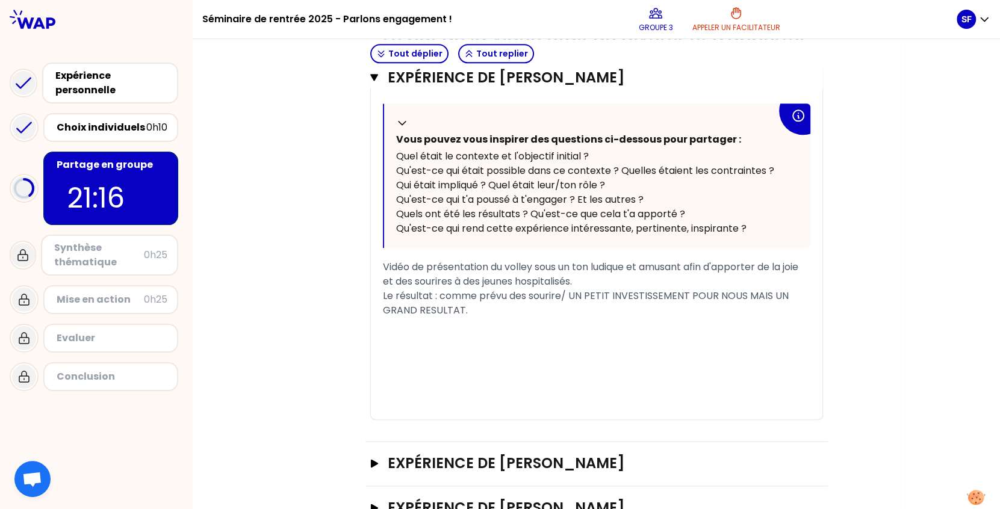
scroll to position [1192, 0]
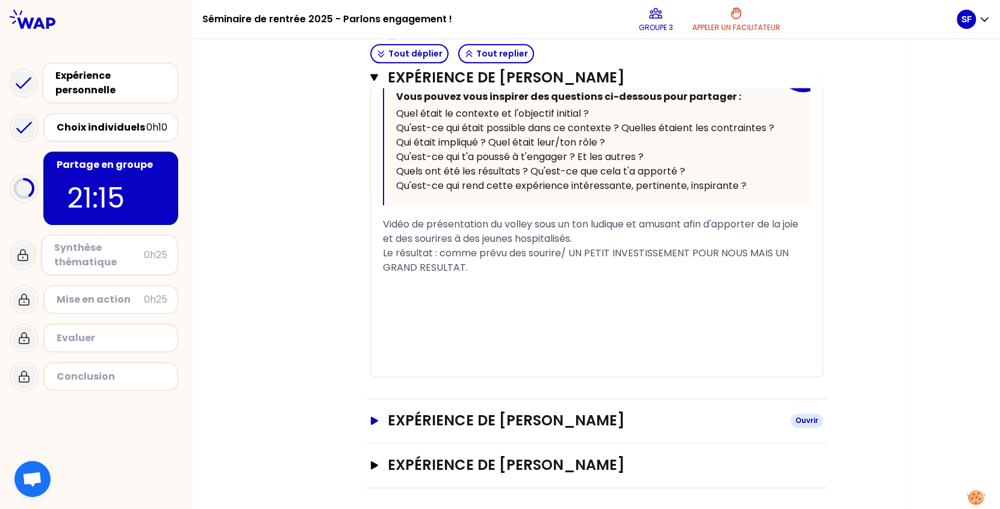
click at [519, 415] on h3 "Expérience de [PERSON_NAME]" at bounding box center [584, 420] width 393 height 19
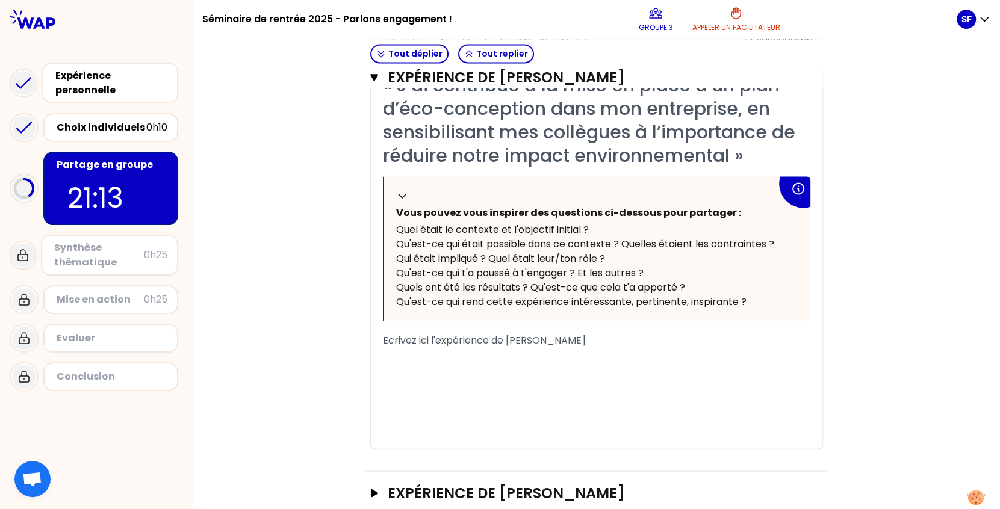
scroll to position [1601, 0]
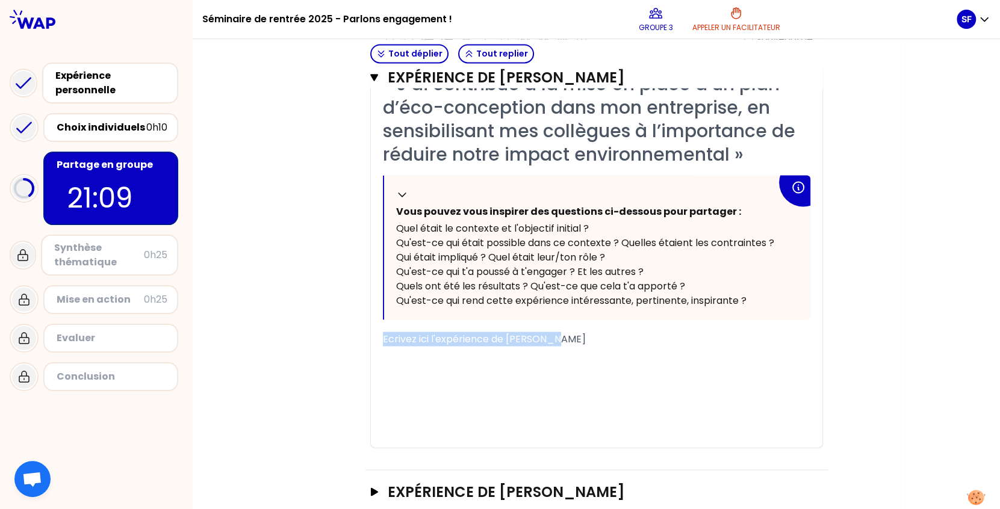
drag, startPoint x: 547, startPoint y: 337, endPoint x: 376, endPoint y: 335, distance: 171.0
click at [376, 335] on div "« J’ai contribué à la mise en place d’un plan d’éco-conception dans mon entrepr…" at bounding box center [597, 259] width 452 height 375
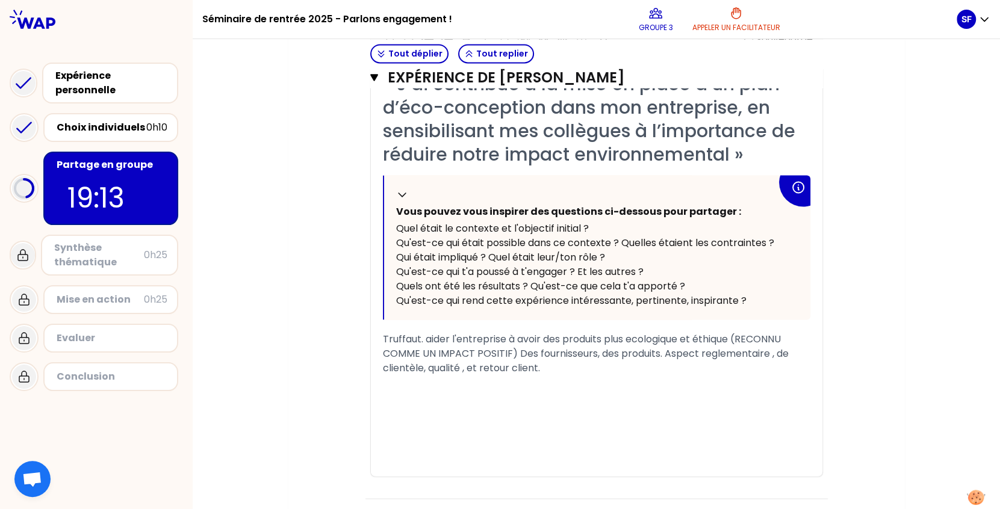
click at [631, 332] on span "Truffaut. aider l'entreprise à avoir des produits plus ecologique et éthique (R…" at bounding box center [587, 353] width 408 height 43
click at [544, 363] on div "Truffaut. aider l'entreprise à avoir des produits plus écologique et éthique (R…" at bounding box center [597, 353] width 428 height 43
click at [702, 351] on span "Truffaut. aider l'entreprise à avoir des produits plus écologique et éthique (R…" at bounding box center [587, 353] width 408 height 43
click at [566, 363] on div "Truffaut. aider l'entreprise à avoir des produits plus écologique et éthique (R…" at bounding box center [597, 353] width 428 height 43
click at [620, 365] on span "Truffaut. aider l'entreprise à avoir des produits plus écologique et éthique (R…" at bounding box center [587, 353] width 408 height 43
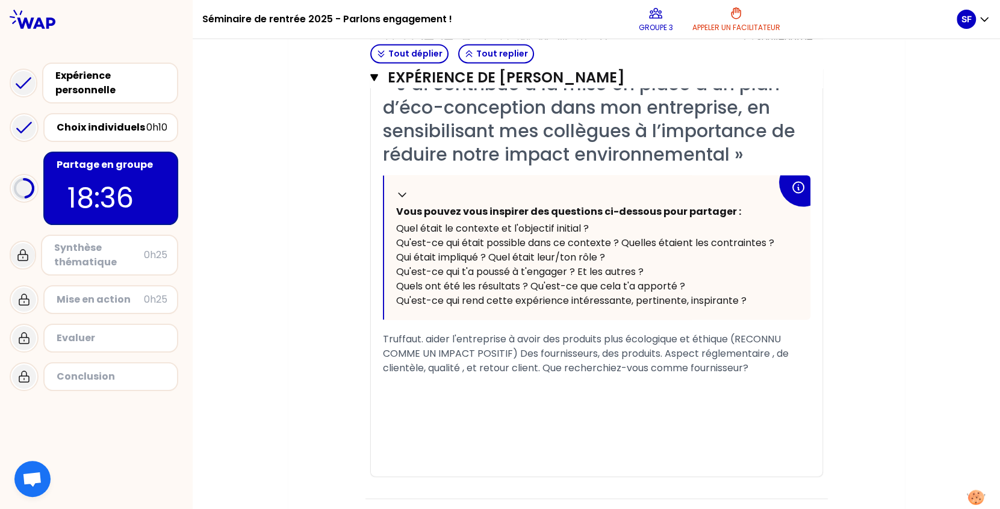
click at [770, 367] on div "Truffaut. aider l'entreprise à avoir des produits plus écologique et éthique (R…" at bounding box center [597, 353] width 428 height 43
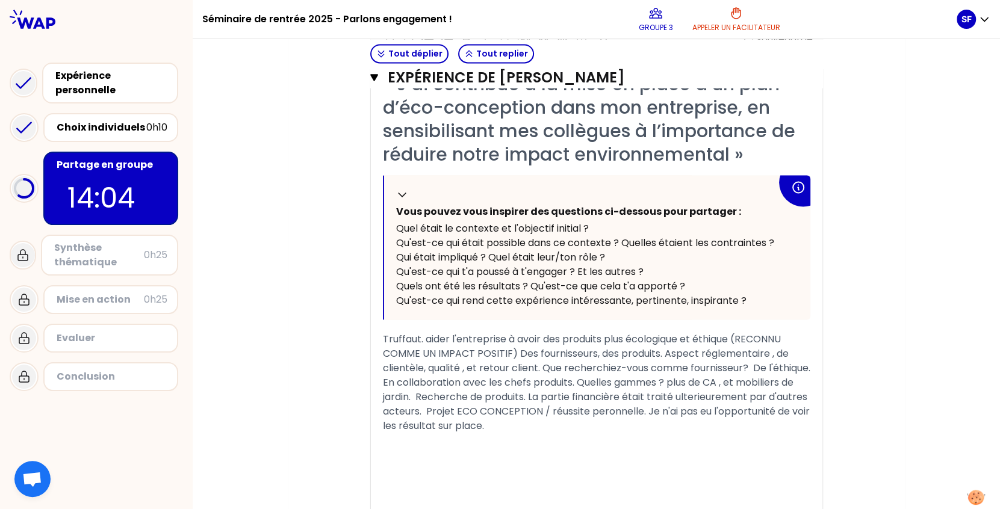
scroll to position [1714, 0]
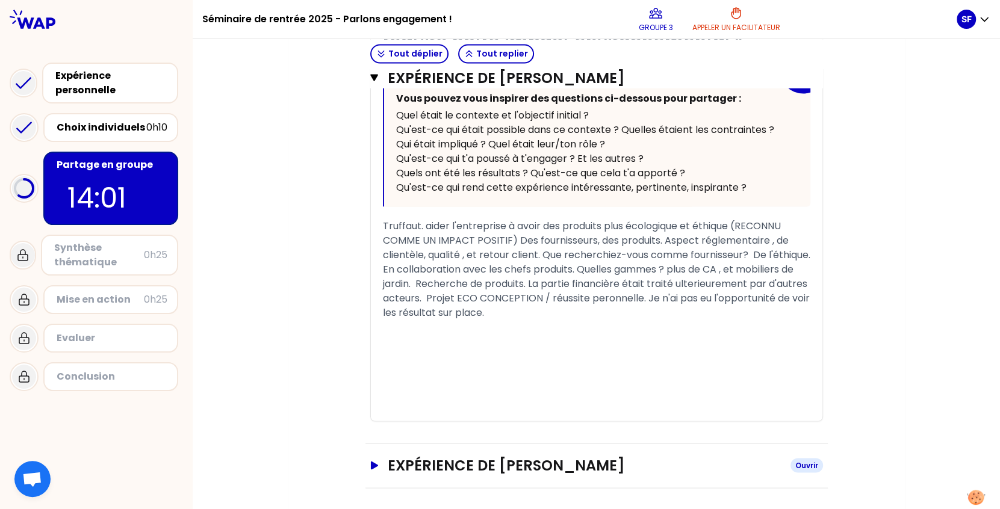
click at [584, 458] on h3 "Expérience de [PERSON_NAME]" at bounding box center [584, 465] width 393 height 19
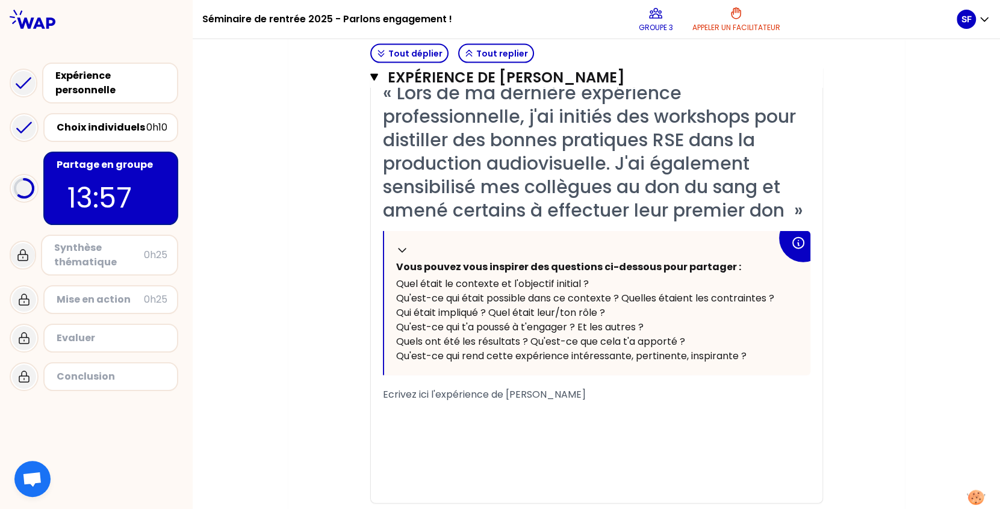
scroll to position [2197, 0]
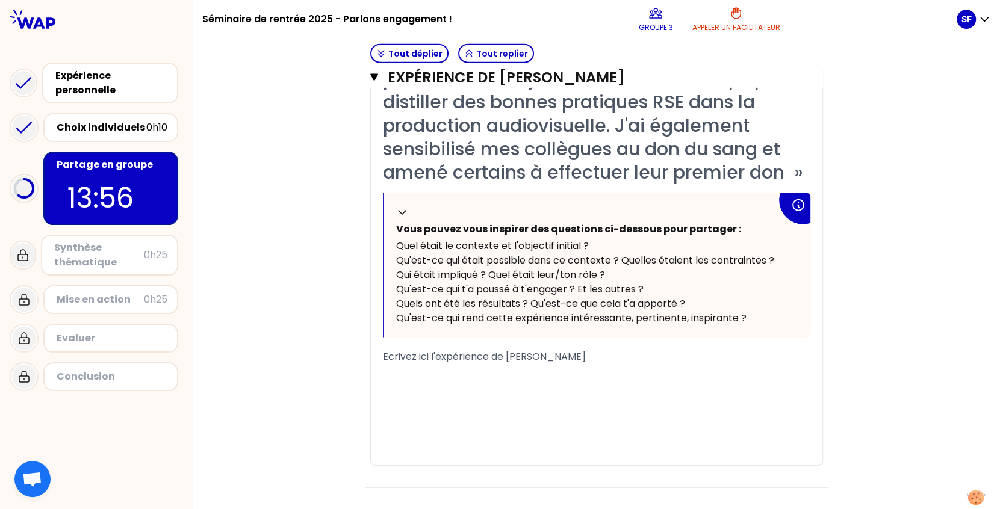
click at [575, 353] on span "Ecrivez ici l'expérience de [PERSON_NAME]" at bounding box center [484, 357] width 203 height 14
drag, startPoint x: 609, startPoint y: 362, endPoint x: 368, endPoint y: 353, distance: 241.0
click at [371, 353] on div "« Lors de ma dernière expérience professionnelle, j'ai initiés des workshops po…" at bounding box center [597, 254] width 452 height 422
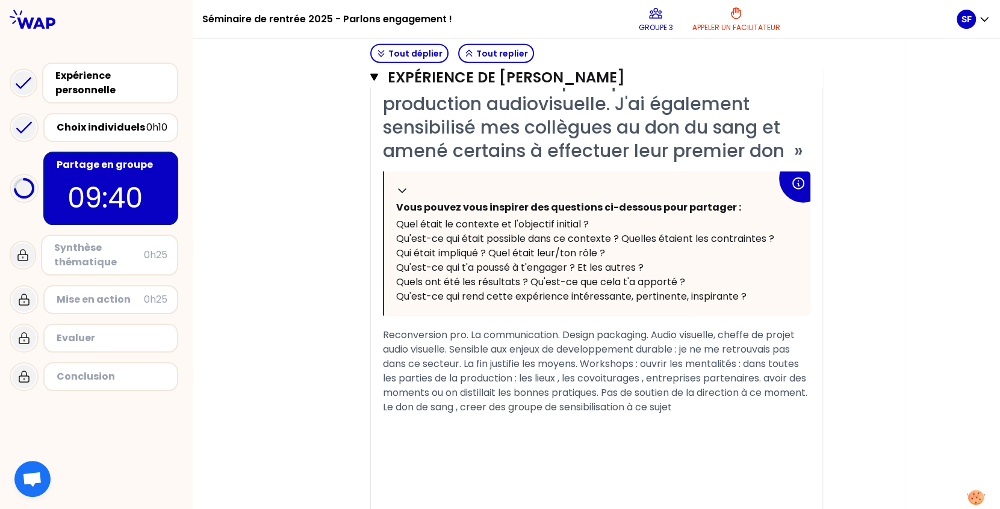
scroll to position [2283, 0]
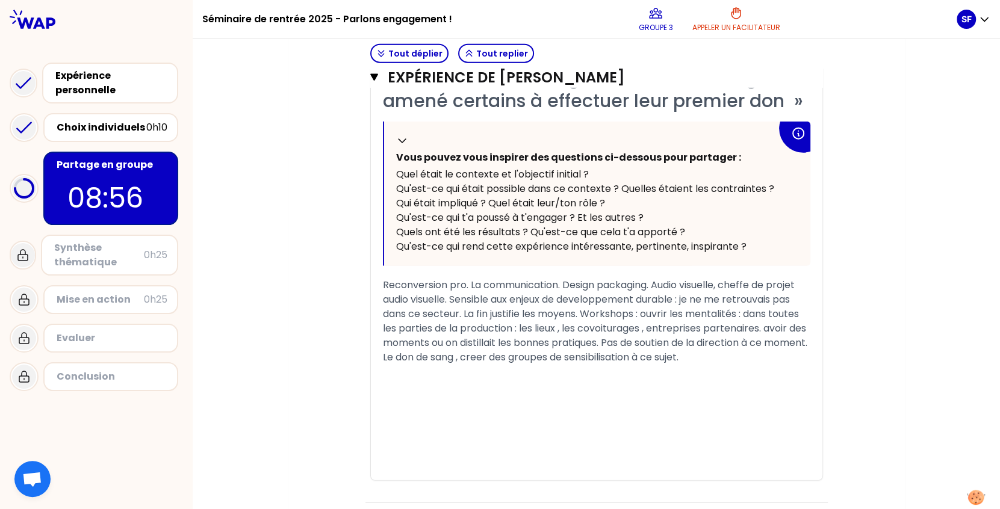
click at [584, 312] on span "Reconversion pro. La communication. Design packaging. Audio visuelle, cheffe de…" at bounding box center [596, 321] width 427 height 86
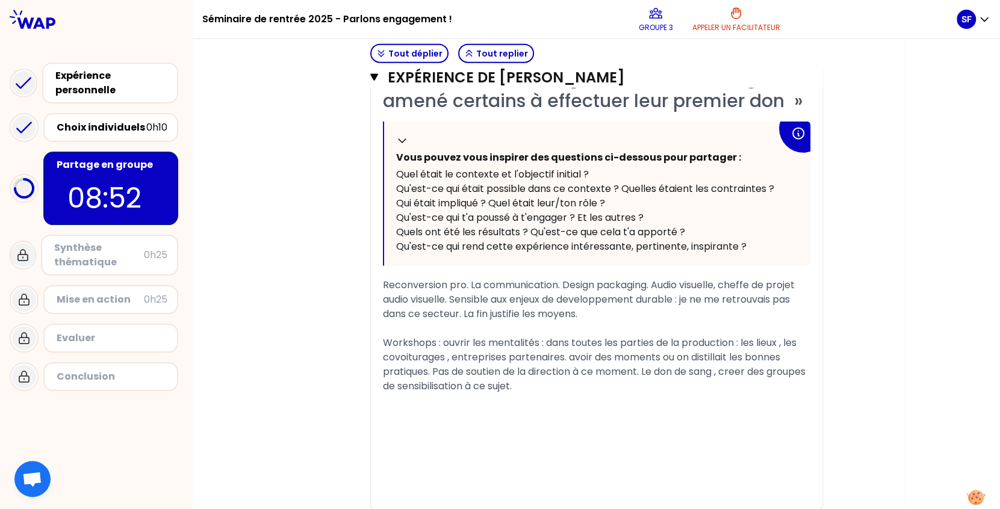
click at [571, 389] on div "Workshops : ouvrir les mentalités : dans toutes les parties de la production : …" at bounding box center [597, 365] width 428 height 58
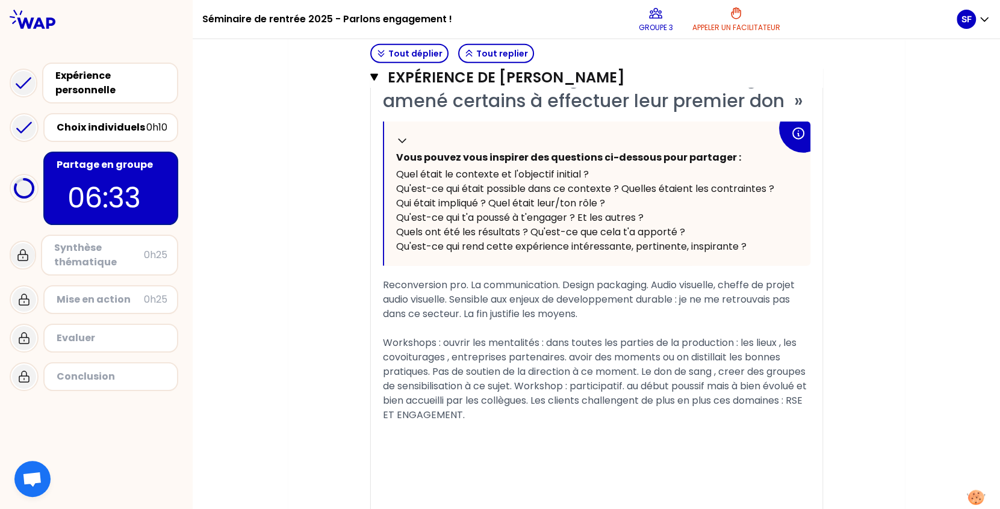
click at [641, 370] on span "Workshops : ouvrir les mentalités : dans toutes les parties de la production : …" at bounding box center [596, 379] width 426 height 86
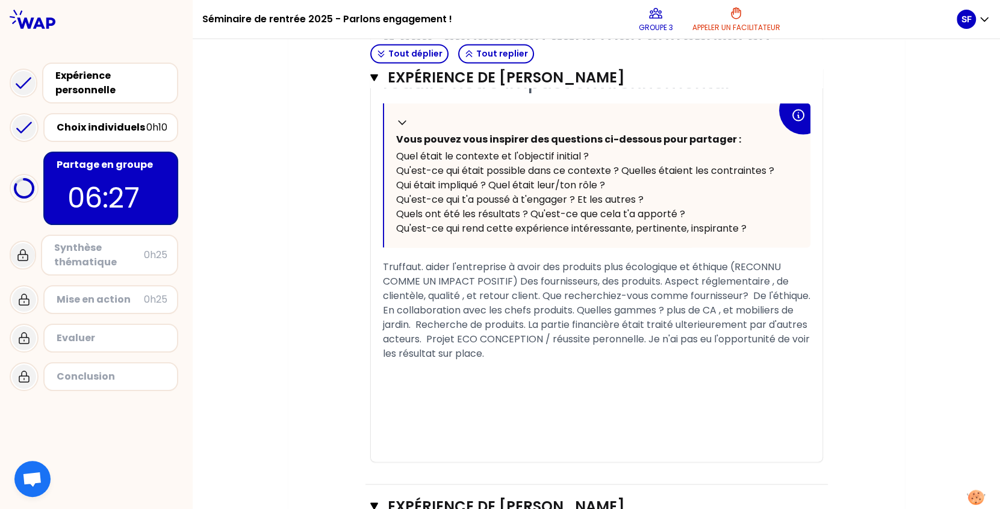
scroll to position [1687, 0]
click at [511, 279] on span "Truffaut. aider l'entreprise à avoir des produits plus écologique et éthique (R…" at bounding box center [598, 310] width 430 height 101
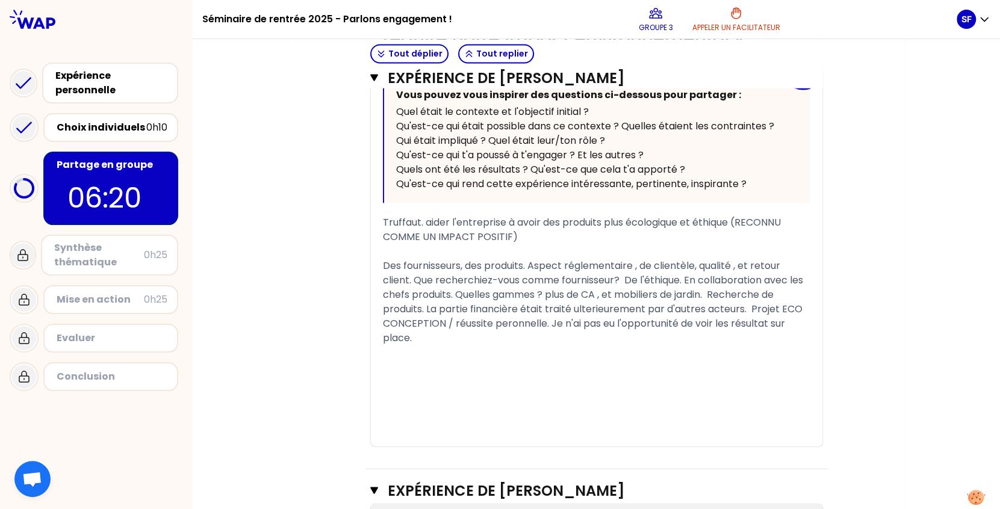
scroll to position [1734, 0]
click at [545, 320] on span "Des fournisseurs, des produits. Aspect réglementaire , de clientèle, qualité , …" at bounding box center [594, 300] width 423 height 86
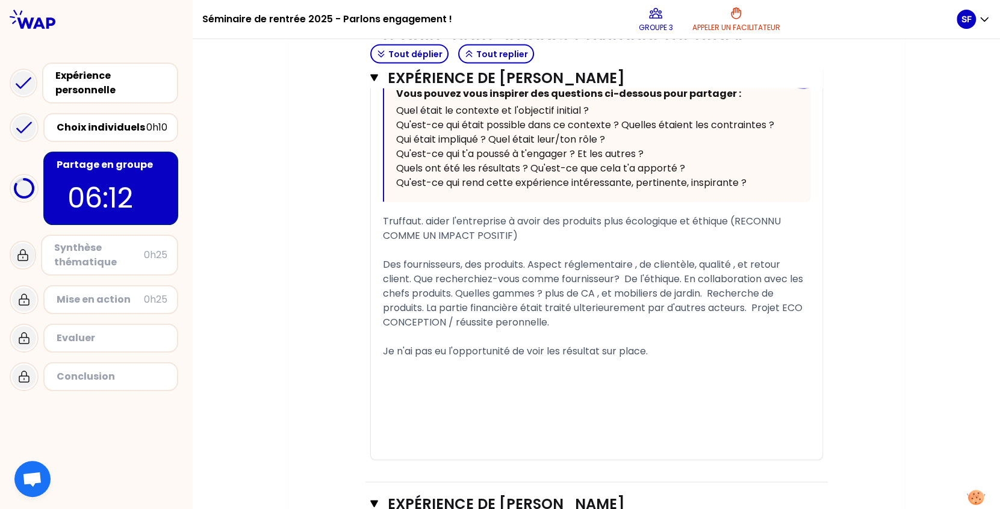
click at [545, 320] on span "Des fournisseurs, des produits. Aspect réglementaire , de clientèle, qualité , …" at bounding box center [594, 293] width 423 height 72
click at [555, 321] on span "Des fournisseurs, des produits. Aspect réglementaire , de clientèle, qualité , …" at bounding box center [594, 293] width 423 height 72
click at [450, 320] on span "Des fournisseurs, des produits. Aspect réglementaire , de clientèle, qualité , …" at bounding box center [594, 293] width 423 height 72
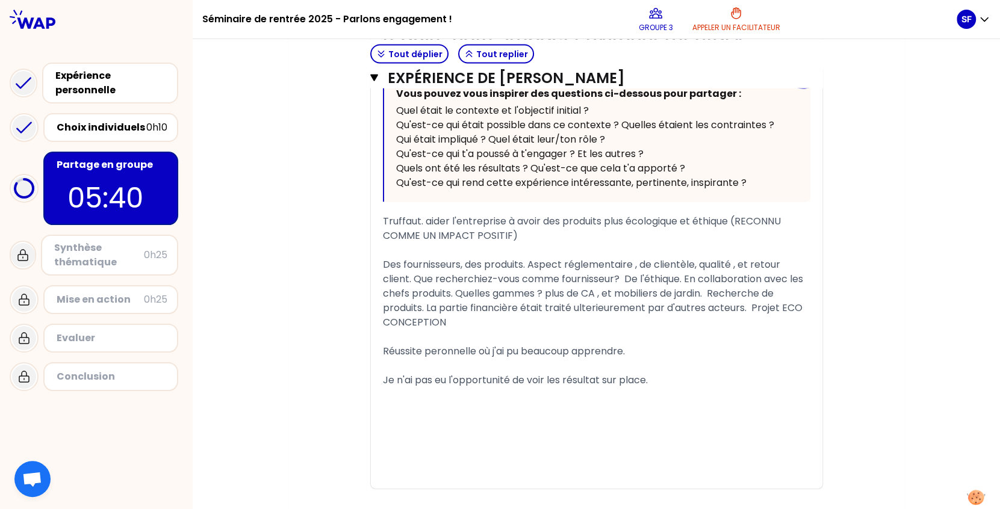
click at [711, 290] on span "Des fournisseurs, des produits. Aspect réglementaire , de clientèle, qualité , …" at bounding box center [594, 293] width 423 height 72
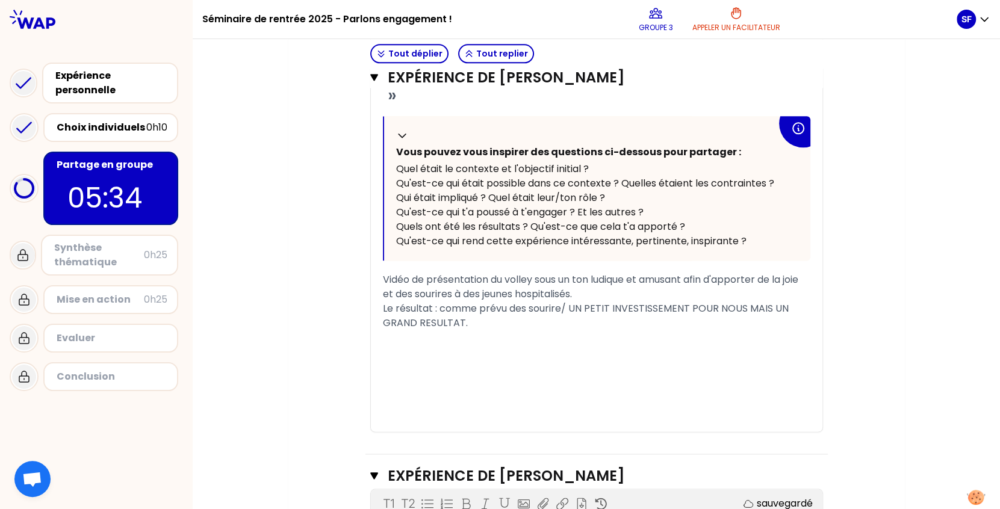
scroll to position [1193, 0]
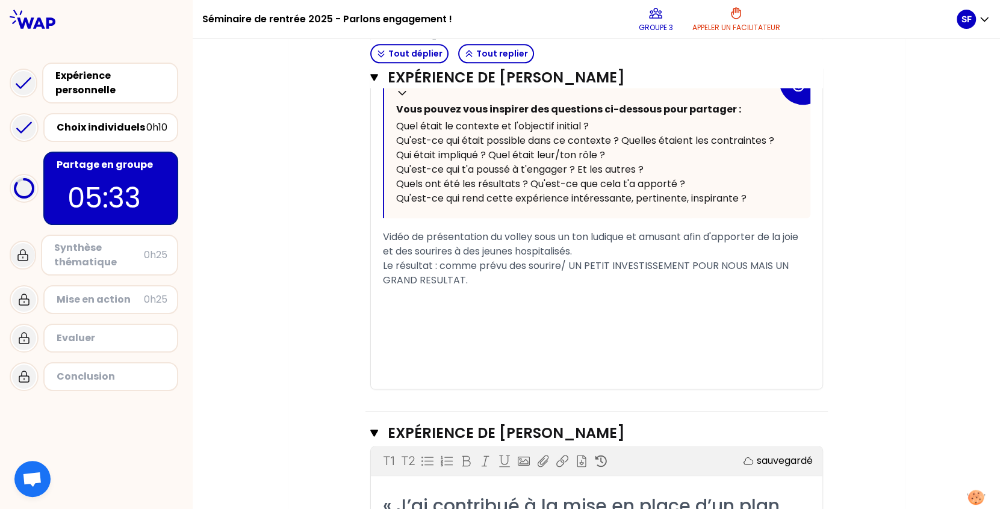
click at [581, 252] on div "Vidéo de présentation du volley sous un ton ludique et amusant afin d'apporter …" at bounding box center [597, 244] width 428 height 29
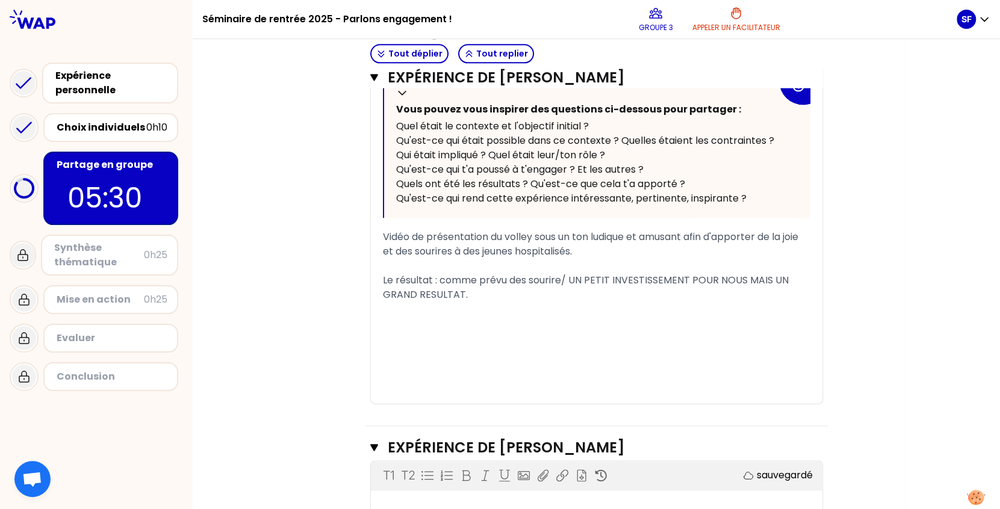
click at [473, 350] on div "﻿" at bounding box center [597, 353] width 428 height 14
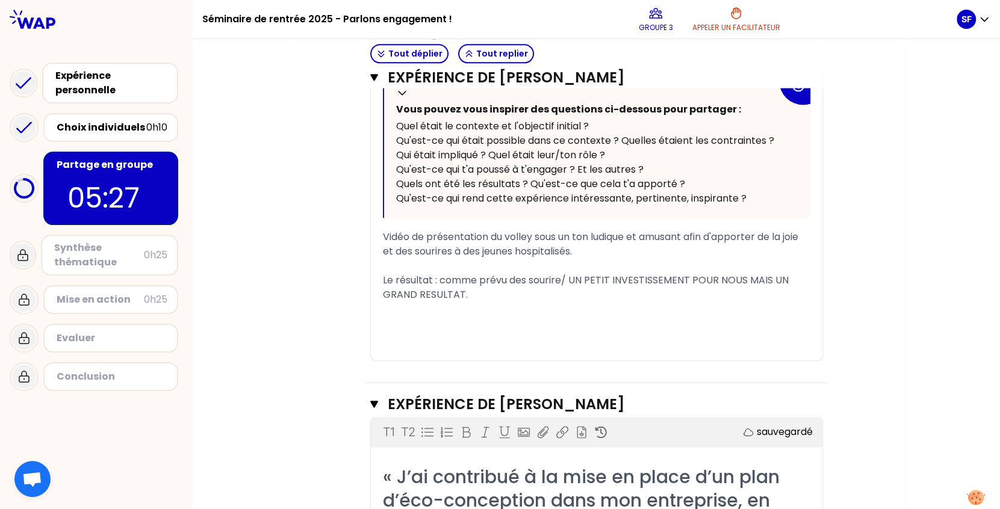
click at [474, 336] on div "﻿" at bounding box center [597, 338] width 428 height 14
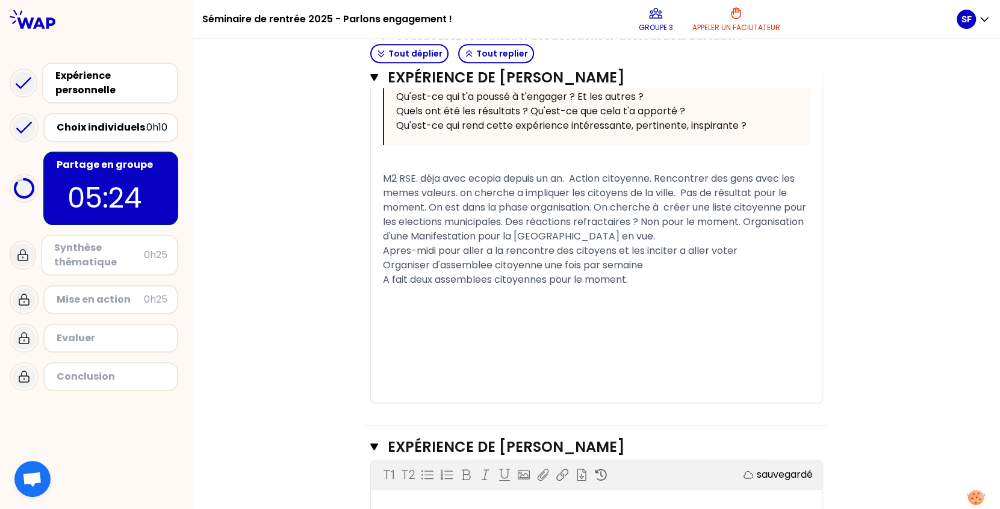
scroll to position [632, 0]
click at [486, 362] on div "﻿" at bounding box center [597, 367] width 428 height 14
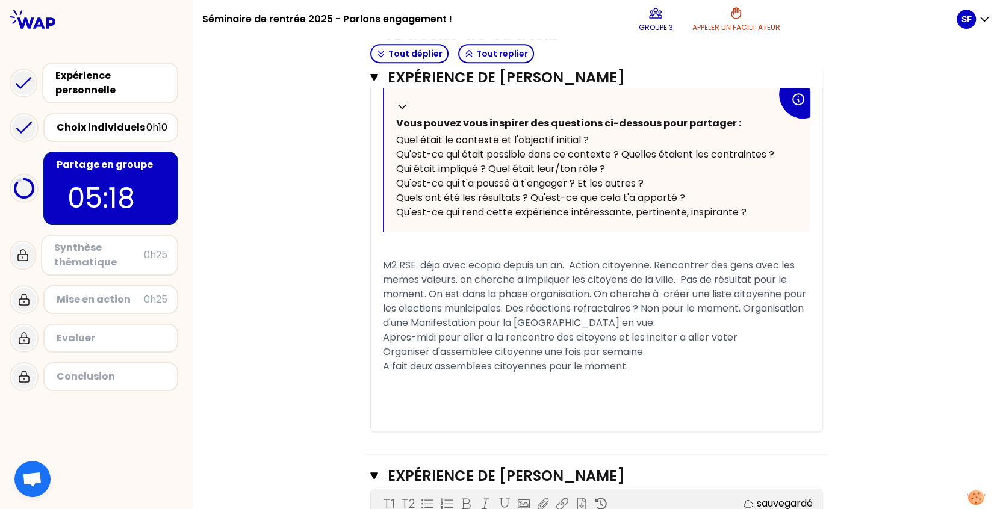
scroll to position [590, 0]
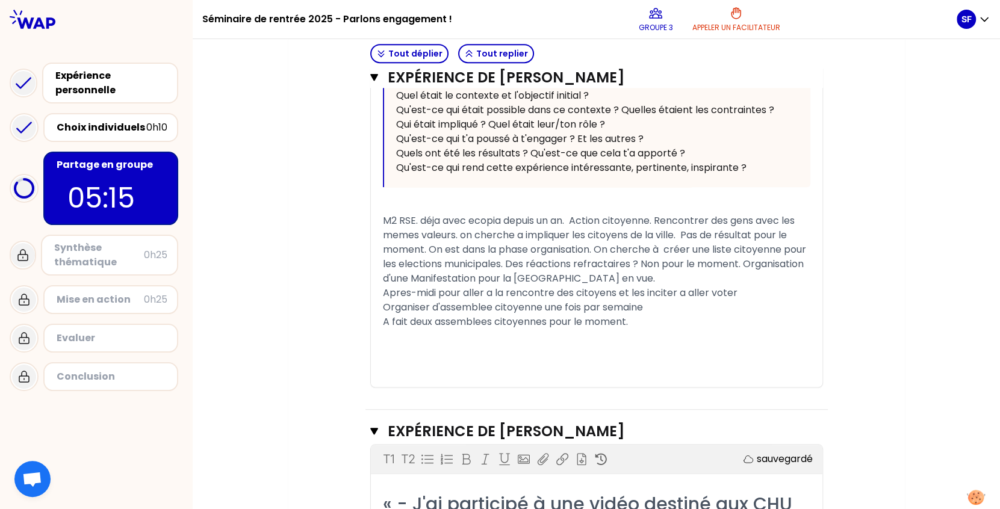
click at [682, 235] on span "M2 RSE. déja avec ecopia depuis un an. Action citoyenne. Rencontrer des gens av…" at bounding box center [596, 250] width 426 height 72
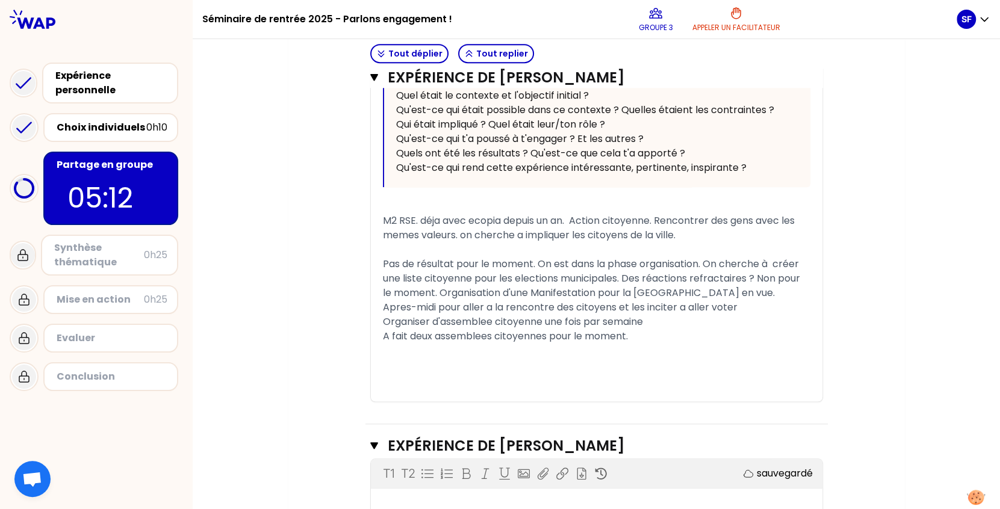
click at [623, 277] on span "Pas de résultat pour le moment. On est dans la phase organisation. On cherche à…" at bounding box center [593, 278] width 420 height 43
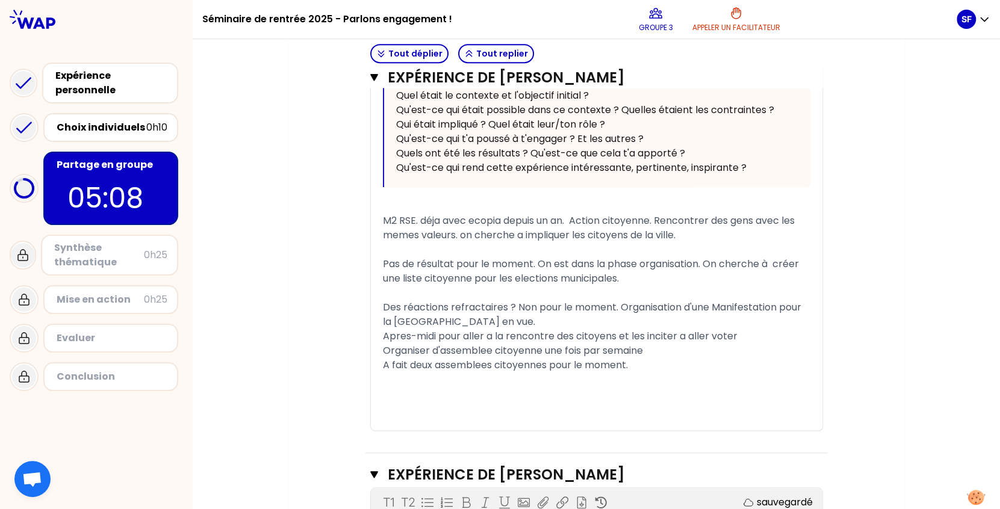
click at [383, 337] on span "Apres-midi pour aller a la rencontre des citoyens et les inciter a aller voter" at bounding box center [560, 336] width 355 height 14
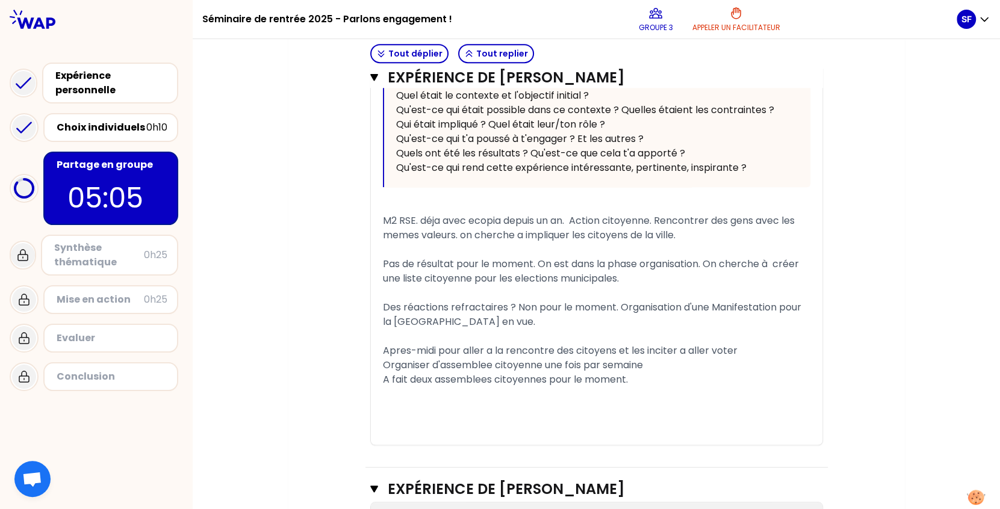
click at [735, 350] on div "Apres-midi pour aller a la rencontre des citoyens et les inciter a aller voter" at bounding box center [597, 351] width 428 height 14
click at [470, 222] on span "M2 RSE. déja avec ecopia depuis un an. Action citoyenne. Rencontrer des gens av…" at bounding box center [590, 228] width 414 height 28
click at [656, 219] on span "M2 RSE. déja avec Ecopia depuis un an. Action citoyenne. Rencontrer des gens av…" at bounding box center [590, 228] width 414 height 28
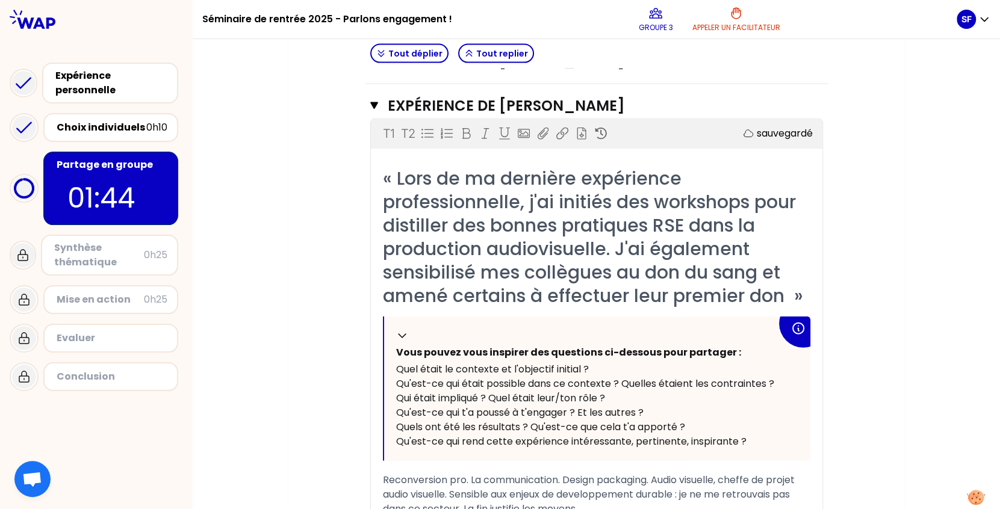
scroll to position [2135, 0]
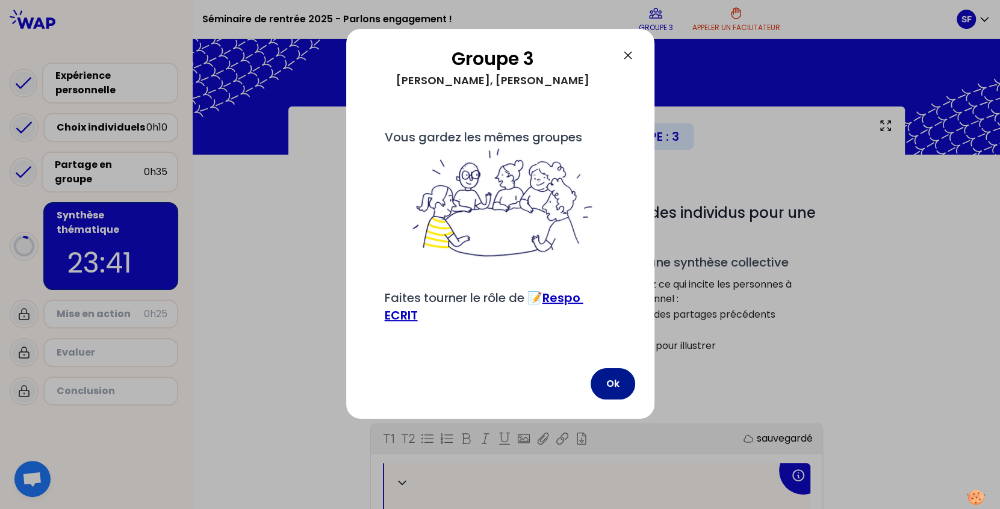
click at [611, 400] on button "Ok" at bounding box center [613, 384] width 45 height 31
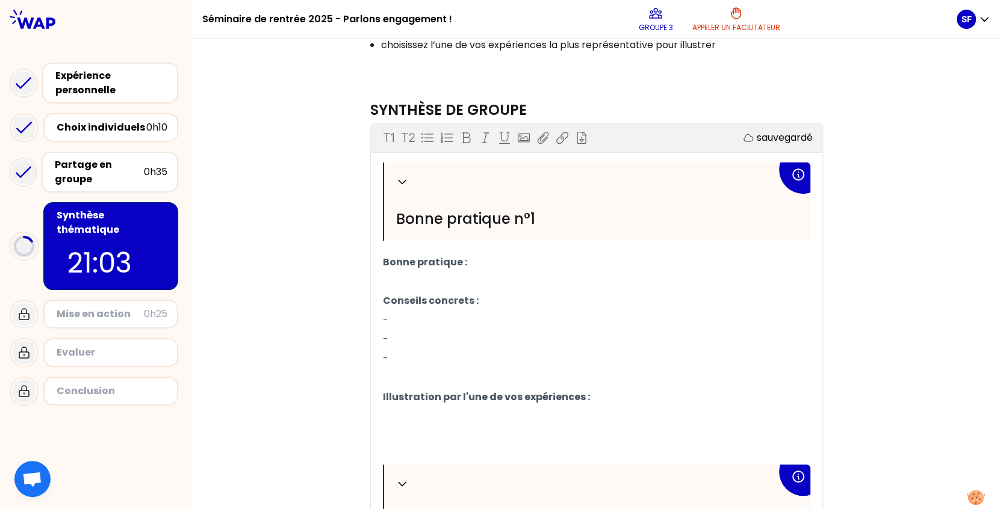
scroll to position [333, 0]
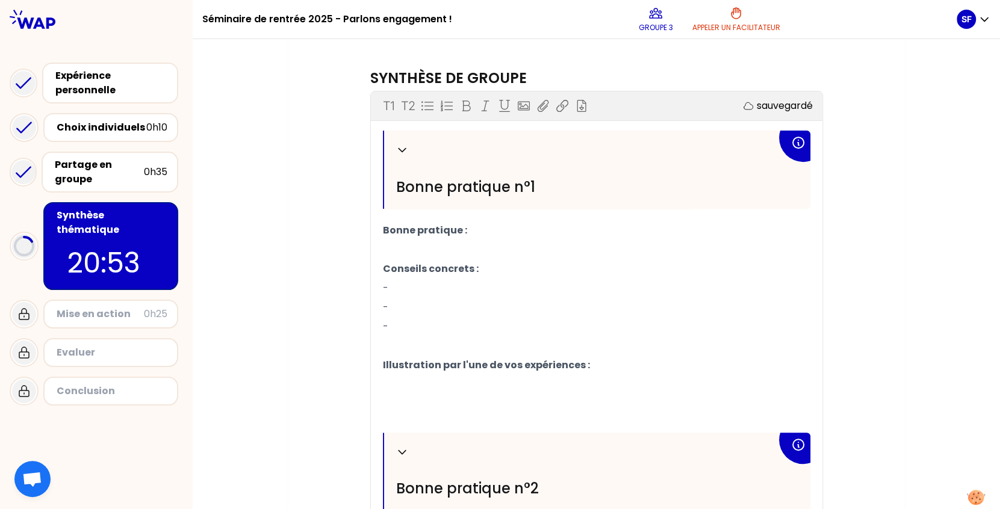
click at [409, 285] on p "-" at bounding box center [597, 288] width 428 height 19
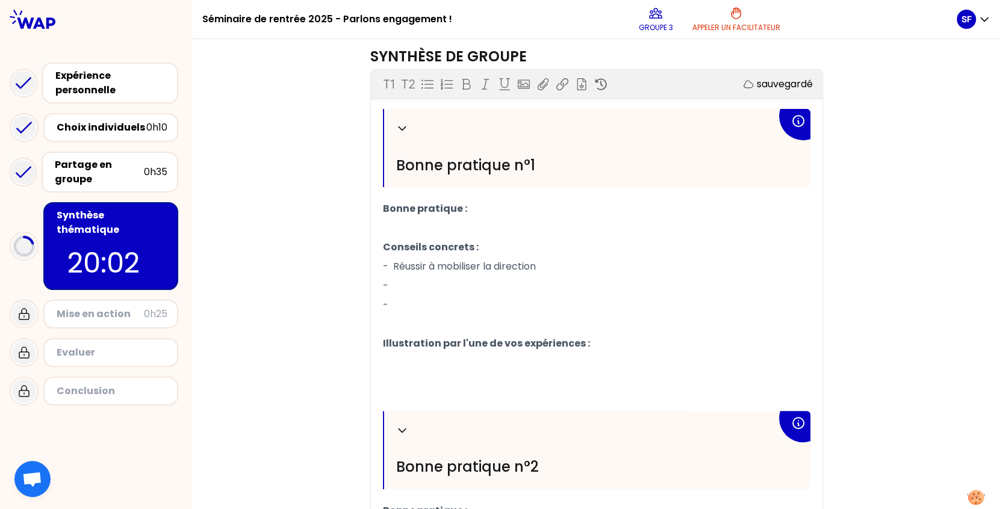
scroll to position [352, 0]
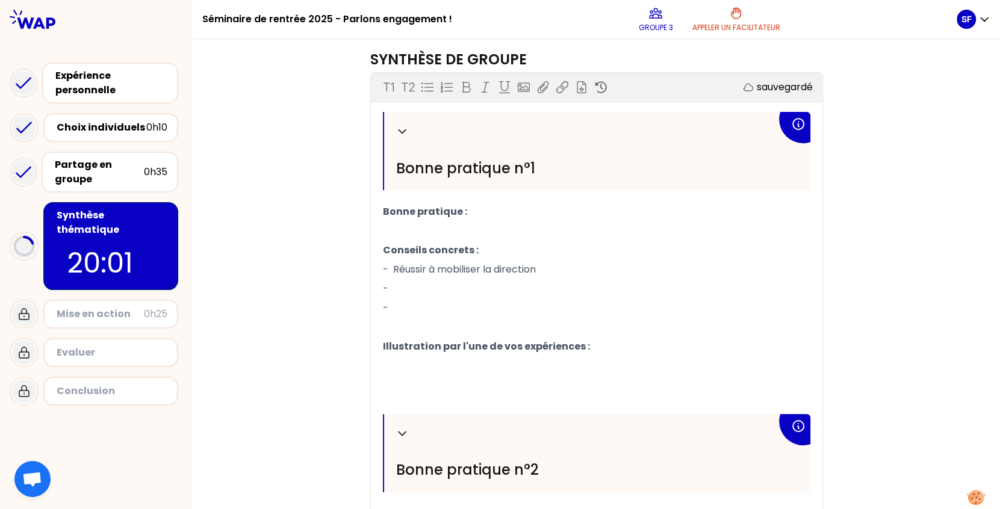
click at [511, 172] on span "Bonne pratique n°1" at bounding box center [465, 168] width 139 height 20
click at [487, 219] on p "Bonne pratique :" at bounding box center [597, 211] width 428 height 19
drag, startPoint x: 541, startPoint y: 264, endPoint x: 388, endPoint y: 267, distance: 153.6
click at [388, 267] on p "- Réussir à mobiliser la direction" at bounding box center [597, 269] width 428 height 19
copy span "Réussir à mobiliser la direction"
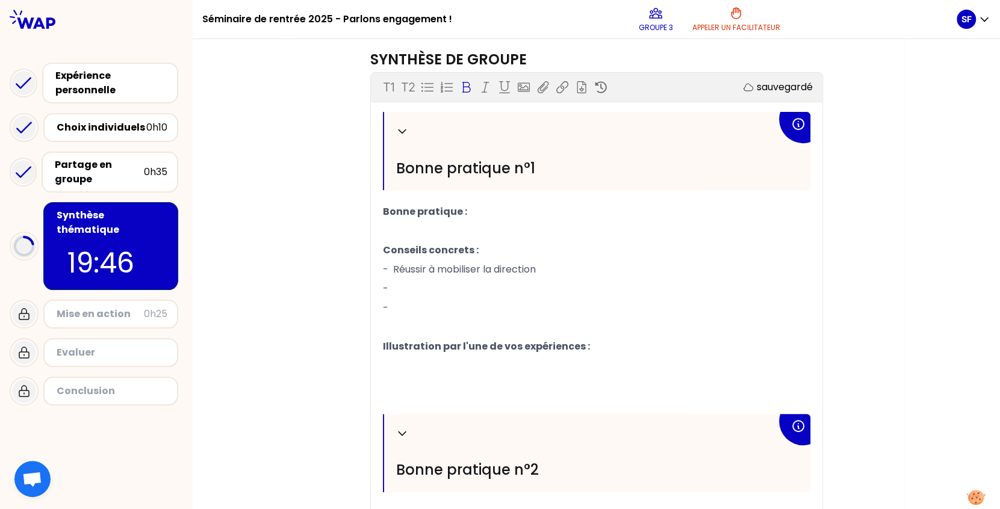
click at [479, 204] on p "Bonne pratique :" at bounding box center [597, 211] width 428 height 19
click at [561, 264] on p "- Réussir à mobiliser la direction" at bounding box center [597, 269] width 428 height 19
drag, startPoint x: 547, startPoint y: 270, endPoint x: 391, endPoint y: 263, distance: 156.1
click at [391, 263] on p "- Réussir à mobiliser la direction" at bounding box center [597, 269] width 428 height 19
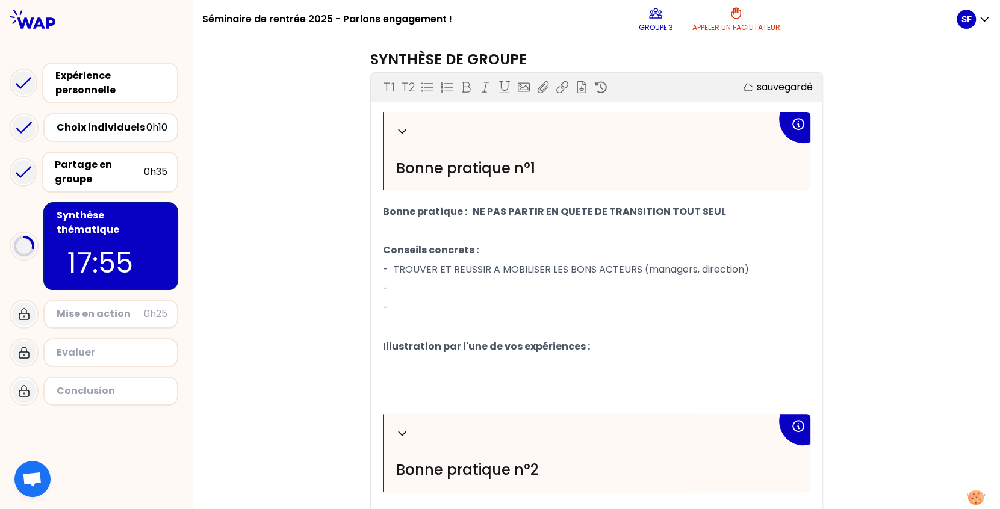
click at [391, 291] on p "-" at bounding box center [597, 288] width 428 height 19
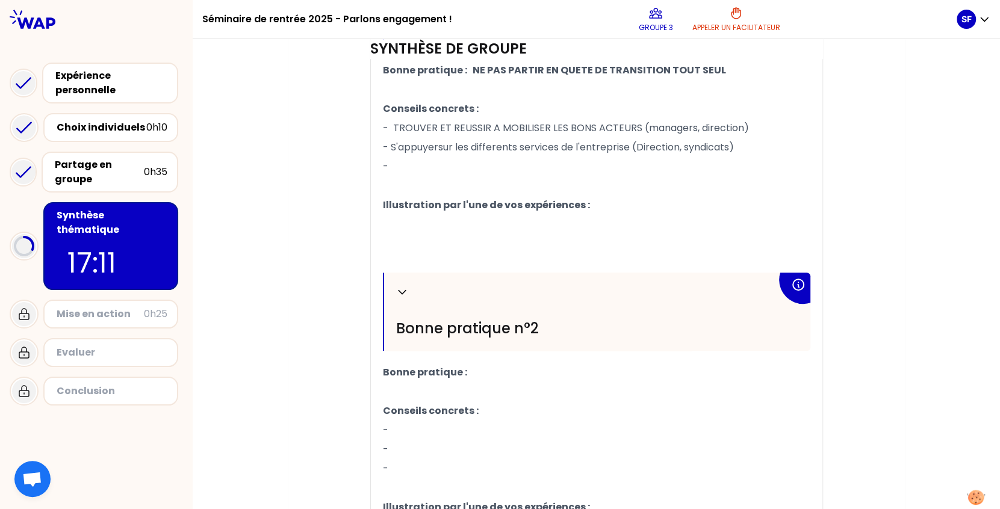
scroll to position [543, 0]
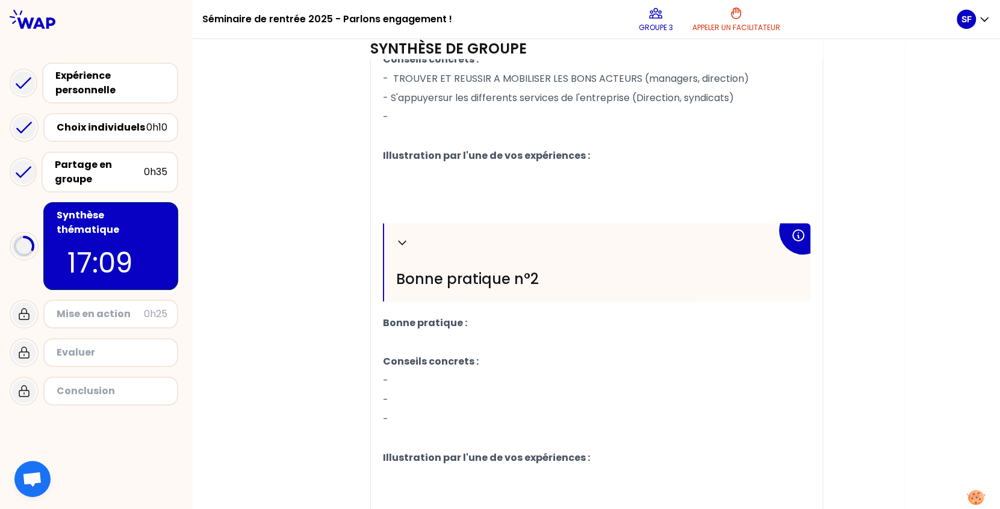
click at [481, 323] on p "Bonne pratique :" at bounding box center [597, 323] width 428 height 19
click at [420, 374] on p "-" at bounding box center [597, 381] width 428 height 19
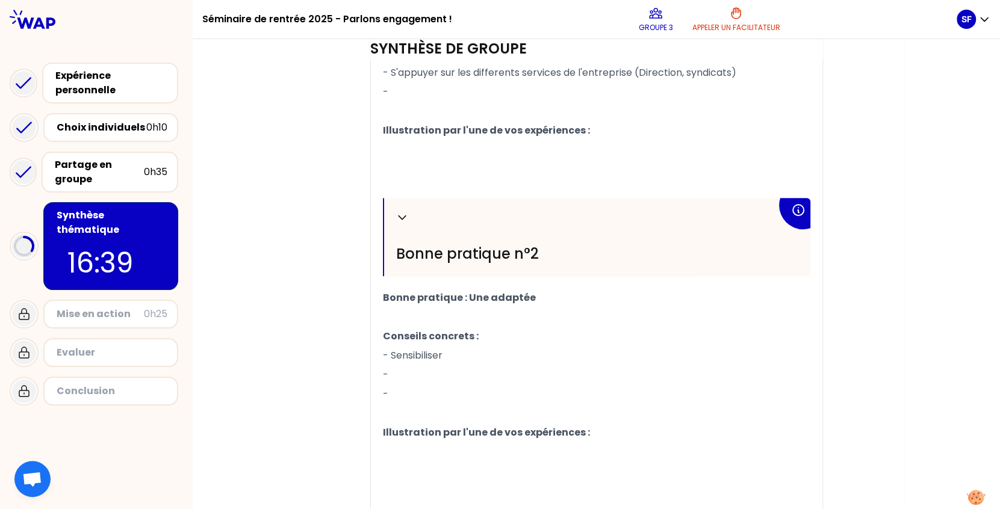
scroll to position [568, 0]
click at [484, 296] on span "Bonne pratique : Une adaptée" at bounding box center [459, 297] width 153 height 14
click at [453, 355] on p "- Sensibiliser" at bounding box center [597, 355] width 428 height 19
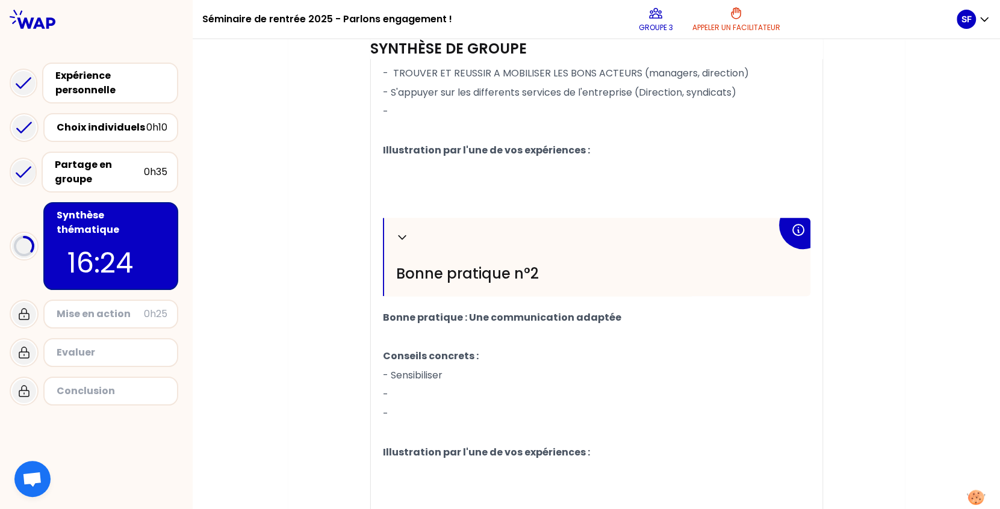
scroll to position [560, 0]
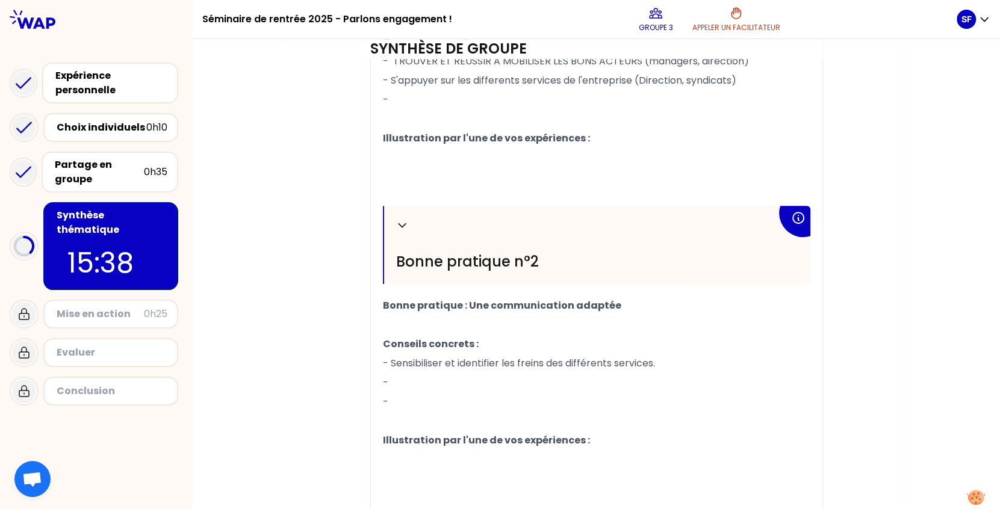
click at [403, 378] on p "-" at bounding box center [597, 382] width 428 height 19
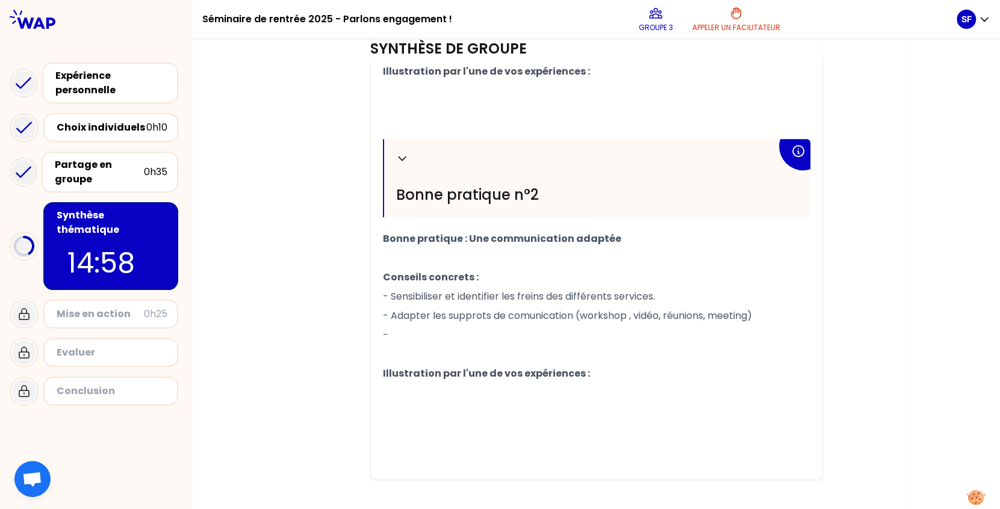
scroll to position [612, 0]
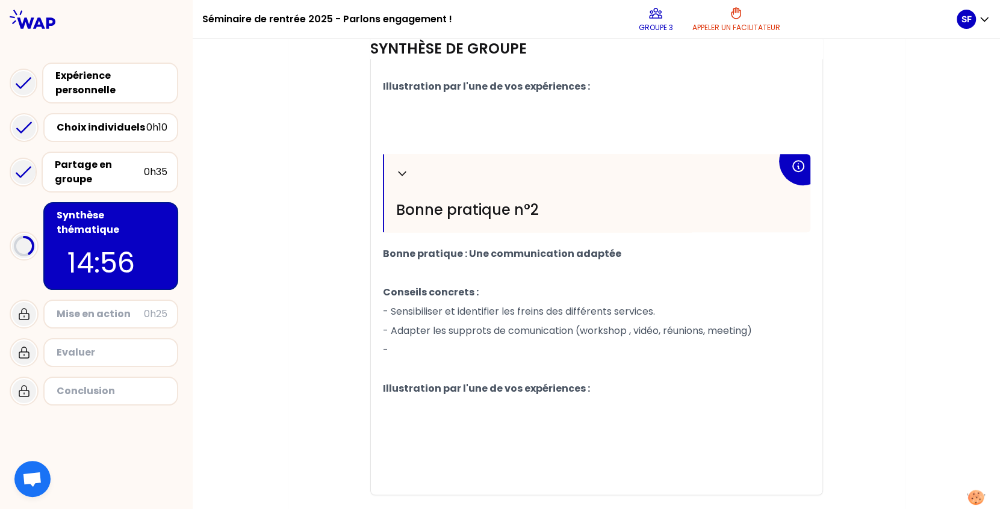
click at [416, 347] on p "-" at bounding box center [597, 350] width 428 height 19
click at [615, 352] on span "- adapter son discours : la forme. Vulgariser si necessaire." at bounding box center [519, 350] width 272 height 14
click at [593, 348] on span "- adapter son discours : la forme. Vulgariser si nécessaire." at bounding box center [519, 350] width 272 height 14
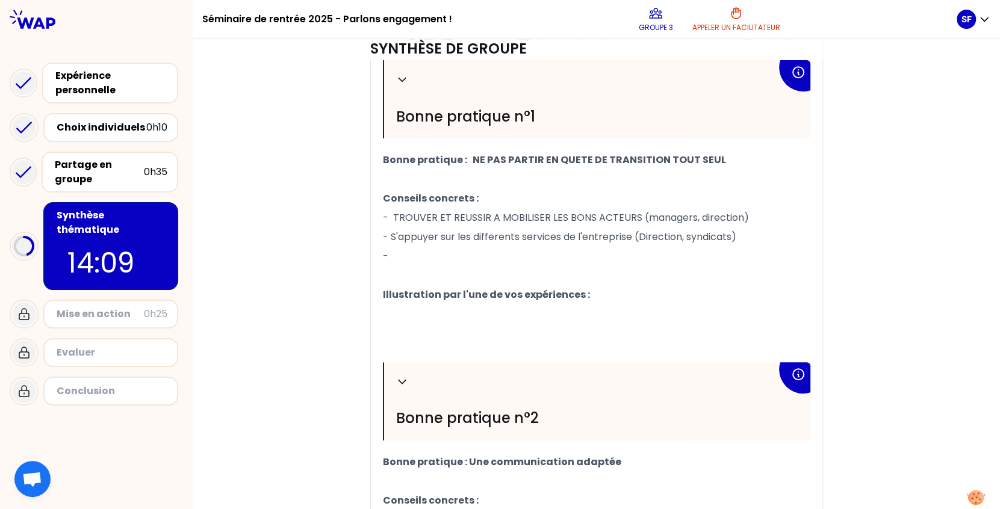
scroll to position [400, 0]
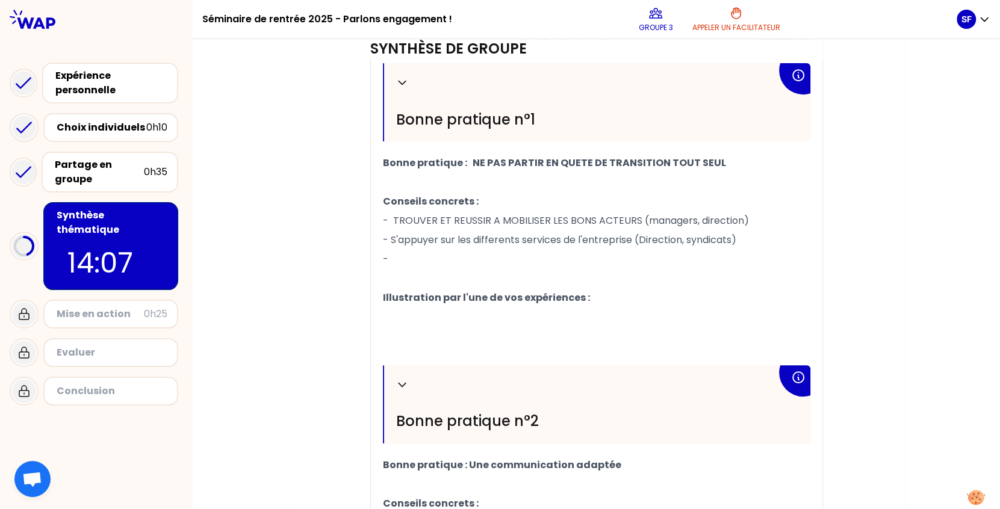
click at [486, 319] on p "﻿" at bounding box center [597, 317] width 428 height 19
click at [626, 316] on span "Partie en quête toute [GEOGRAPHIC_DATA] et quand je suis partie c'etait fini" at bounding box center [564, 317] width 363 height 14
click at [671, 311] on p "Partie en quête toute seul et quand je suis partie c'était fini" at bounding box center [597, 317] width 428 height 19
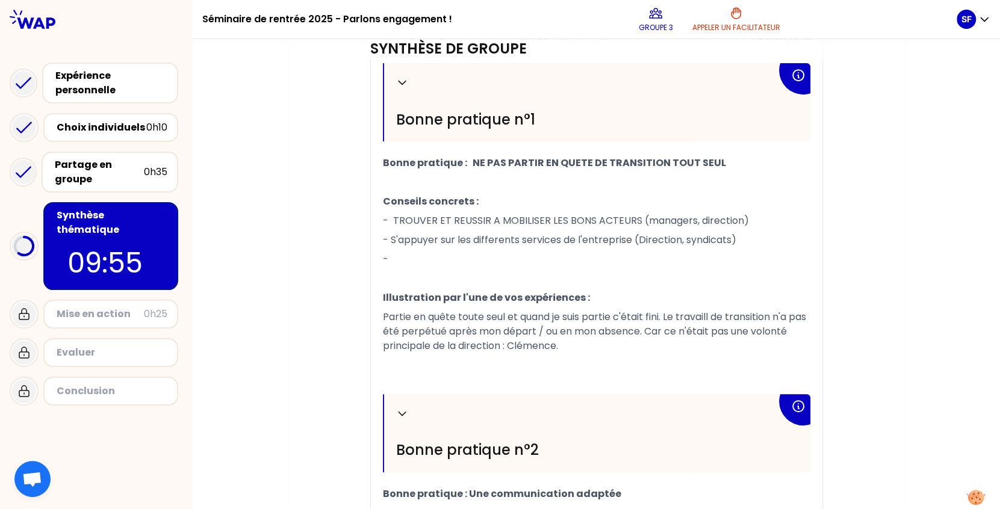
drag, startPoint x: 597, startPoint y: 347, endPoint x: 544, endPoint y: 347, distance: 53.6
click at [544, 347] on p "Partie en quête toute seul et quand je suis partie c'était fini. Le travaill de…" at bounding box center [597, 332] width 428 height 48
click at [383, 313] on span "Partie en quête toute seul et quand je suis partie c'était fini. Le travaill de…" at bounding box center [596, 331] width 426 height 43
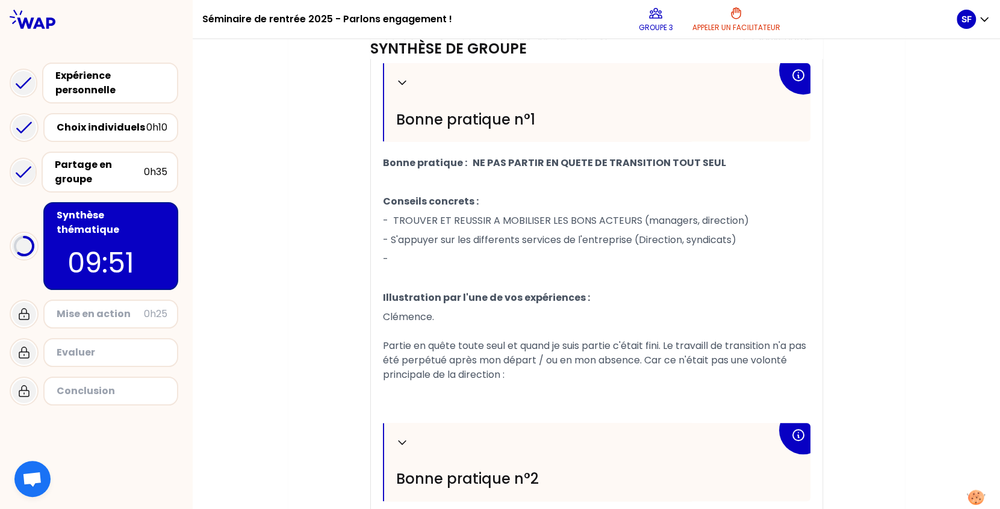
click at [449, 316] on p "Clémence. Partie en quête toute seul et quand je suis partie c'était fini. Le t…" at bounding box center [597, 346] width 428 height 77
click at [408, 259] on p "-" at bounding box center [597, 259] width 428 height 19
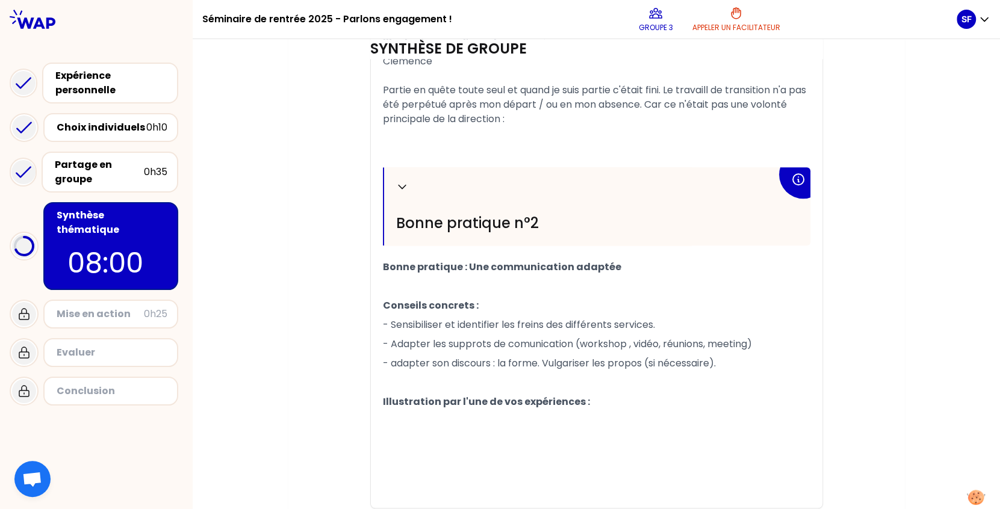
scroll to position [738, 0]
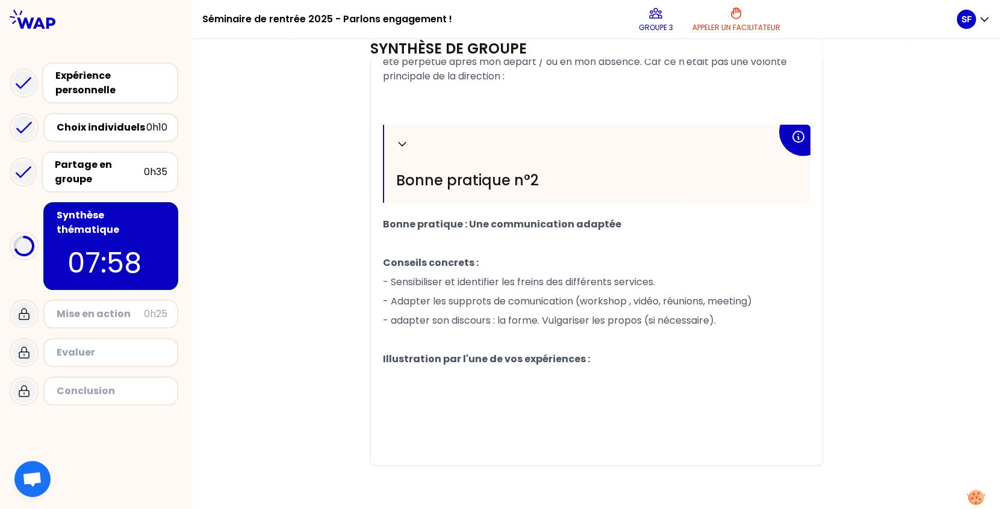
click at [417, 376] on p "﻿" at bounding box center [597, 378] width 428 height 19
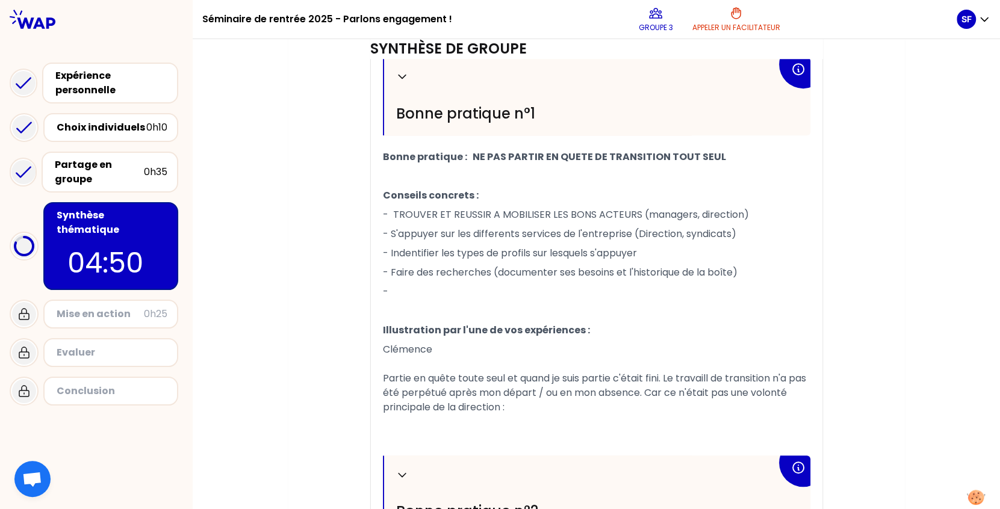
scroll to position [416, 0]
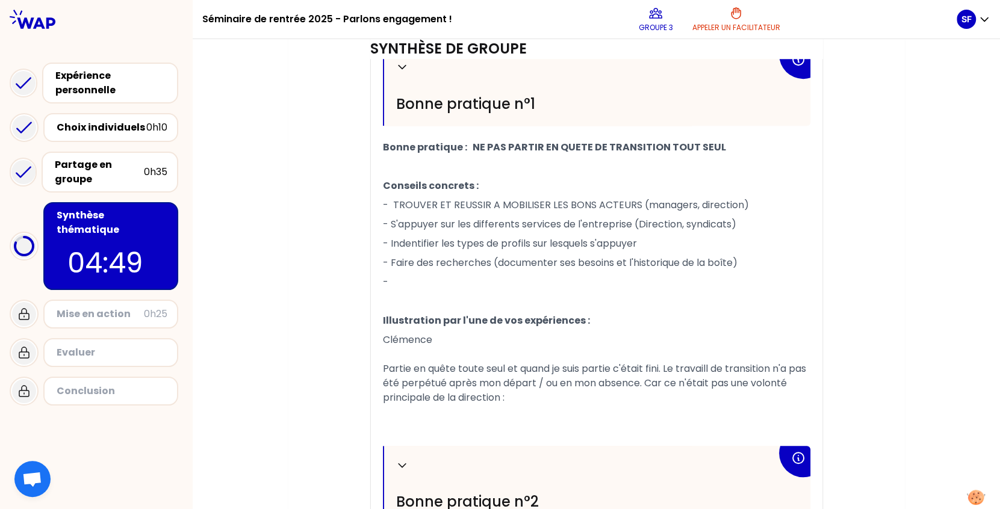
click at [396, 275] on p "-" at bounding box center [597, 282] width 428 height 19
click at [432, 280] on span "- Impliquer le maximum de personnes" at bounding box center [473, 282] width 180 height 14
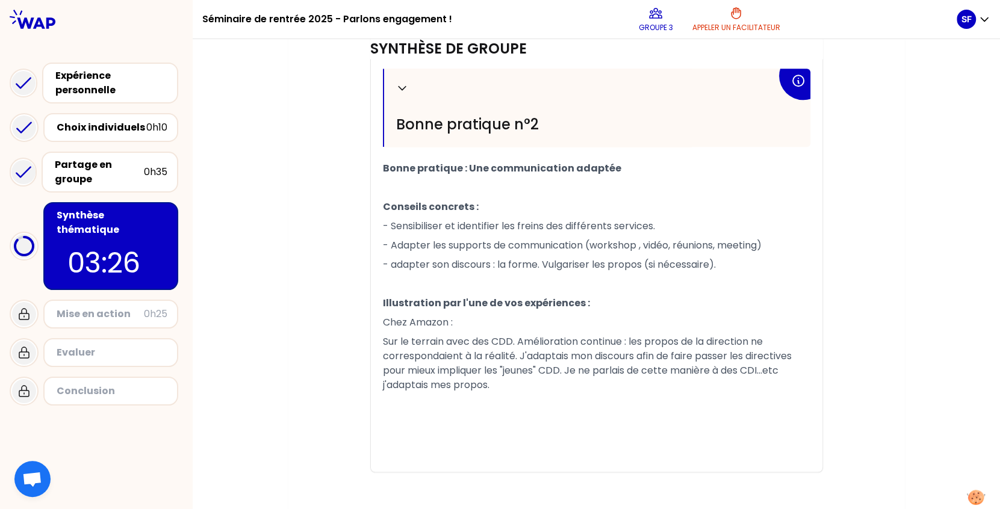
scroll to position [800, 0]
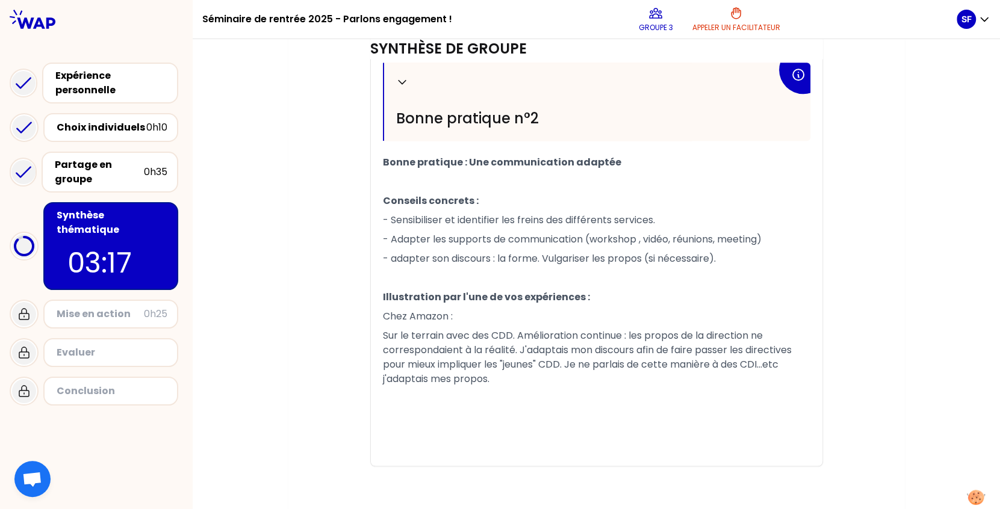
click at [383, 314] on span "Chez Amazon :" at bounding box center [418, 316] width 70 height 14
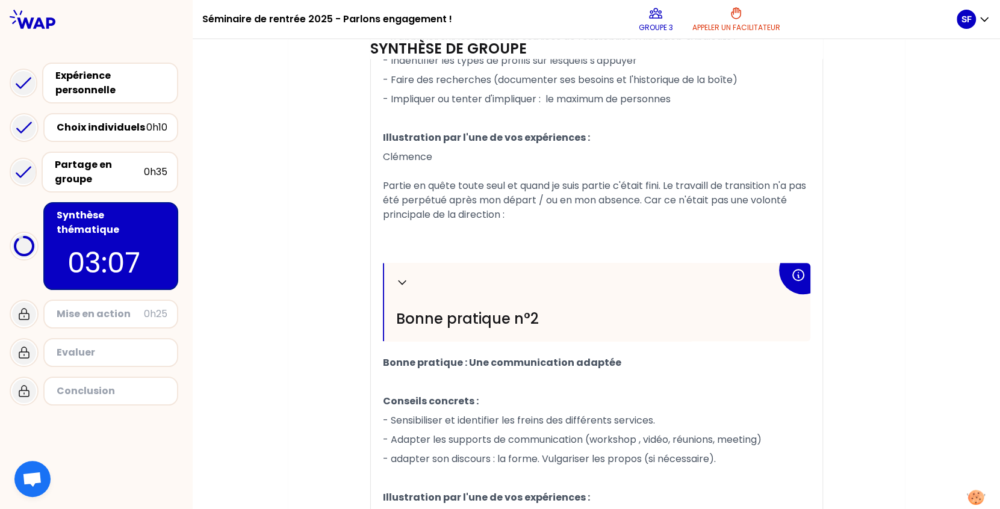
scroll to position [465, 0]
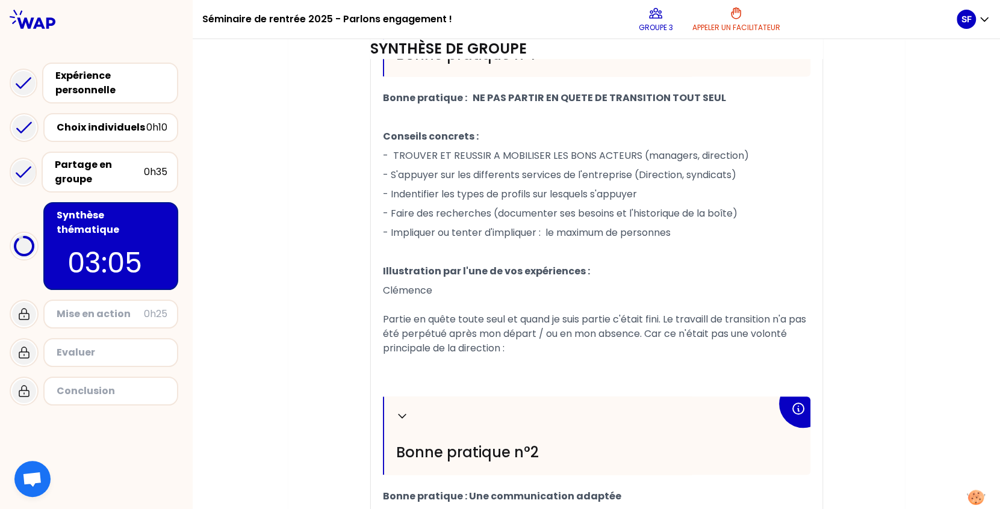
click at [434, 284] on p "Clémence Partie en quête toute seul et quand je suis partie c'était fini. Le tr…" at bounding box center [597, 319] width 428 height 77
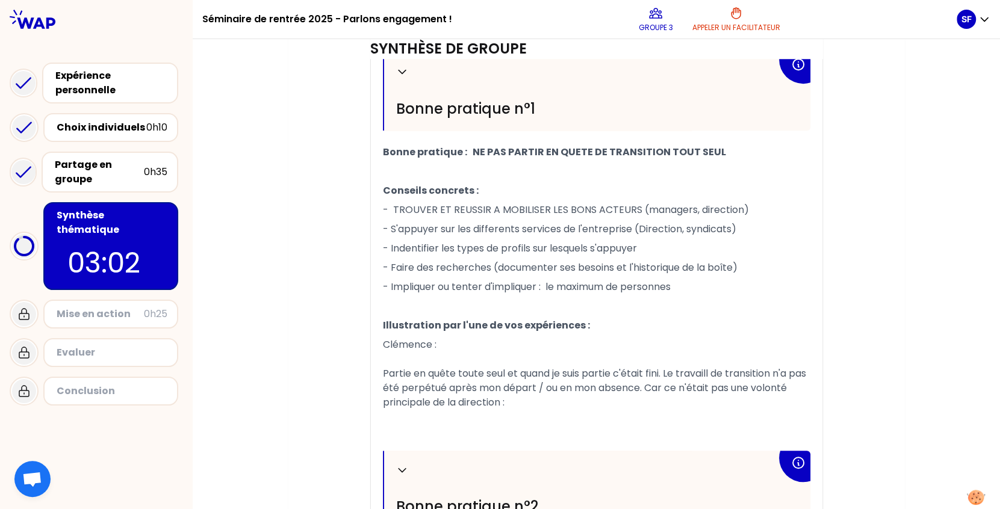
scroll to position [412, 0]
click at [390, 206] on span "- TROUVER ET REUSSIR A MOBILISER LES BONS ACTEURS (managers, direction)" at bounding box center [566, 209] width 366 height 14
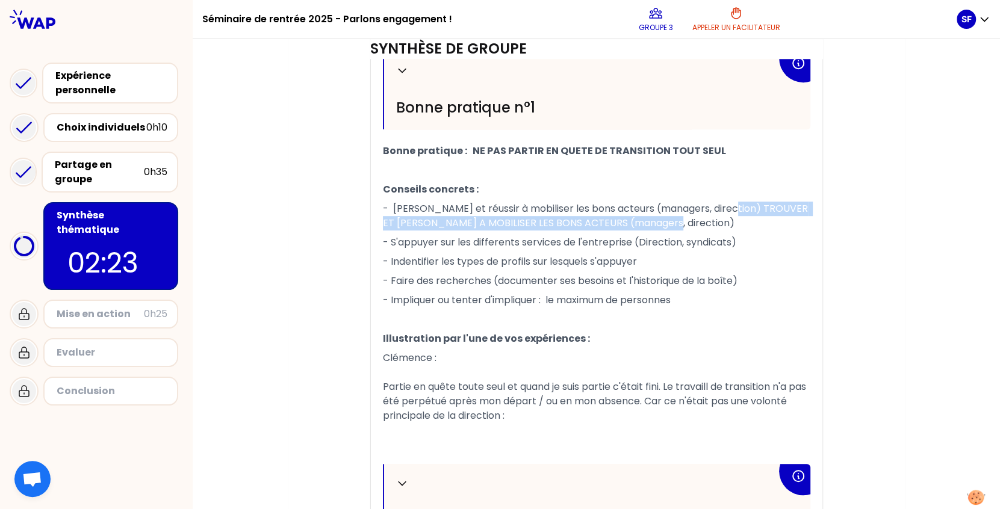
drag, startPoint x: 676, startPoint y: 222, endPoint x: 719, endPoint y: 206, distance: 46.3
click at [719, 206] on p "- [PERSON_NAME] et réussir à mobiliser les bons acteurs (managers, direction) T…" at bounding box center [597, 216] width 428 height 34
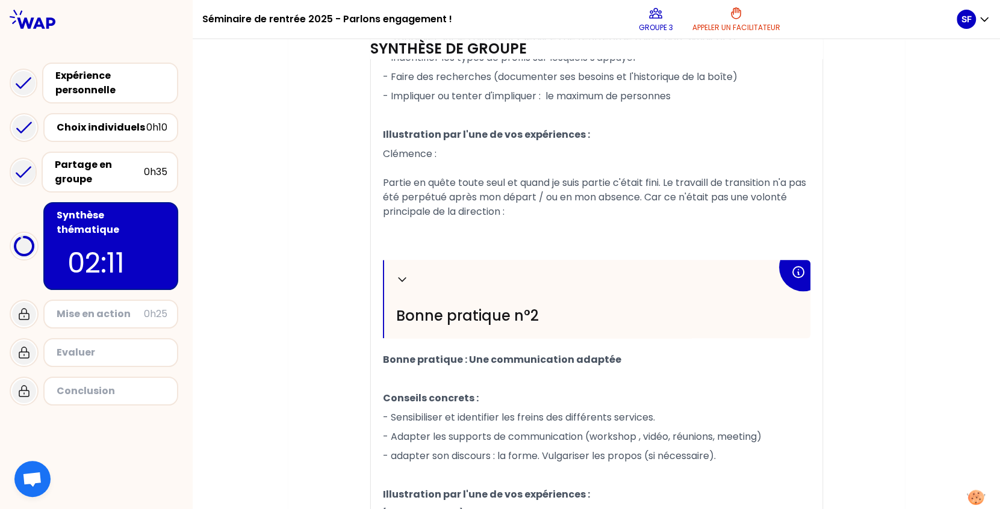
scroll to position [600, 0]
click at [554, 212] on p "Clémence : Partie en quête toute seul et quand je suis partie c'était fini. Le …" at bounding box center [597, 184] width 428 height 77
click at [484, 214] on span "Clémence : Partie en quête toute seul et quand je suis partie c'était fini. Le …" at bounding box center [596, 185] width 426 height 72
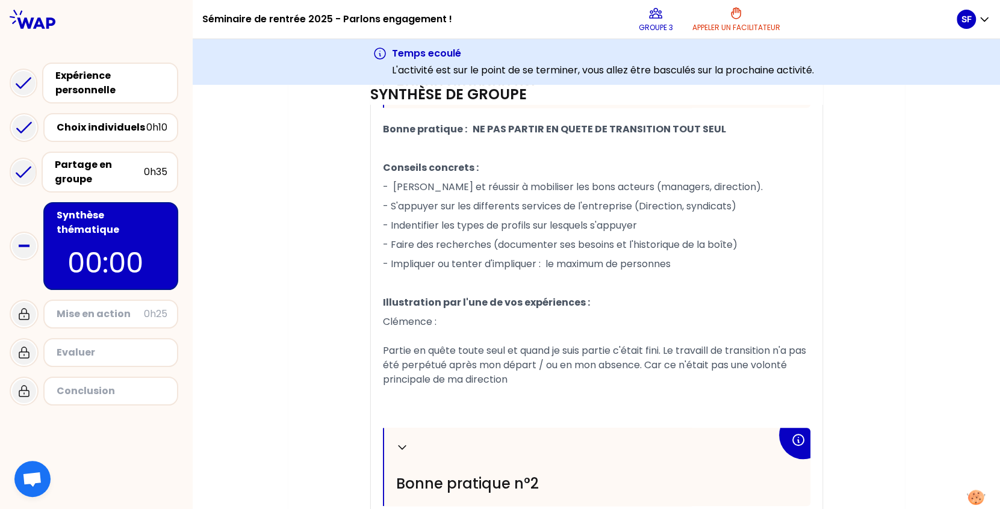
scroll to position [478, 0]
click at [521, 226] on span "- Indentifier les types de profils sur lesquels s'appuyer" at bounding box center [510, 227] width 254 height 14
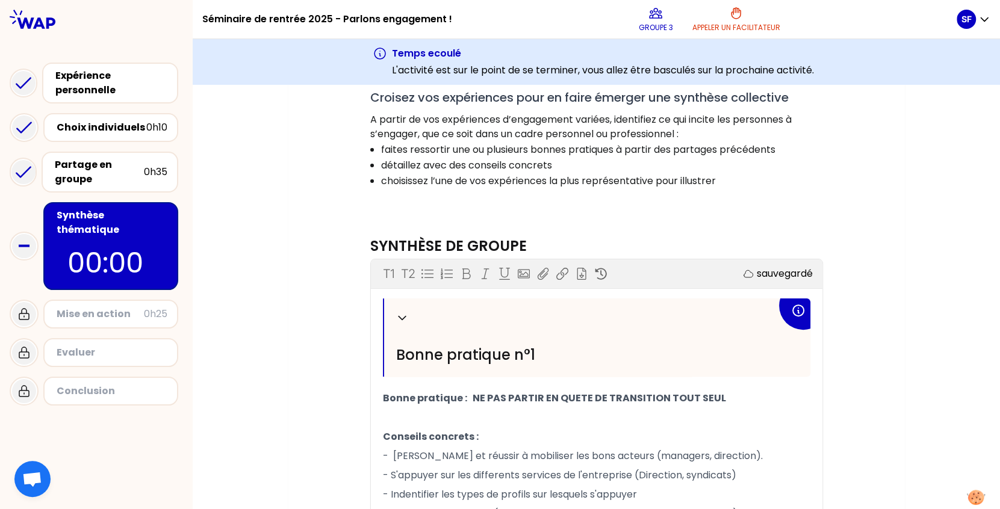
scroll to position [231, 0]
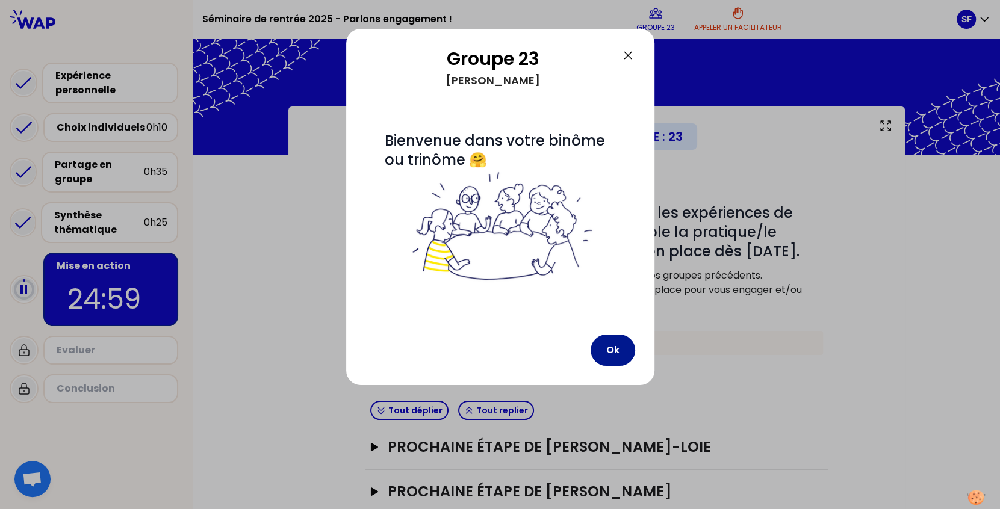
click at [606, 346] on button "Ok" at bounding box center [613, 350] width 45 height 31
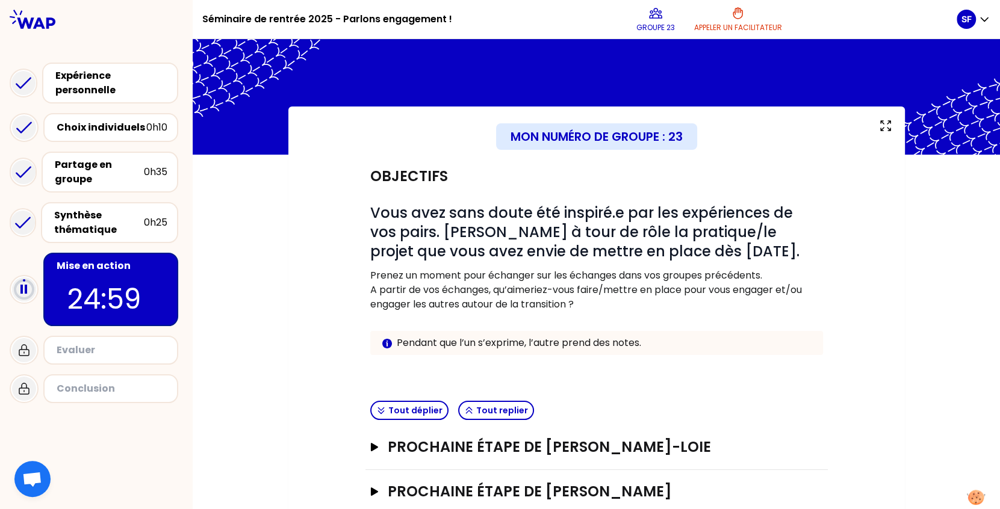
scroll to position [28, 0]
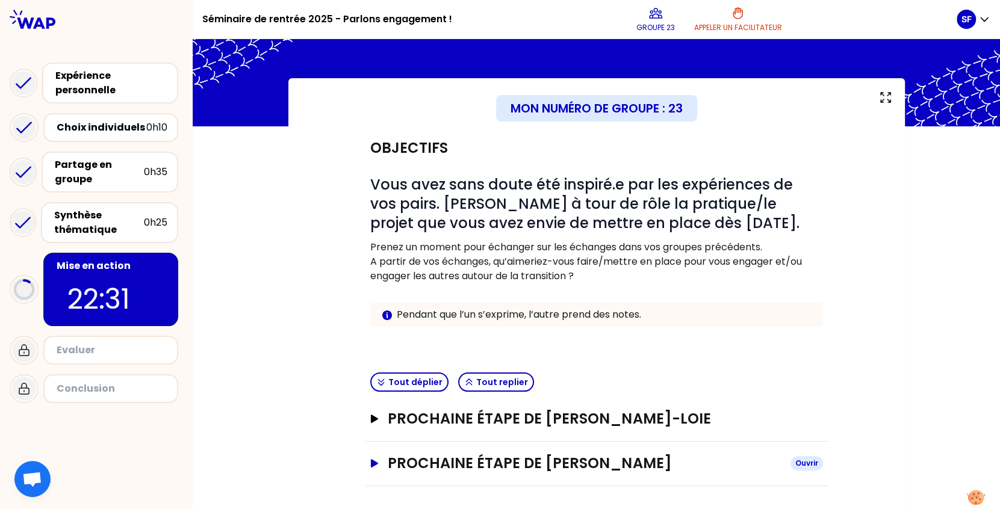
click at [546, 459] on h3 "Prochaine étape de [PERSON_NAME]" at bounding box center [584, 463] width 393 height 19
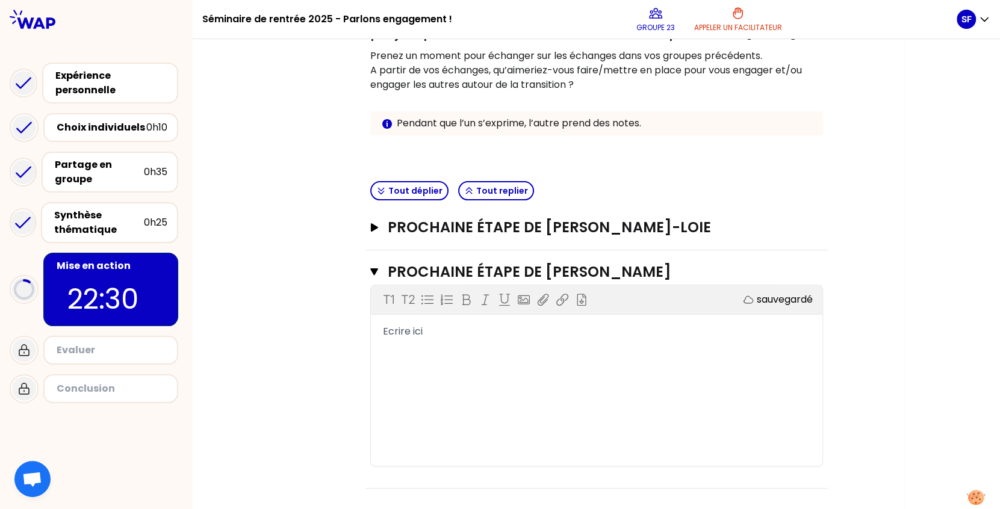
scroll to position [222, 0]
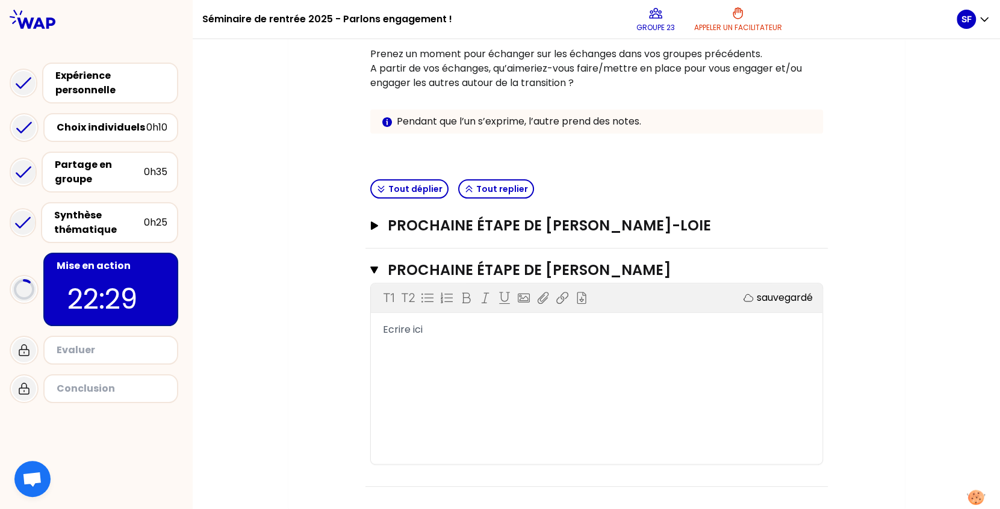
click at [440, 318] on div "T1 T2 Exporter sauvegardé Ecrire ici" at bounding box center [597, 374] width 452 height 181
click at [409, 331] on span "Ecrire ici" at bounding box center [403, 330] width 40 height 14
drag, startPoint x: 432, startPoint y: 336, endPoint x: 421, endPoint y: 329, distance: 12.7
click at [421, 329] on div "T1 T2 Exporter sauvegardé Ecrire ici" at bounding box center [597, 374] width 452 height 181
drag, startPoint x: 421, startPoint y: 329, endPoint x: 353, endPoint y: 329, distance: 68.6
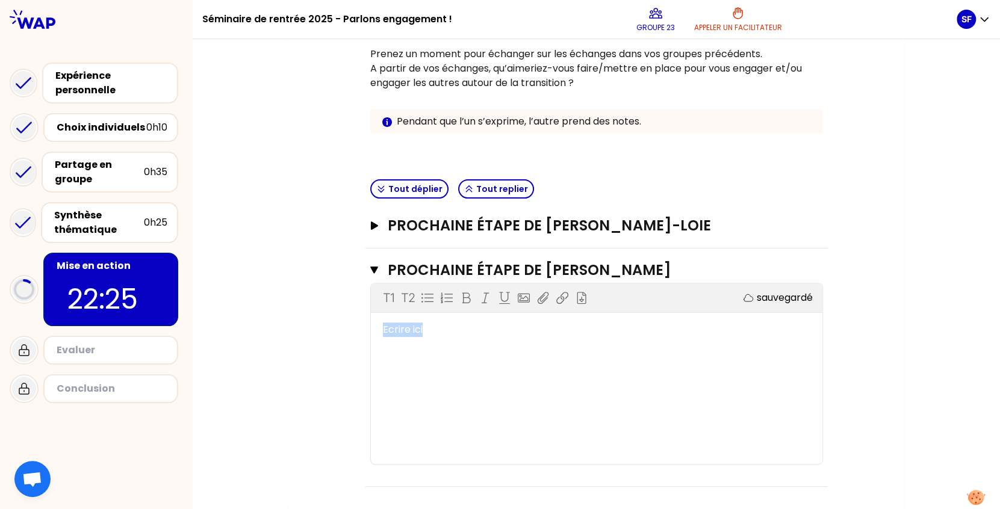
click at [353, 329] on div "Objectifs # Vous avez sans doute été inspiré.e par les expériences de vos pairs…" at bounding box center [597, 210] width 568 height 554
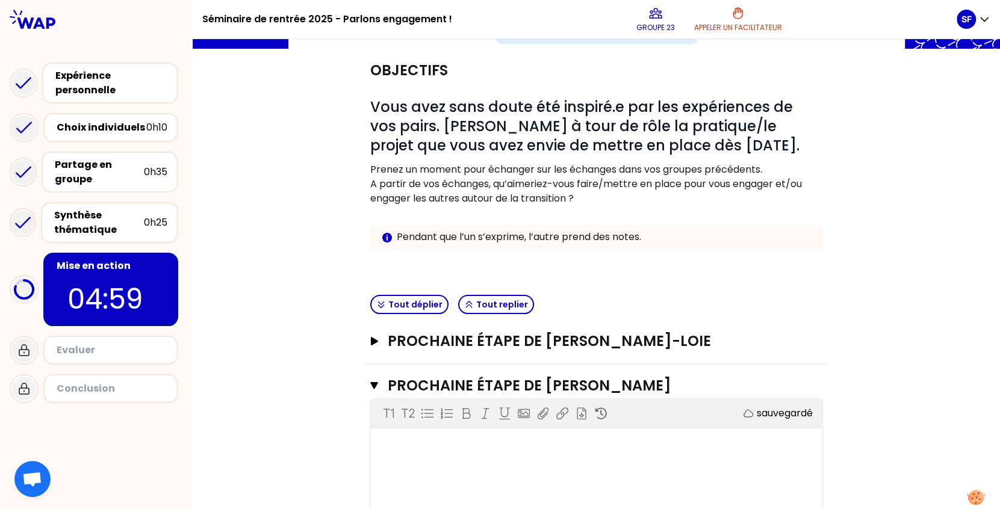
scroll to position [99, 0]
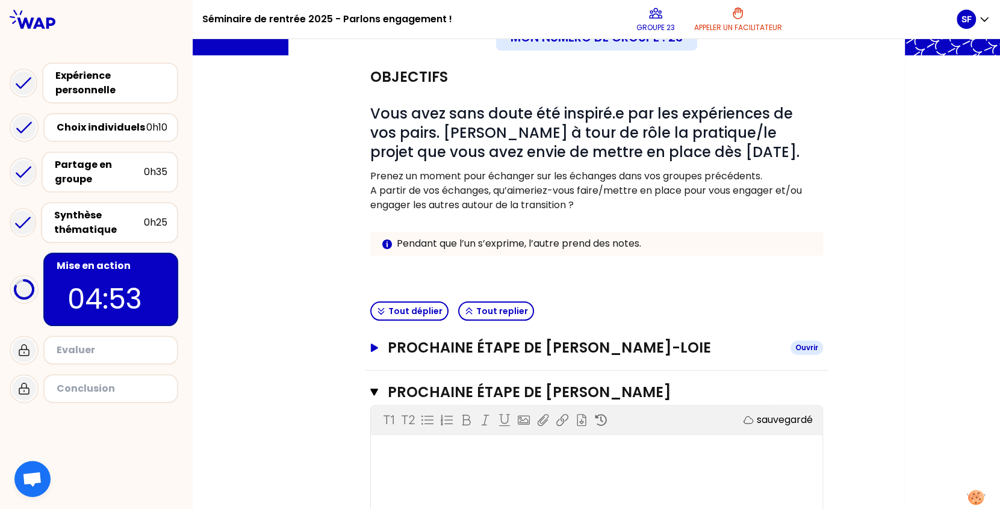
click at [576, 344] on h3 "Prochaine étape de [PERSON_NAME]-LOIE" at bounding box center [584, 347] width 393 height 19
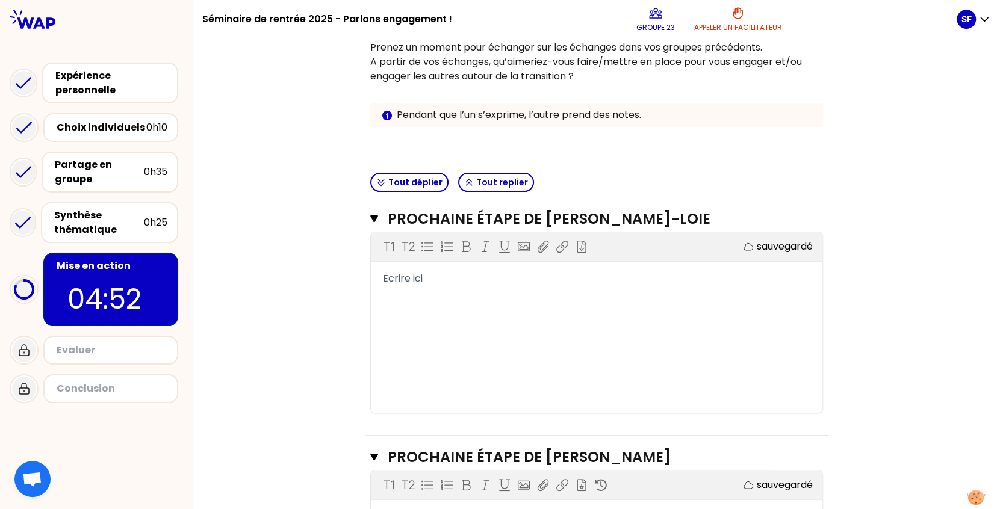
scroll to position [235, 0]
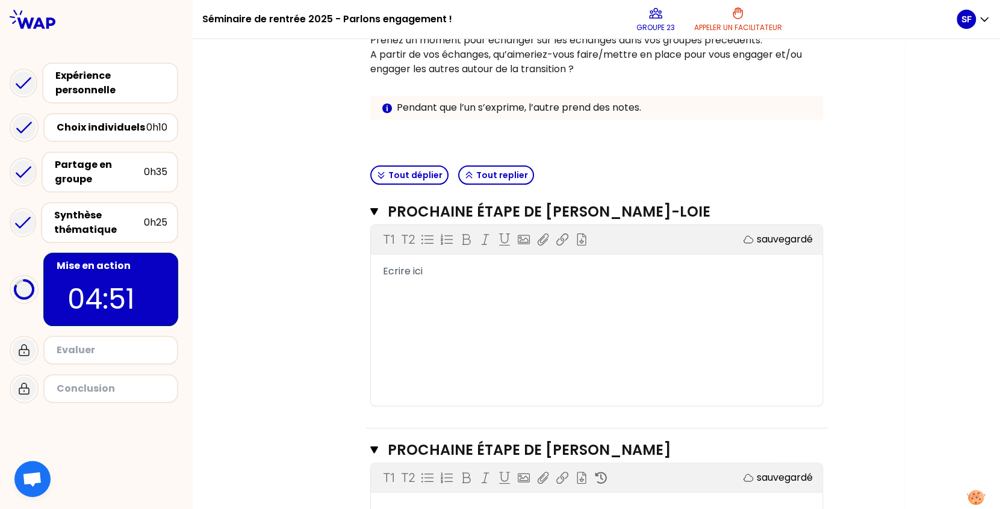
click at [414, 266] on span "Ecrire ici" at bounding box center [403, 271] width 40 height 14
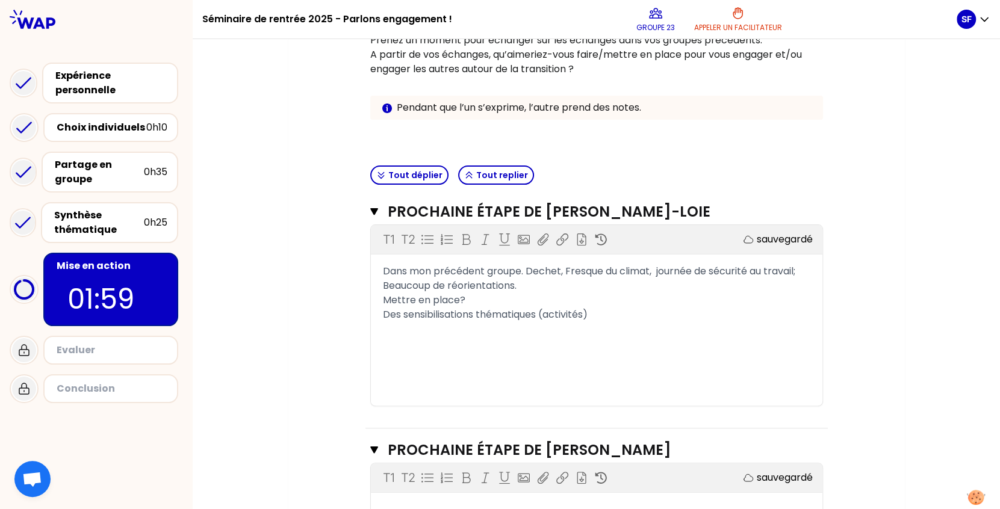
click at [536, 316] on span "Des sensibilisations thématiques (activités)" at bounding box center [485, 315] width 205 height 14
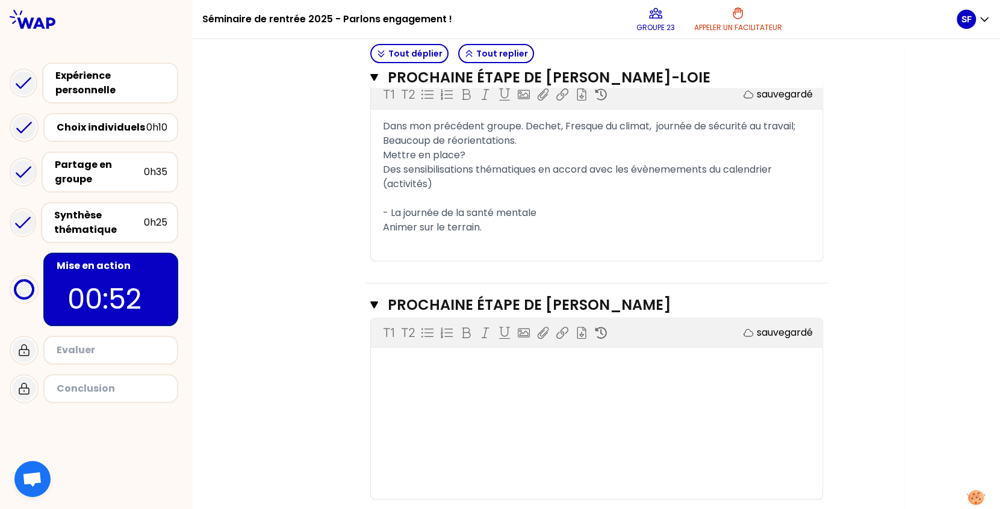
scroll to position [382, 0]
click at [472, 372] on div "T1 T2 Exporter sauvegardé ﻿" at bounding box center [597, 407] width 452 height 181
click at [425, 356] on div "﻿" at bounding box center [597, 363] width 428 height 14
click at [484, 227] on div "Animer sur le terrain." at bounding box center [597, 226] width 428 height 14
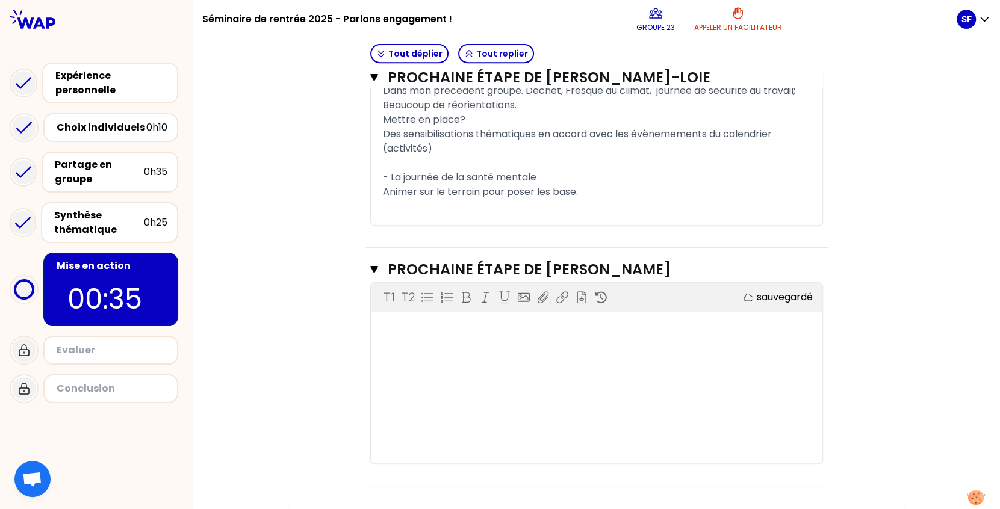
click at [446, 337] on div "T1 T2 Exporter sauvegardé ﻿" at bounding box center [597, 373] width 452 height 181
click at [429, 326] on div "﻿" at bounding box center [597, 329] width 428 height 14
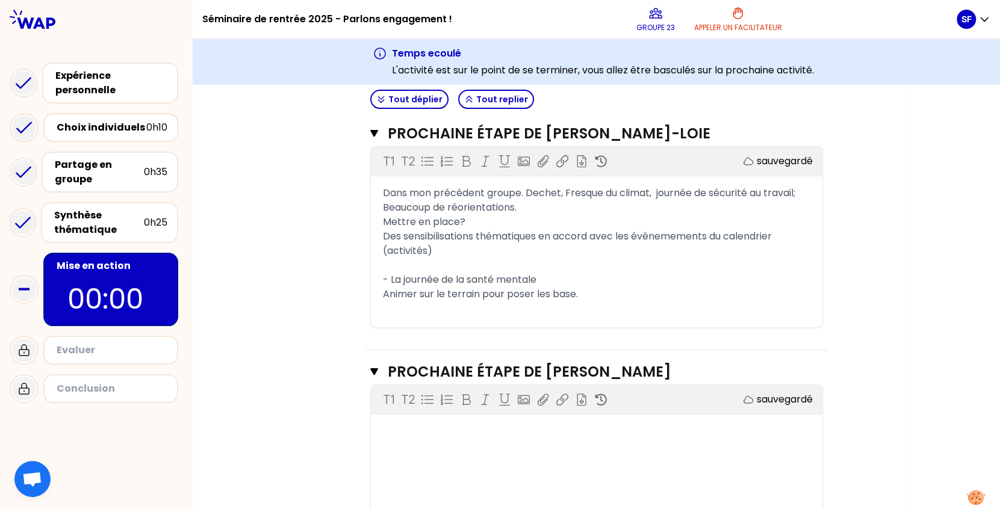
scroll to position [361, 0]
click at [431, 442] on div "T1 T2 Exporter sauvegardé ﻿" at bounding box center [597, 474] width 452 height 181
click at [436, 435] on div "﻿" at bounding box center [597, 430] width 428 height 14
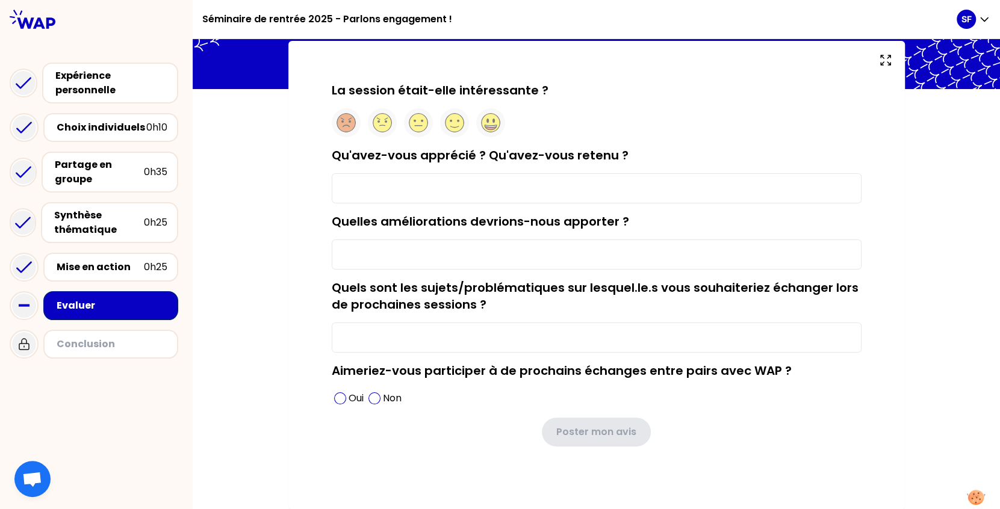
scroll to position [65, 0]
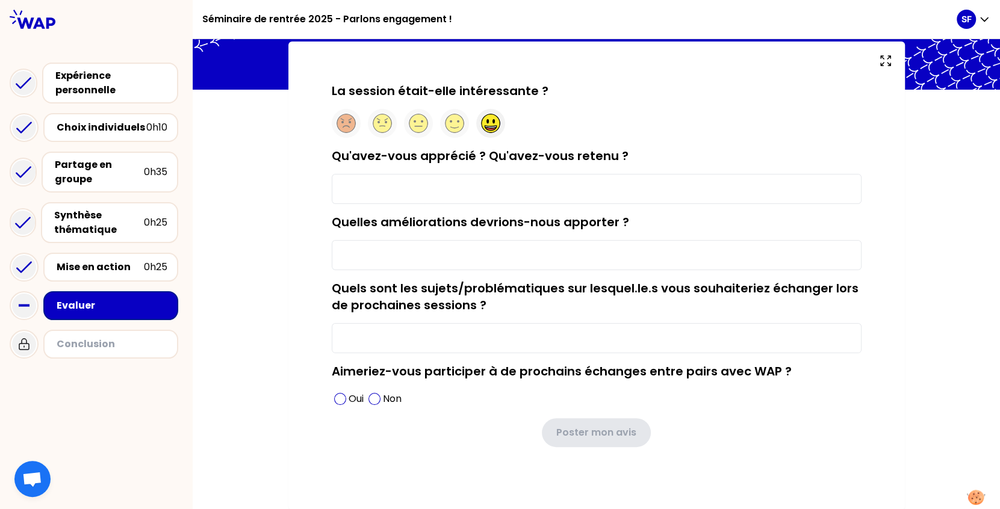
click at [493, 119] on circle at bounding box center [490, 123] width 19 height 19
click at [490, 185] on input "Qu'avez-vous apprécié ? Qu'avez-vous retenu ?" at bounding box center [597, 189] width 530 height 30
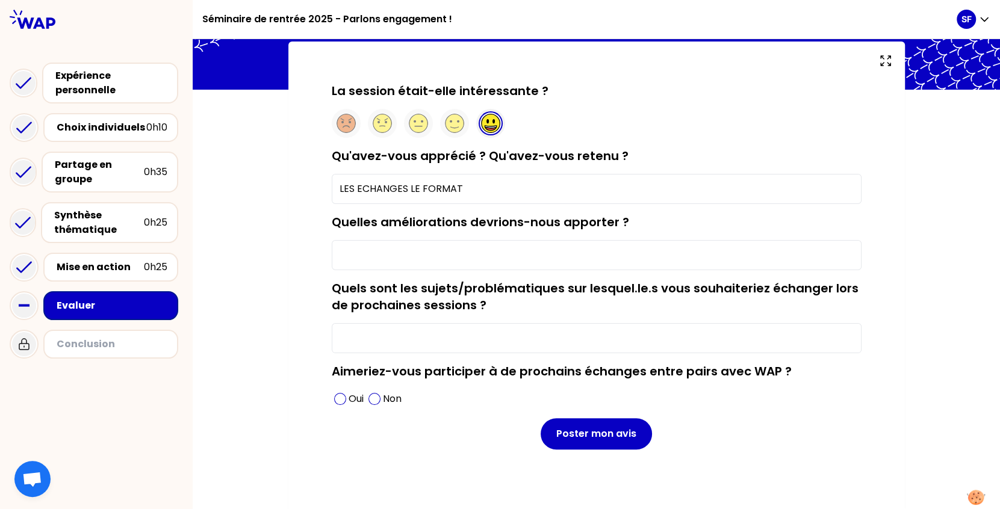
type input "LES ECHANGES LE FORMAT"
click at [494, 256] on input "Quelles améliorations devrions-nous apporter ?" at bounding box center [597, 255] width 530 height 30
type input "R A S"
click at [466, 333] on input "Quels sont les sujets/problématiques sur lesquel.le.s vous souhaiteriez échange…" at bounding box center [597, 338] width 530 height 30
type input "L"
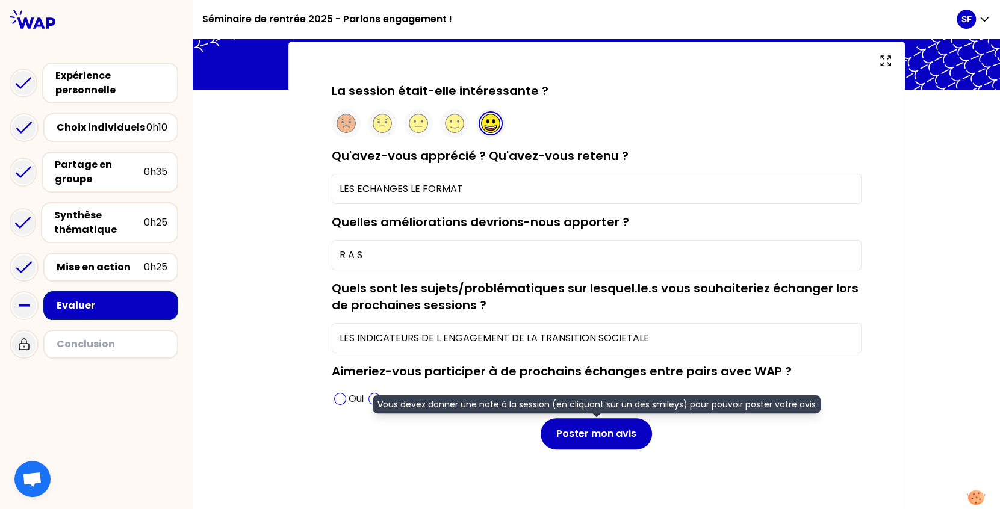
scroll to position [66, 0]
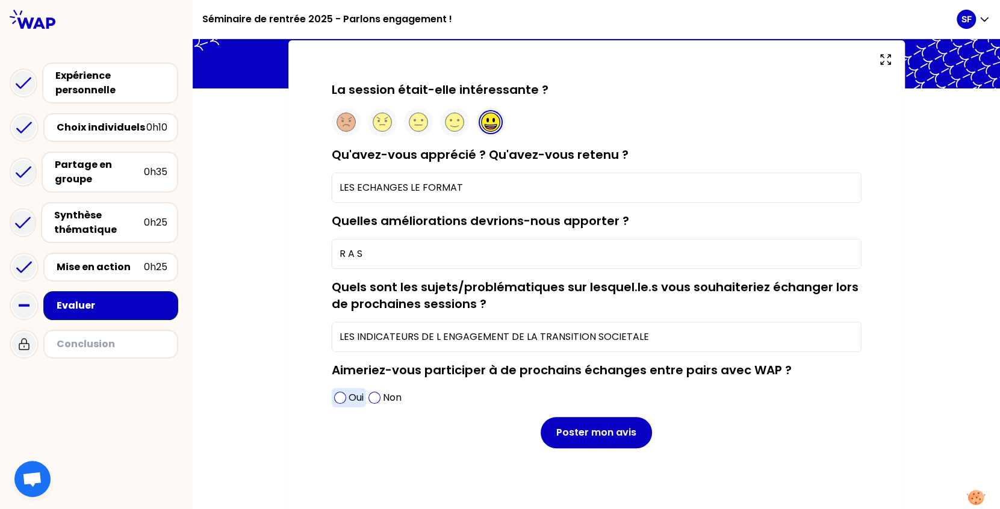
type input "LES INDICATEURS DE L ENGAGEMENT DE LA TRANSITION SOCIETALE"
click at [337, 390] on div "Oui" at bounding box center [349, 397] width 34 height 19
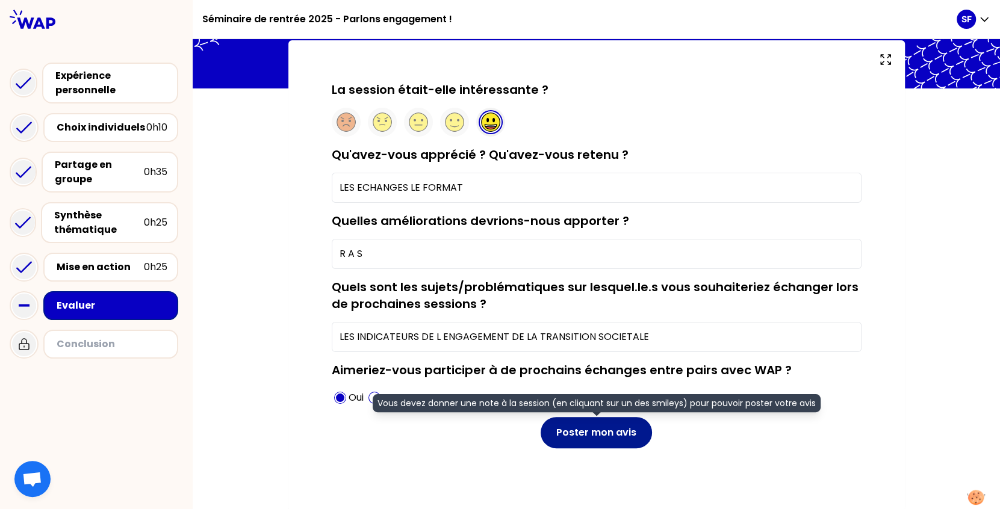
click at [558, 435] on button "Poster mon avis" at bounding box center [596, 432] width 111 height 31
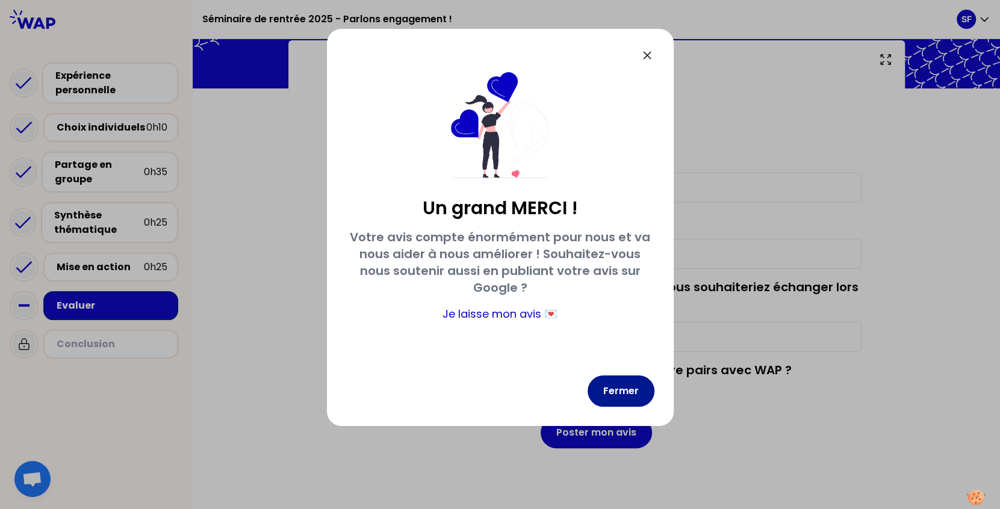
click at [632, 398] on button "Fermer" at bounding box center [621, 391] width 67 height 31
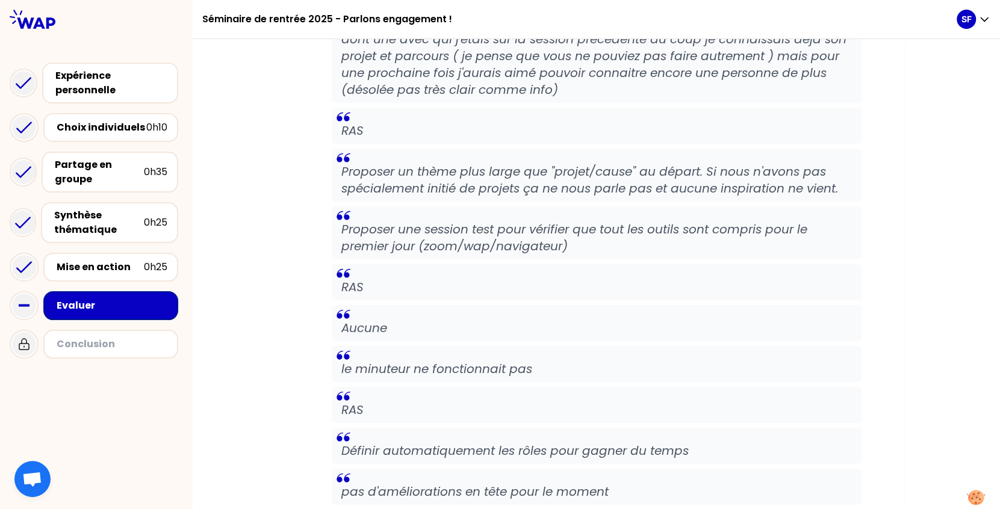
scroll to position [3058, 0]
